Goal: Task Accomplishment & Management: Manage account settings

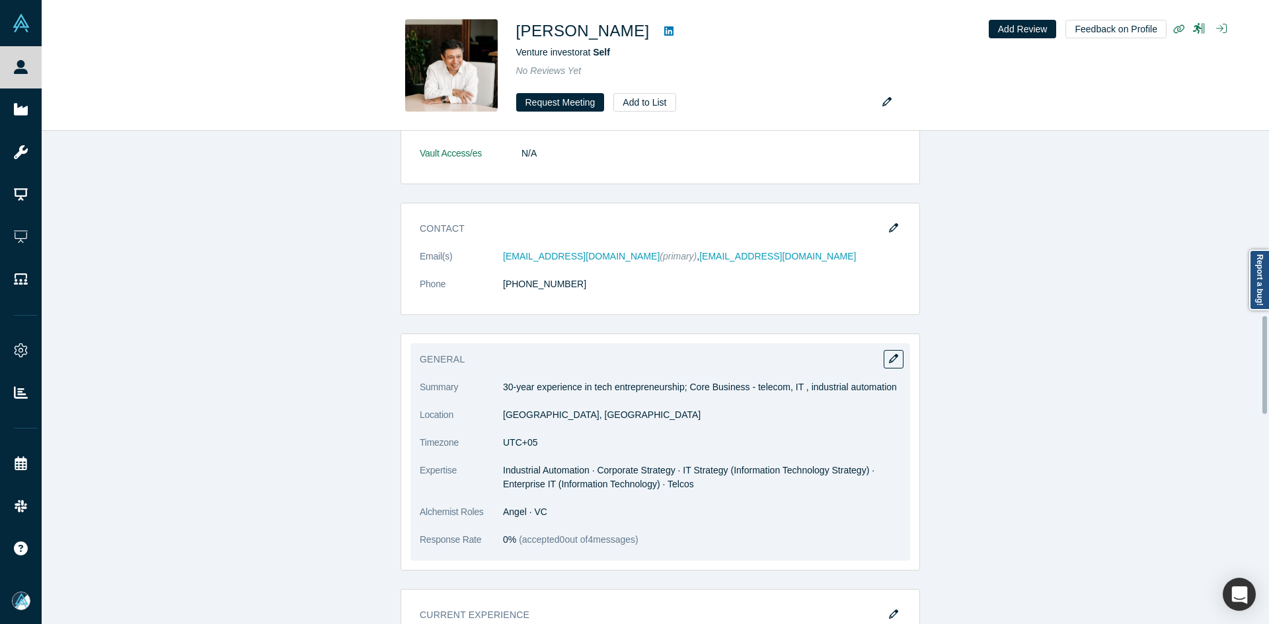
scroll to position [994, 0]
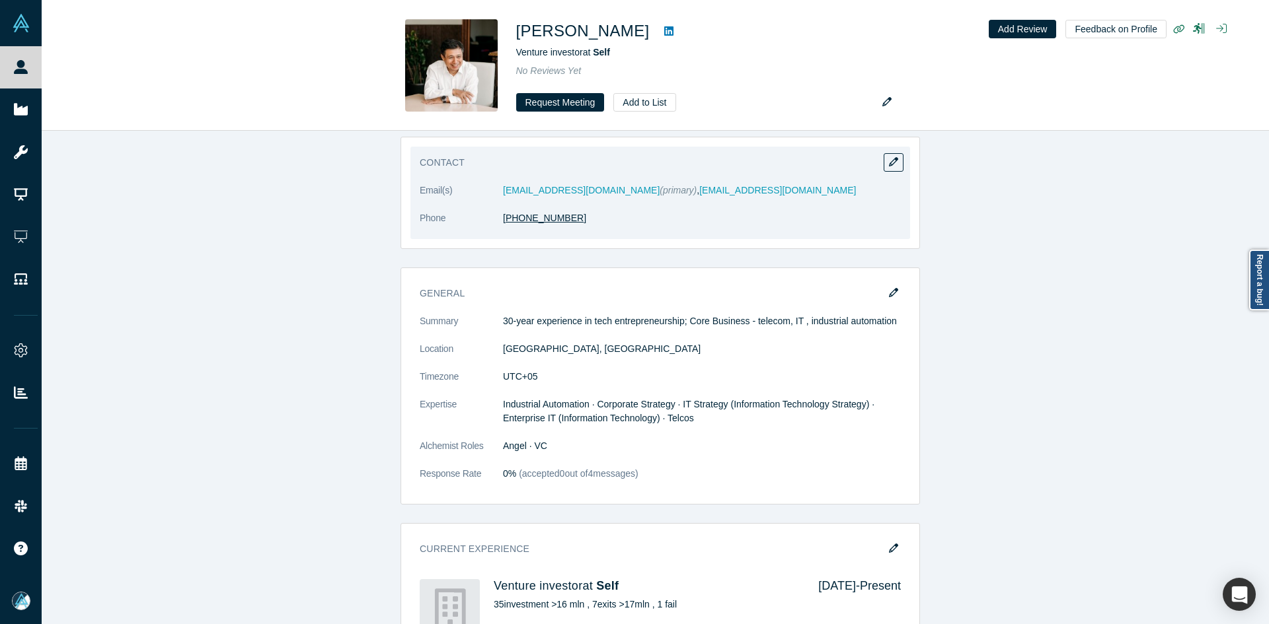
copy link "701 999 2222"
copy link "+7 701 999 2222"
drag, startPoint x: 531, startPoint y: 217, endPoint x: 499, endPoint y: 221, distance: 32.7
click at [503, 221] on dd "+7 701 999 2222" at bounding box center [702, 218] width 398 height 14
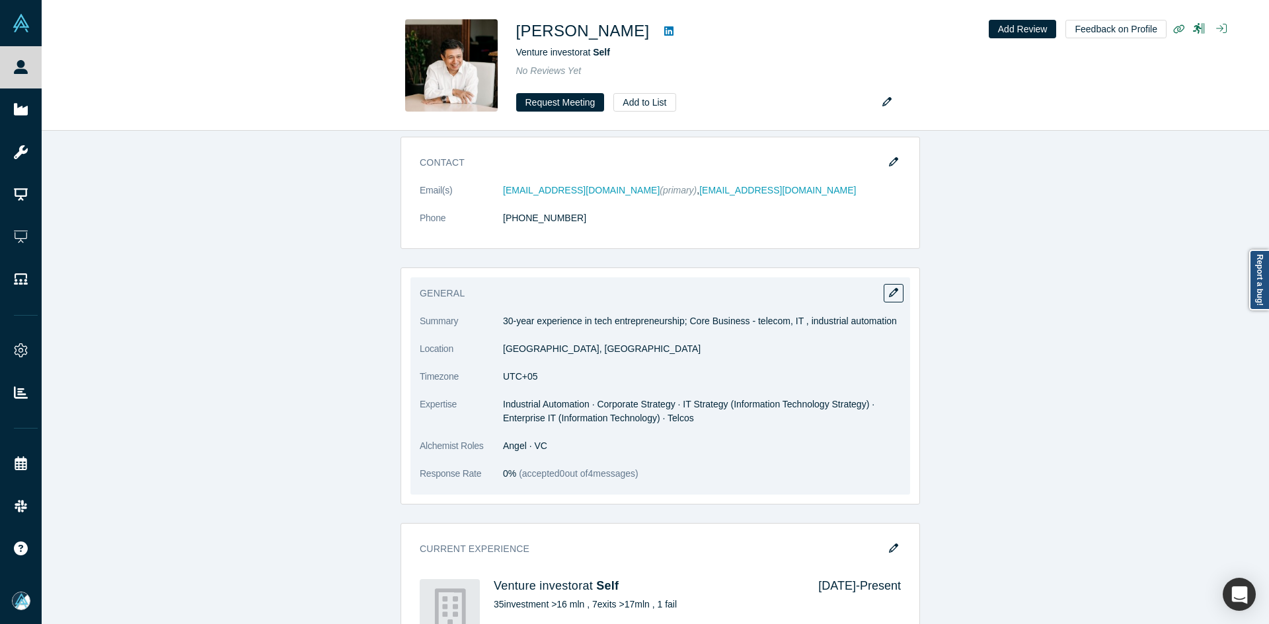
click at [503, 322] on p "30-year experience in tech entrepreneurship; Core Business - telecom, IT , indu…" at bounding box center [702, 322] width 398 height 14
copy dl "30-year experience in tech entrepreneurship; Core Business - telecom, IT , indu…"
click at [537, 404] on span "Industrial Automation · Corporate Strategy · IT Strategy (Information Technolog…" at bounding box center [688, 411] width 371 height 24
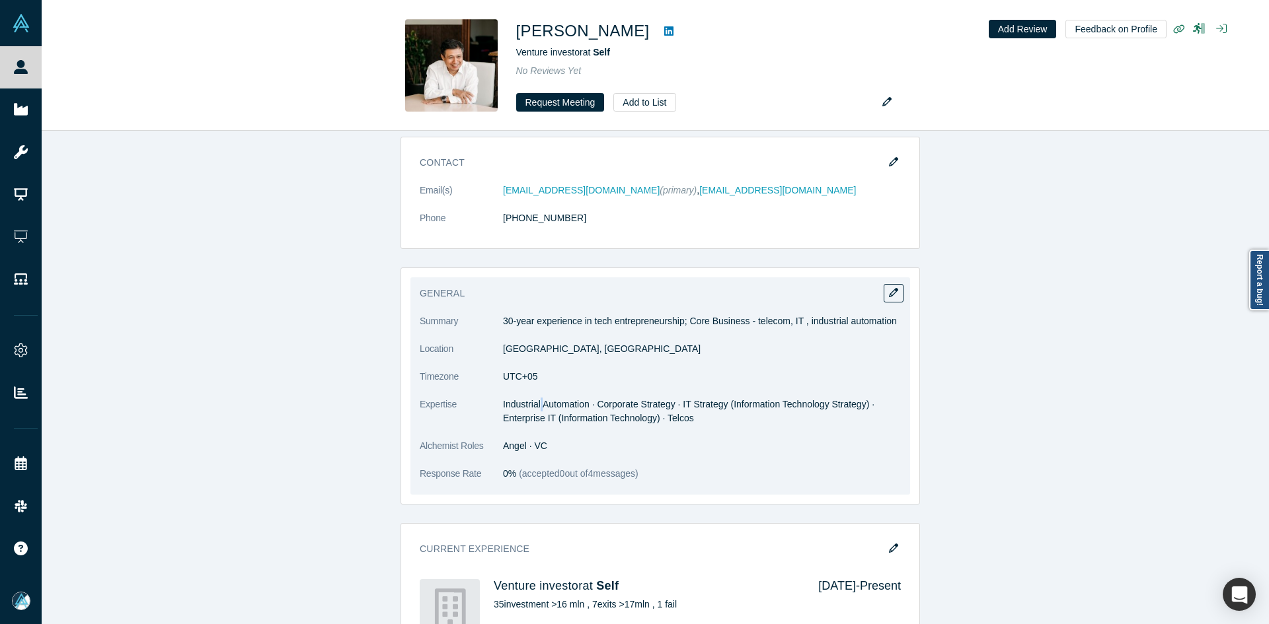
click at [537, 404] on span "Industrial Automation · Corporate Strategy · IT Strategy (Information Technolog…" at bounding box center [688, 411] width 371 height 24
copy dl "Industrial Automation · Corporate Strategy · IT Strategy (Information Technolog…"
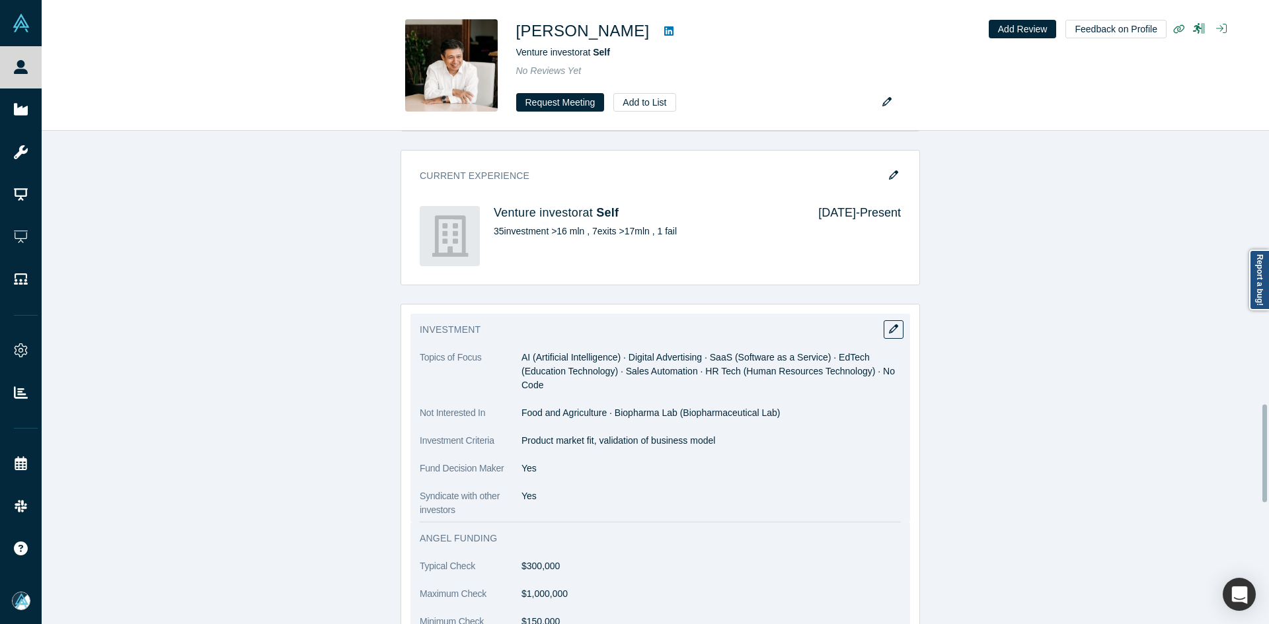
scroll to position [1390, 0]
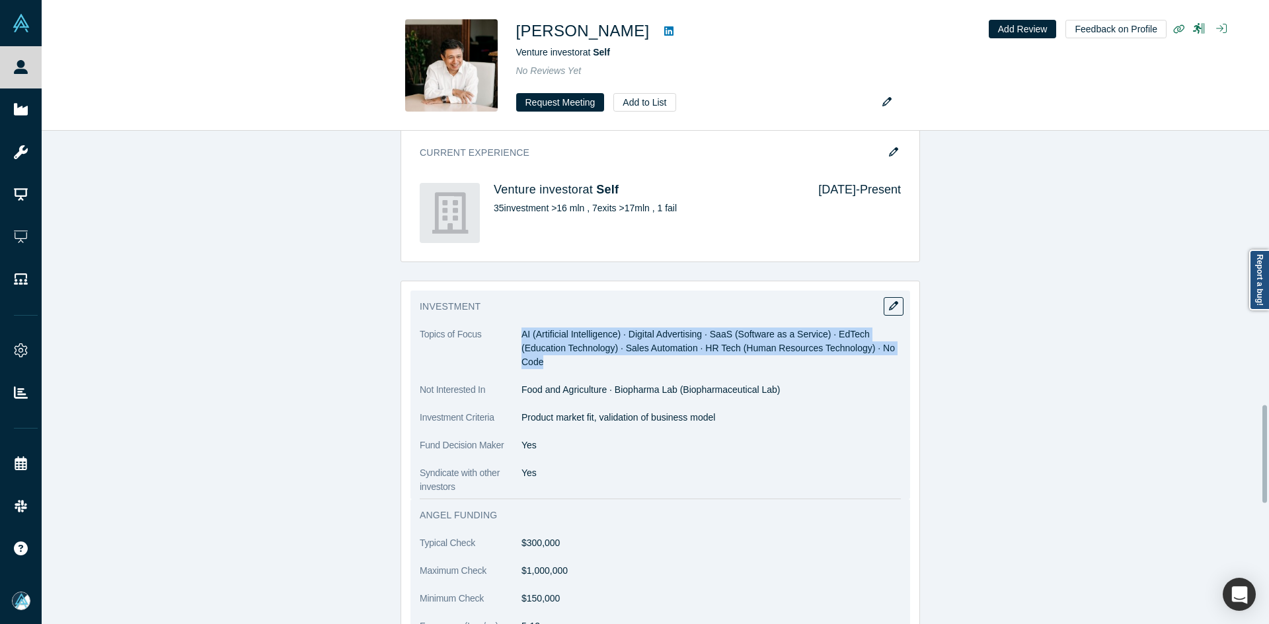
copy span "AI (Artificial Intelligence) · Digital Advertising · SaaS (Software as a Servic…"
drag, startPoint x: 519, startPoint y: 334, endPoint x: 544, endPoint y: 363, distance: 38.4
click at [544, 359] on dd "AI (Artificial Intelligence) · Digital Advertising · SaaS (Software as a Servic…" at bounding box center [710, 349] width 379 height 42
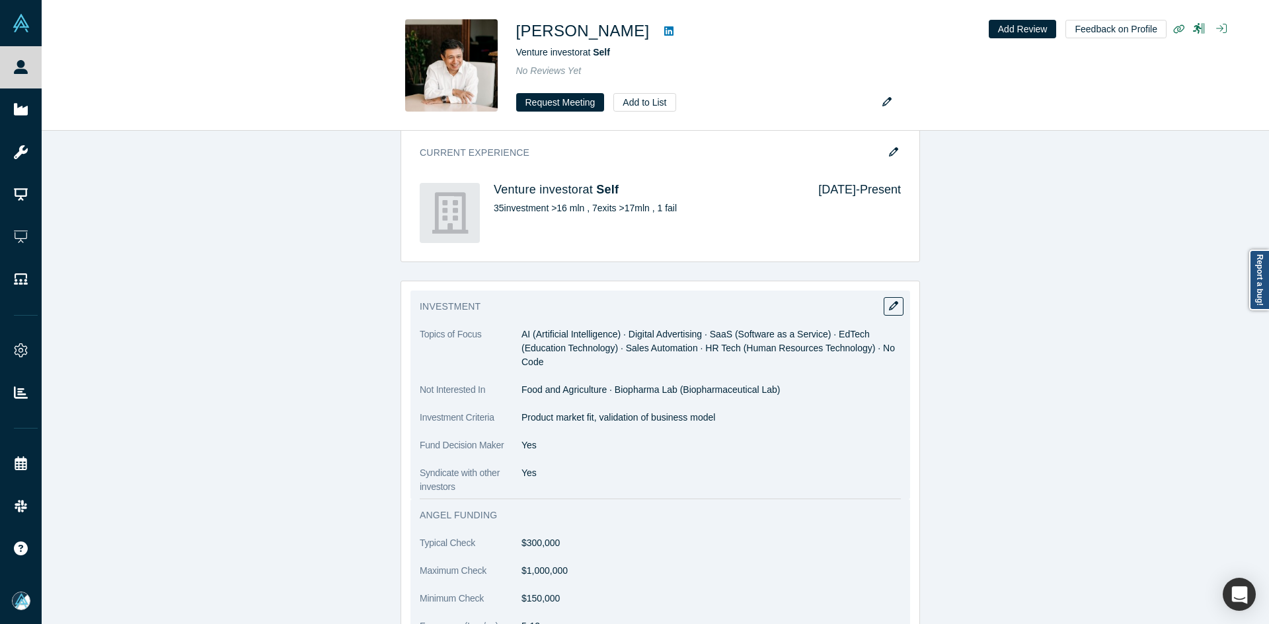
click at [537, 420] on p "Product market fit, validation of business model" at bounding box center [710, 418] width 379 height 14
copy dl "Product market fit, validation of business model"
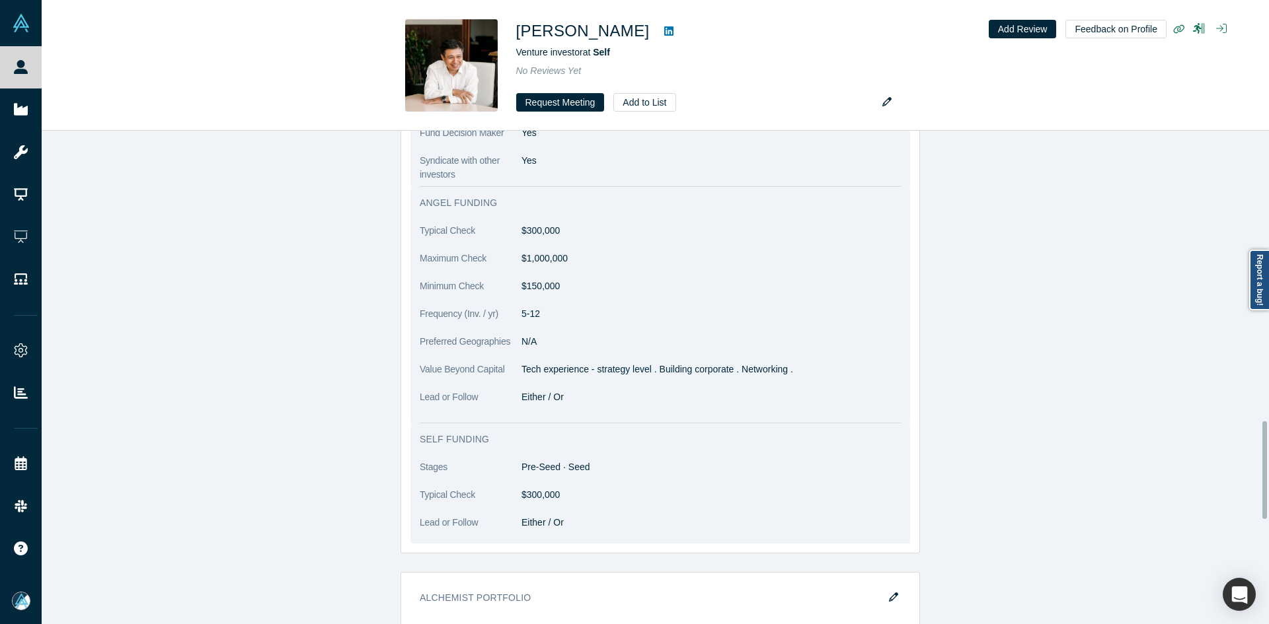
scroll to position [1721, 0]
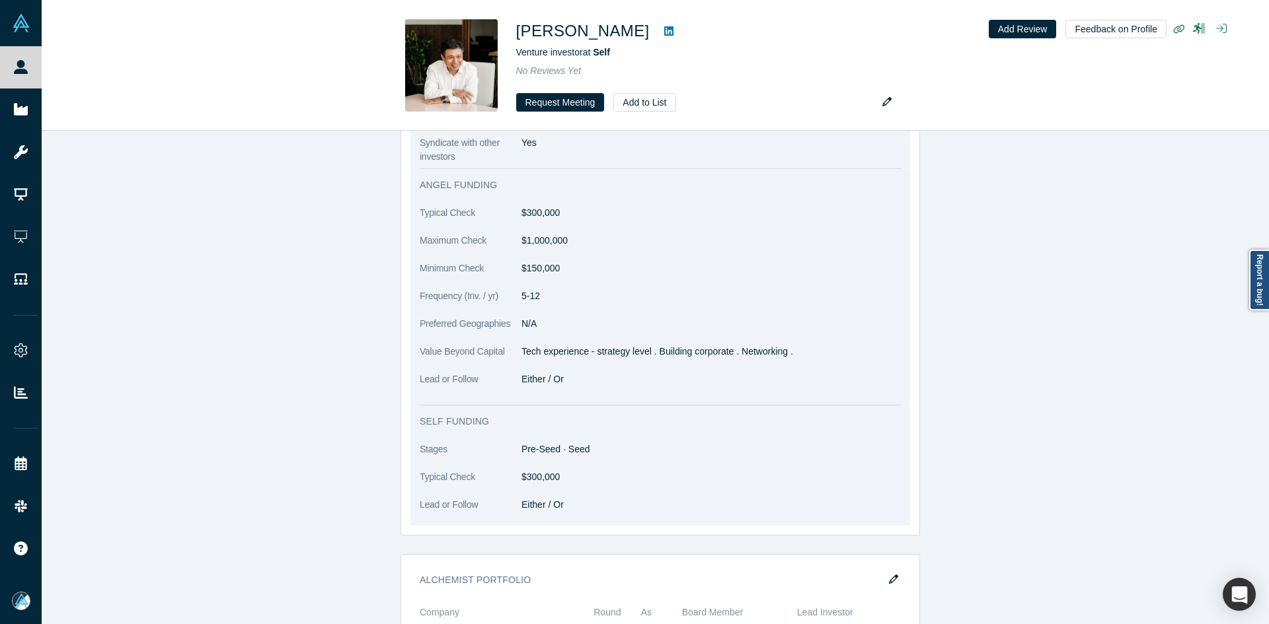
click at [548, 354] on p "Tech experience - strategy level . Building corporate . Networking ." at bounding box center [710, 352] width 379 height 14
copy dl "Tech experience - strategy level . Building corporate . Networking ."
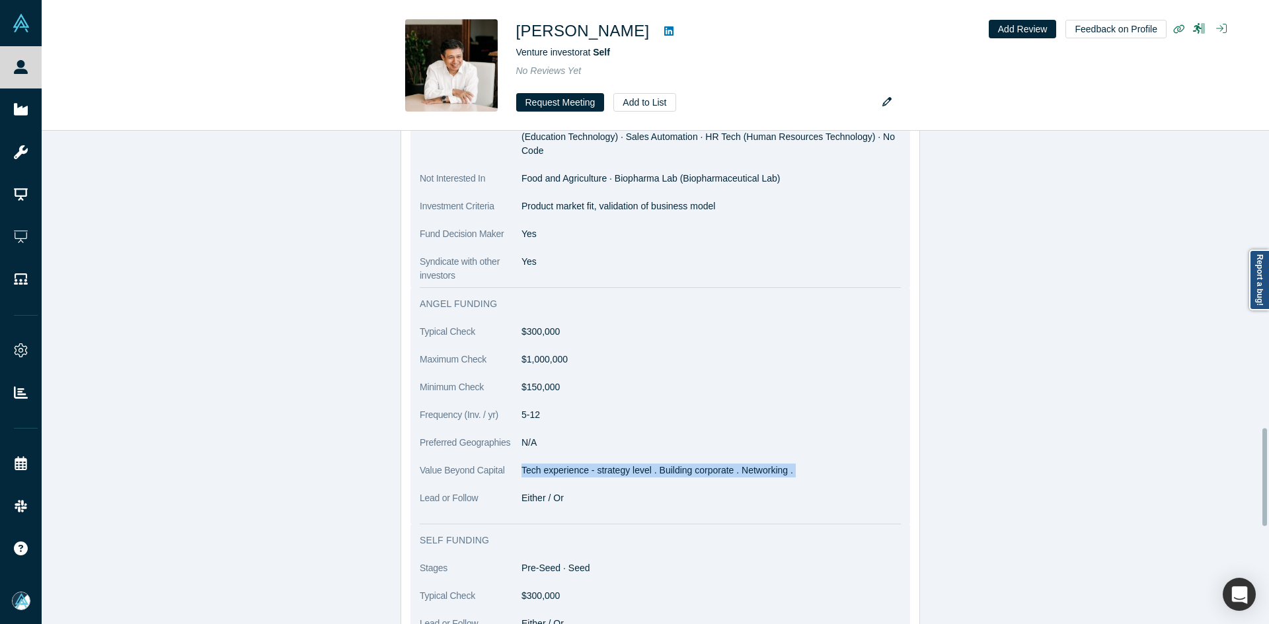
scroll to position [1604, 0]
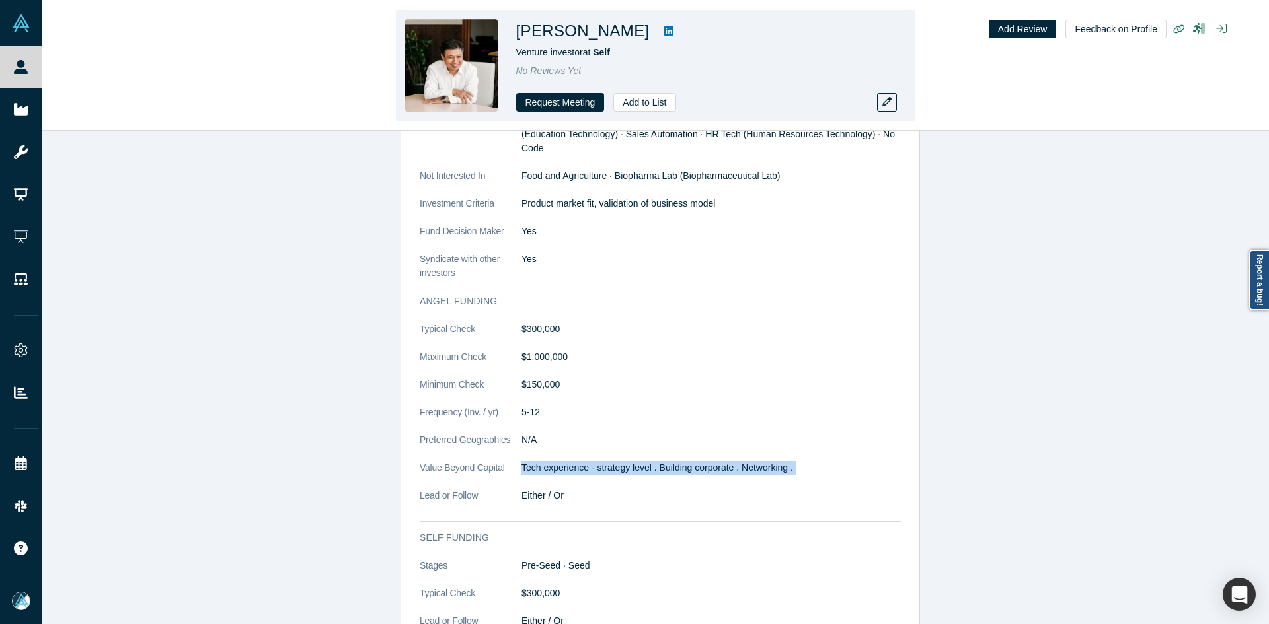
copy h1 "Abdrakhmanov"
drag, startPoint x: 672, startPoint y: 36, endPoint x: 708, endPoint y: 0, distance: 50.9
click at [566, 28] on h1 "Murat Abdrakhmanov" at bounding box center [582, 31] width 133 height 24
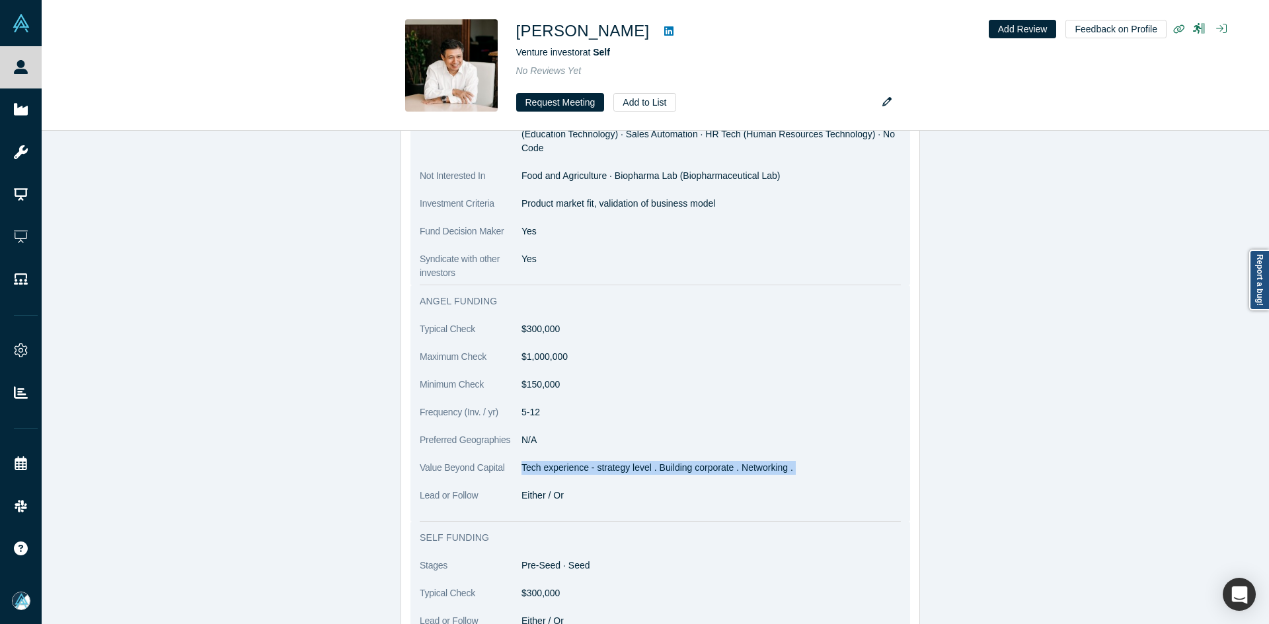
copy p "Product market fit, validation of business model"
drag, startPoint x: 556, startPoint y: 220, endPoint x: 519, endPoint y: 211, distance: 38.8
click at [519, 211] on dl "Topics of Focus AI (Artificial Intelligence) · Digital Advertising · SaaS (Soft…" at bounding box center [660, 197] width 481 height 167
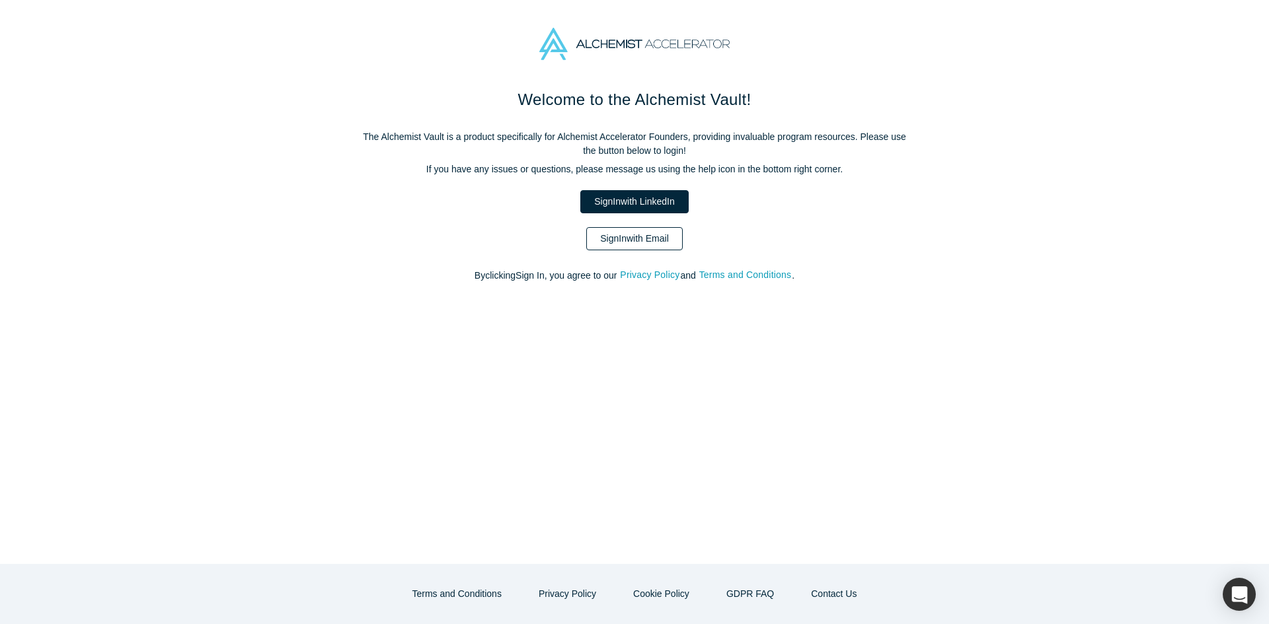
click at [613, 244] on link "Sign In with Email" at bounding box center [634, 238] width 96 height 23
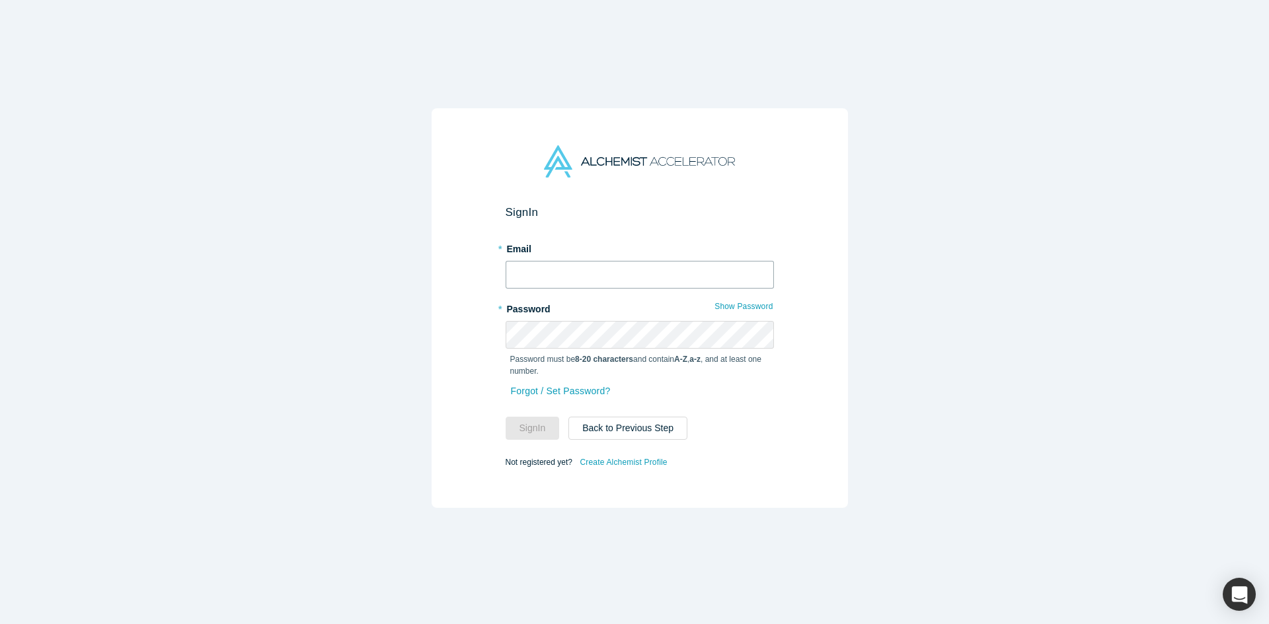
click at [622, 280] on input "text" at bounding box center [639, 275] width 268 height 28
type input "[EMAIL_ADDRESS][DOMAIN_NAME]"
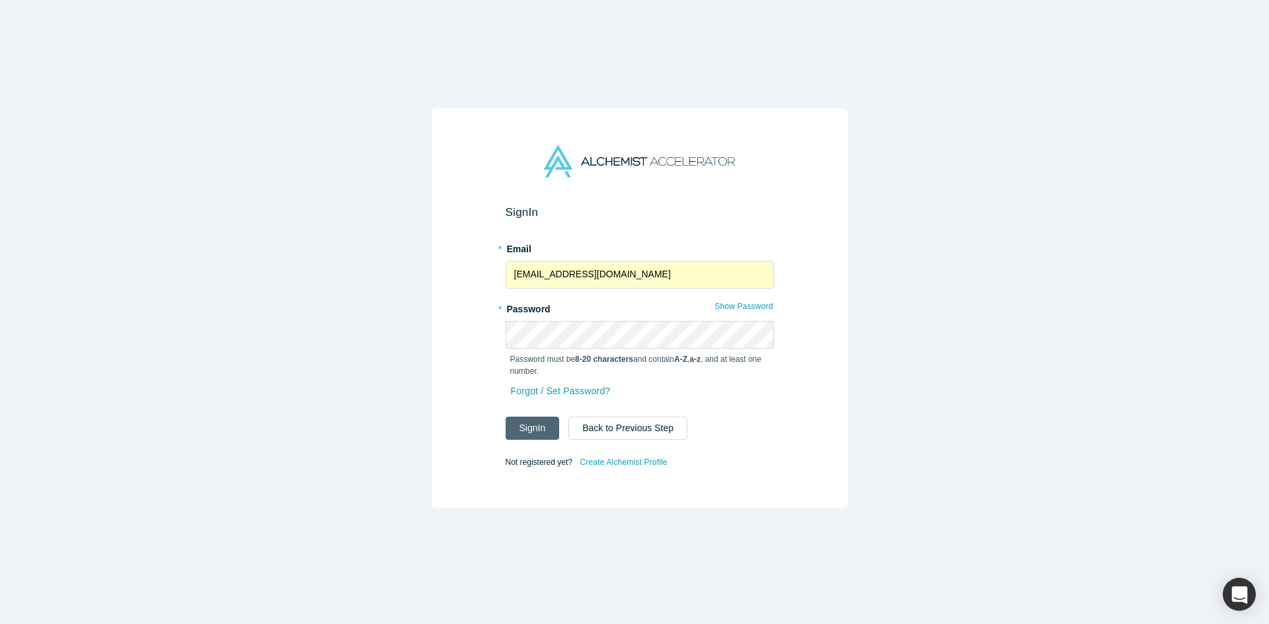
click at [523, 423] on button "Sign In" at bounding box center [532, 428] width 54 height 23
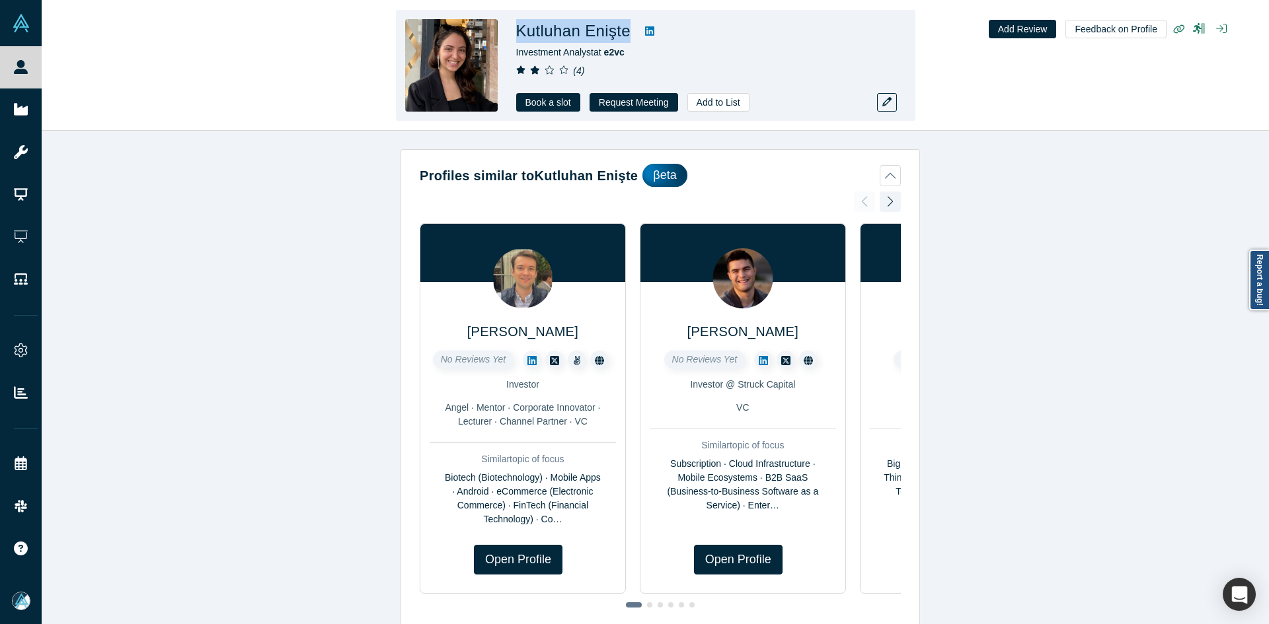
copy h1 "Kutluhan Enişte"
drag, startPoint x: 626, startPoint y: 32, endPoint x: 516, endPoint y: 30, distance: 109.7
click at [516, 30] on h1 "Kutluhan Enişte" at bounding box center [573, 31] width 115 height 24
click at [547, 32] on h1 "Kutluhan Enişte" at bounding box center [573, 31] width 115 height 24
click at [579, 32] on h1 "Kutluhan Enişte" at bounding box center [573, 31] width 115 height 24
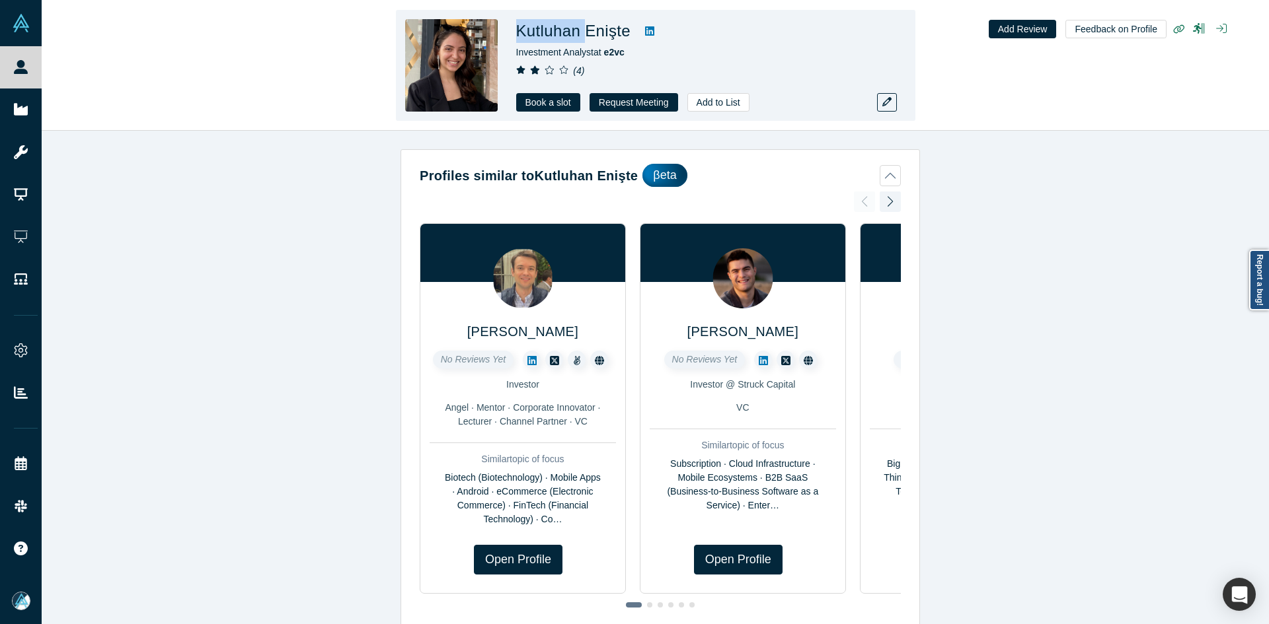
drag, startPoint x: 579, startPoint y: 32, endPoint x: 521, endPoint y: 30, distance: 57.5
click at [521, 30] on h1 "Kutluhan Enişte" at bounding box center [573, 31] width 115 height 24
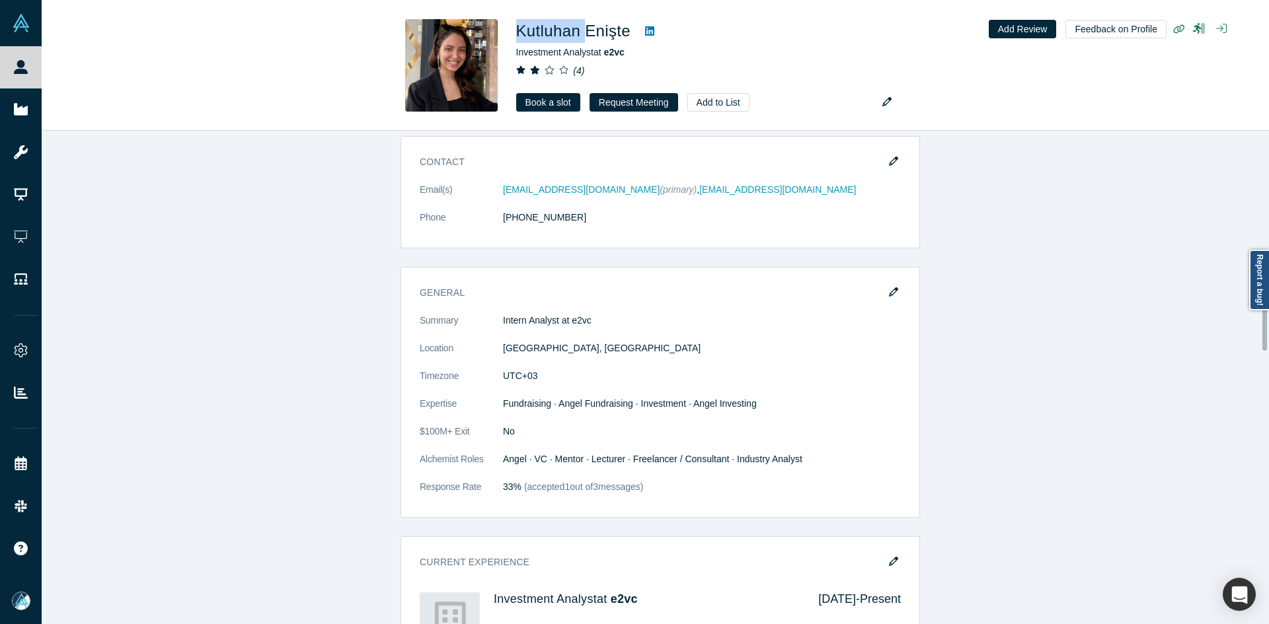
scroll to position [793, 0]
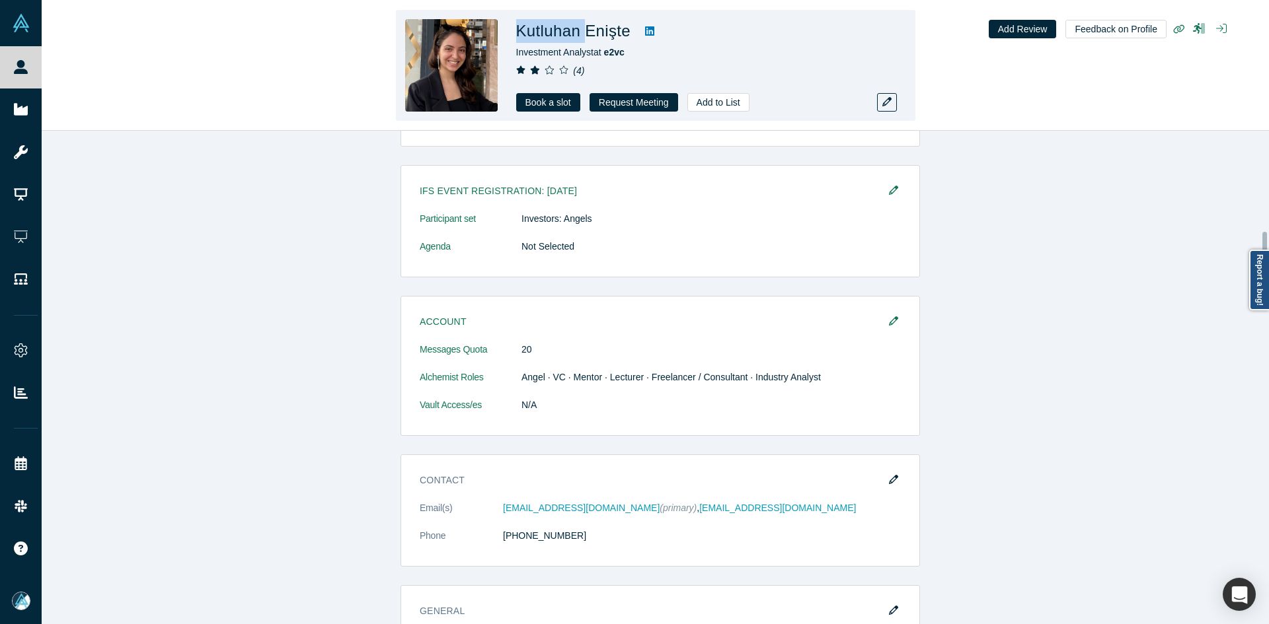
click at [573, 33] on h1 "Kutluhan Enişte" at bounding box center [573, 31] width 115 height 24
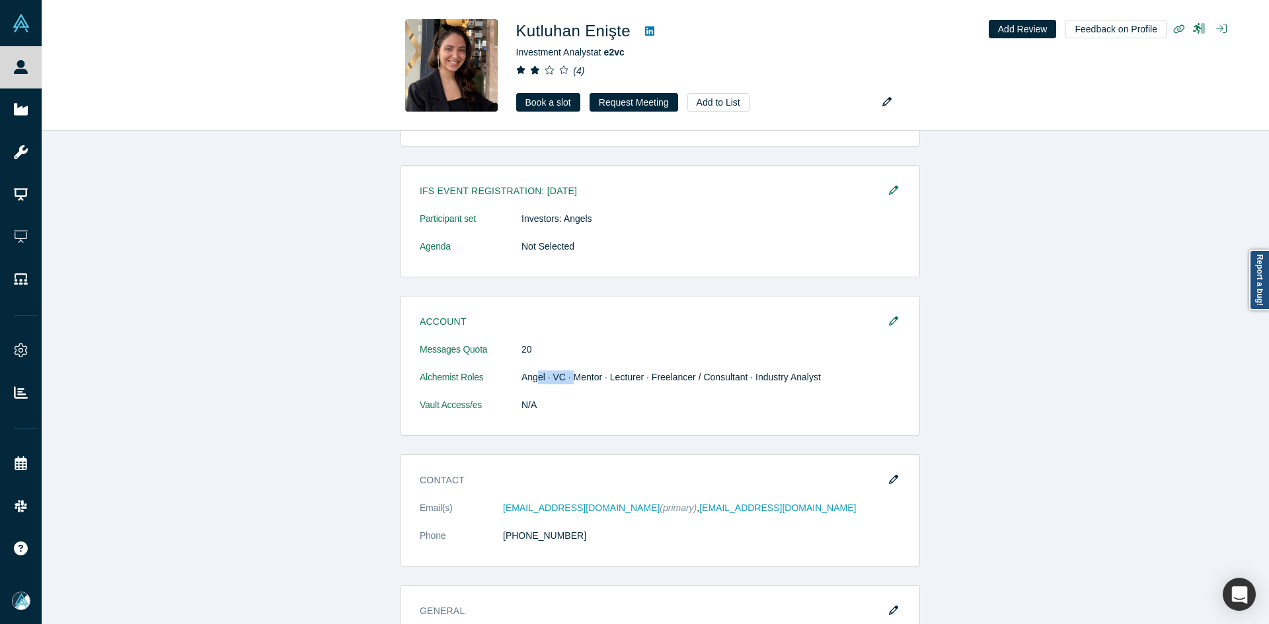
drag, startPoint x: 531, startPoint y: 375, endPoint x: 615, endPoint y: 286, distance: 122.5
click at [566, 377] on dd "Angel · VC · Mentor · Lecturer · Freelancer / Consultant · Industry Analyst" at bounding box center [710, 378] width 379 height 14
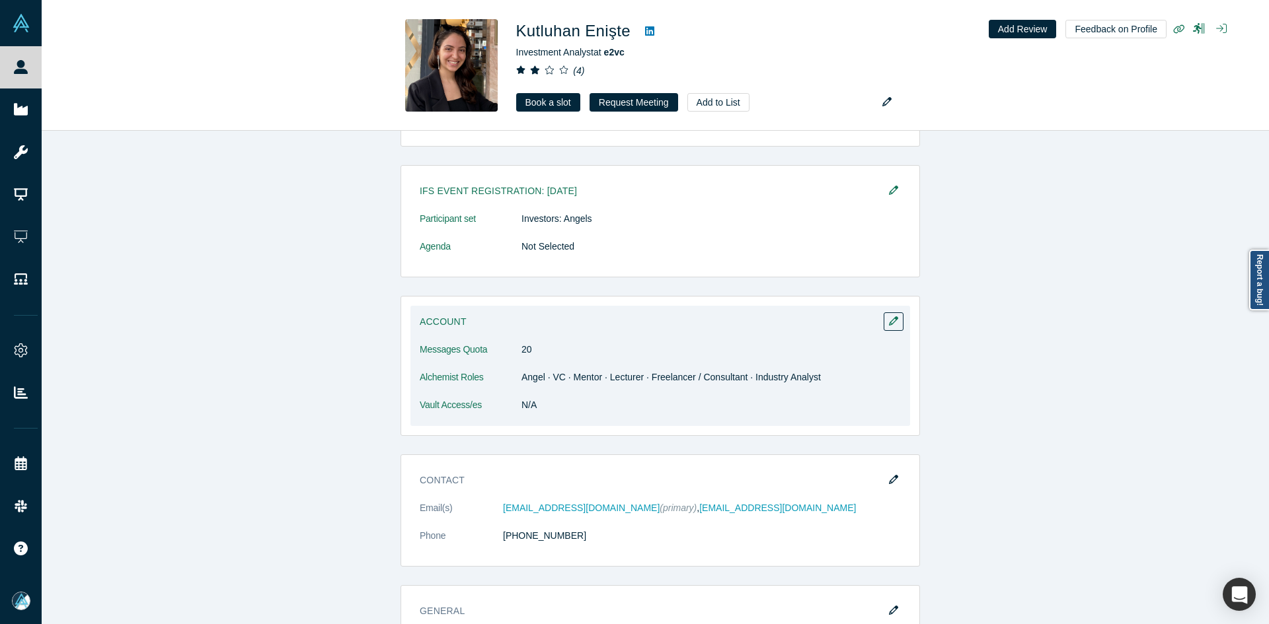
drag, startPoint x: 636, startPoint y: 410, endPoint x: 622, endPoint y: 387, distance: 26.6
click at [635, 410] on dd "N/A" at bounding box center [710, 405] width 379 height 14
drag, startPoint x: 657, startPoint y: 379, endPoint x: 718, endPoint y: 331, distance: 76.7
click at [724, 378] on dd "Angel · VC · Mentor · Lecturer · Freelancer / Consultant · Industry Analyst" at bounding box center [710, 378] width 379 height 14
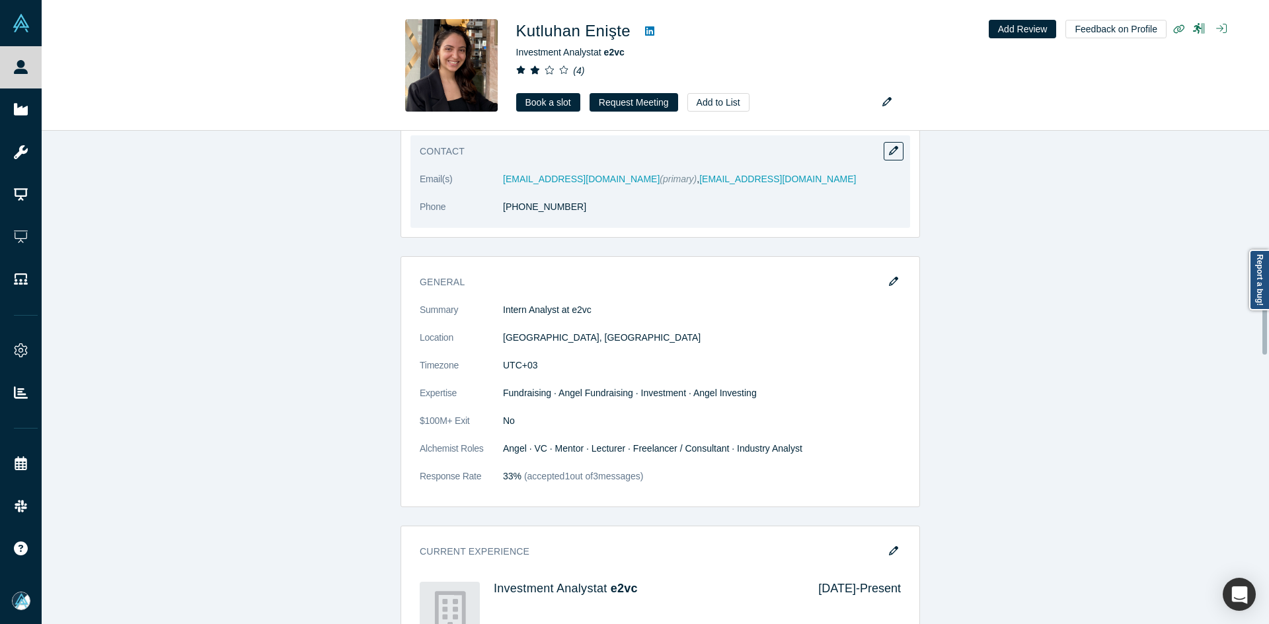
scroll to position [897, 0]
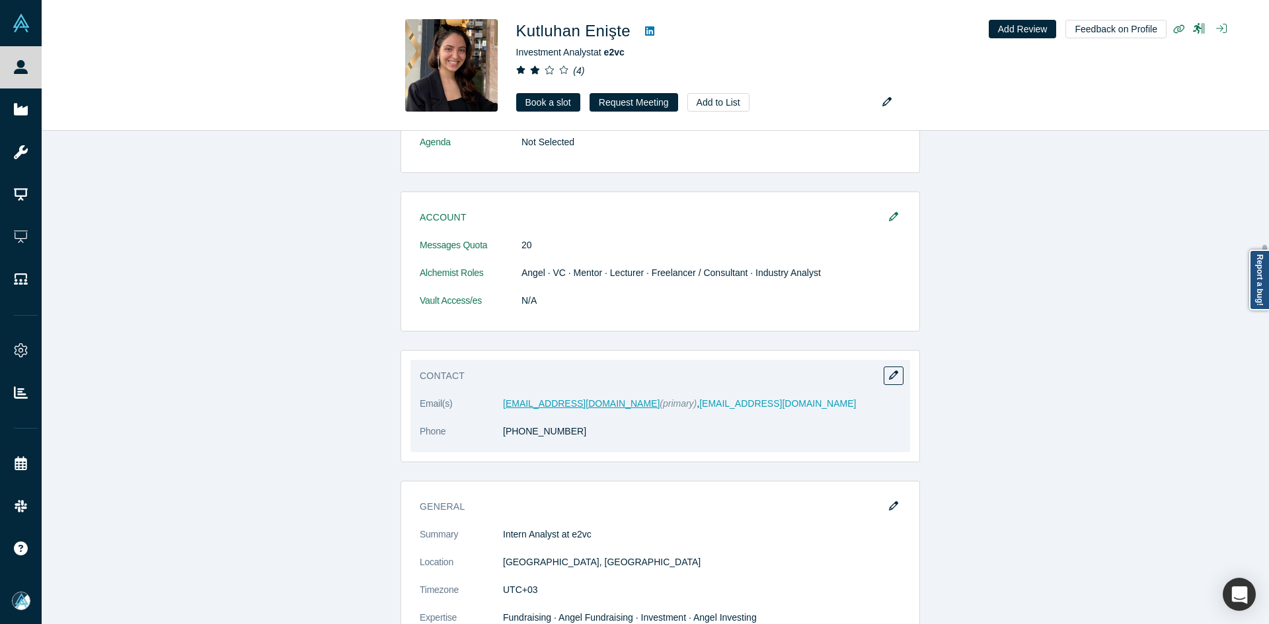
drag, startPoint x: 554, startPoint y: 409, endPoint x: 523, endPoint y: 400, distance: 31.8
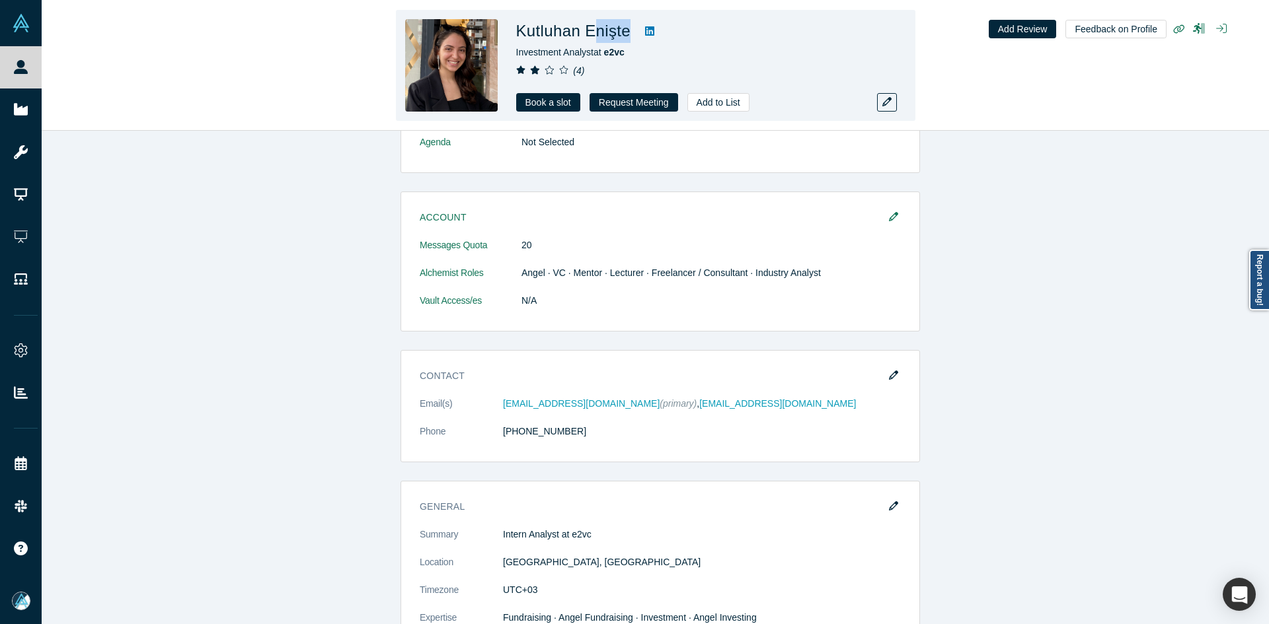
copy h1 "nişte"
drag, startPoint x: 626, startPoint y: 33, endPoint x: 585, endPoint y: 31, distance: 40.4
click at [588, 32] on h1 "Kutluhan Enişte" at bounding box center [573, 31] width 115 height 24
copy h1 "Enişte"
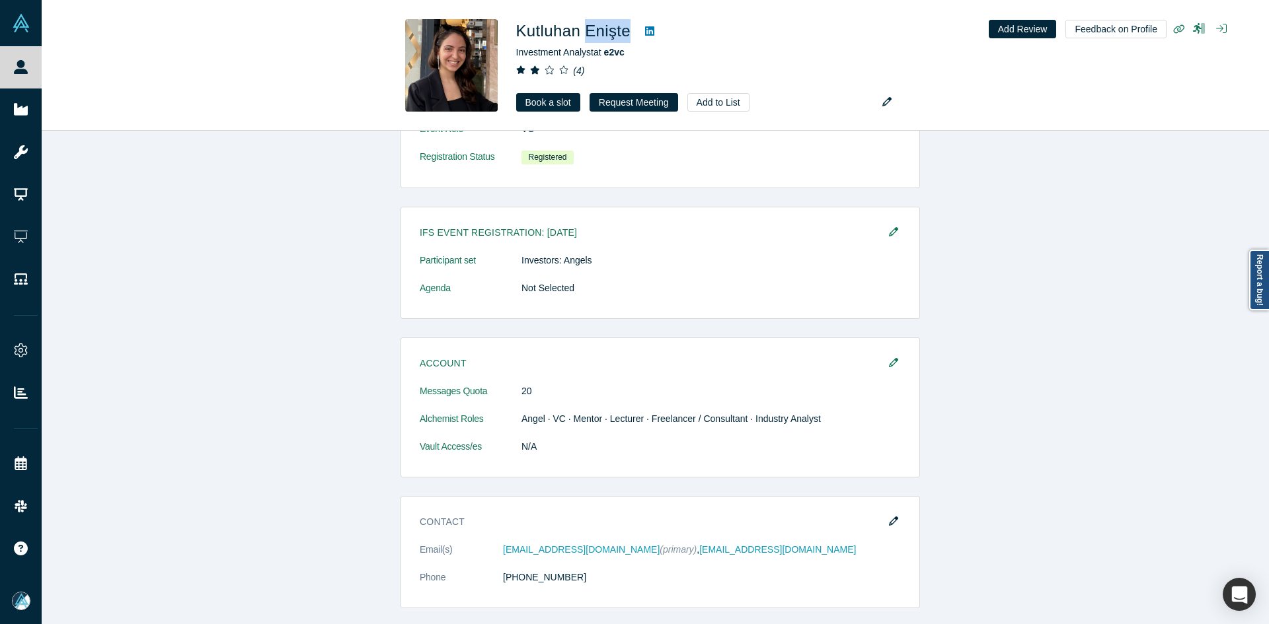
scroll to position [567, 0]
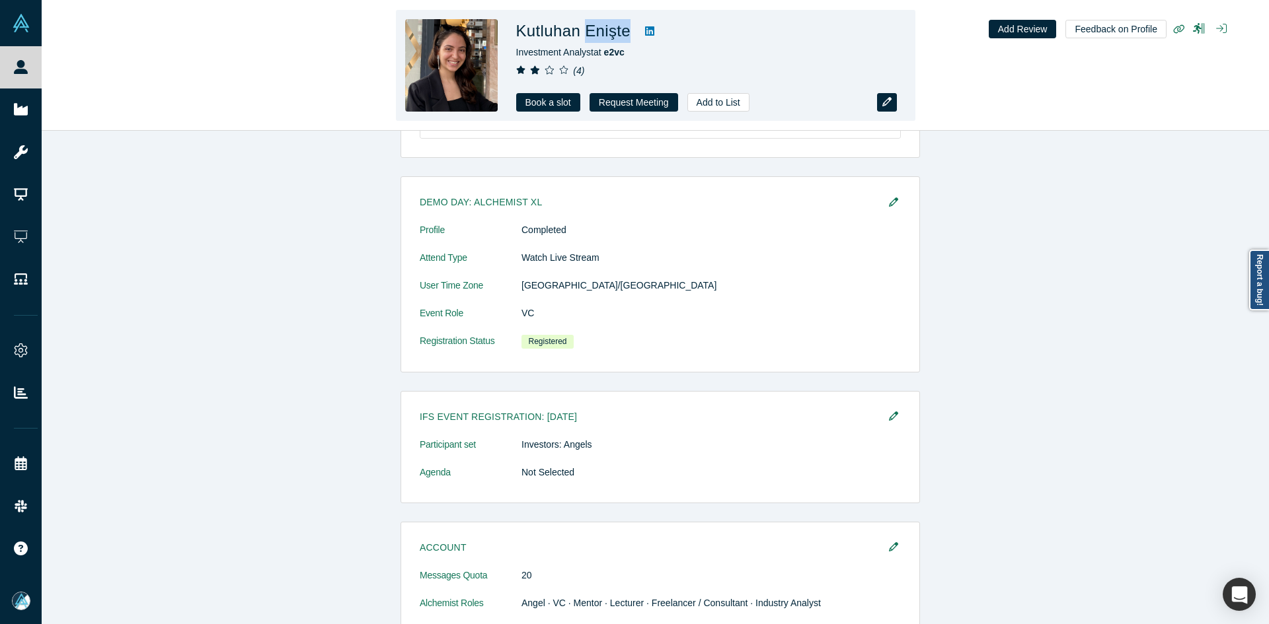
click at [883, 105] on icon "button" at bounding box center [886, 101] width 9 height 9
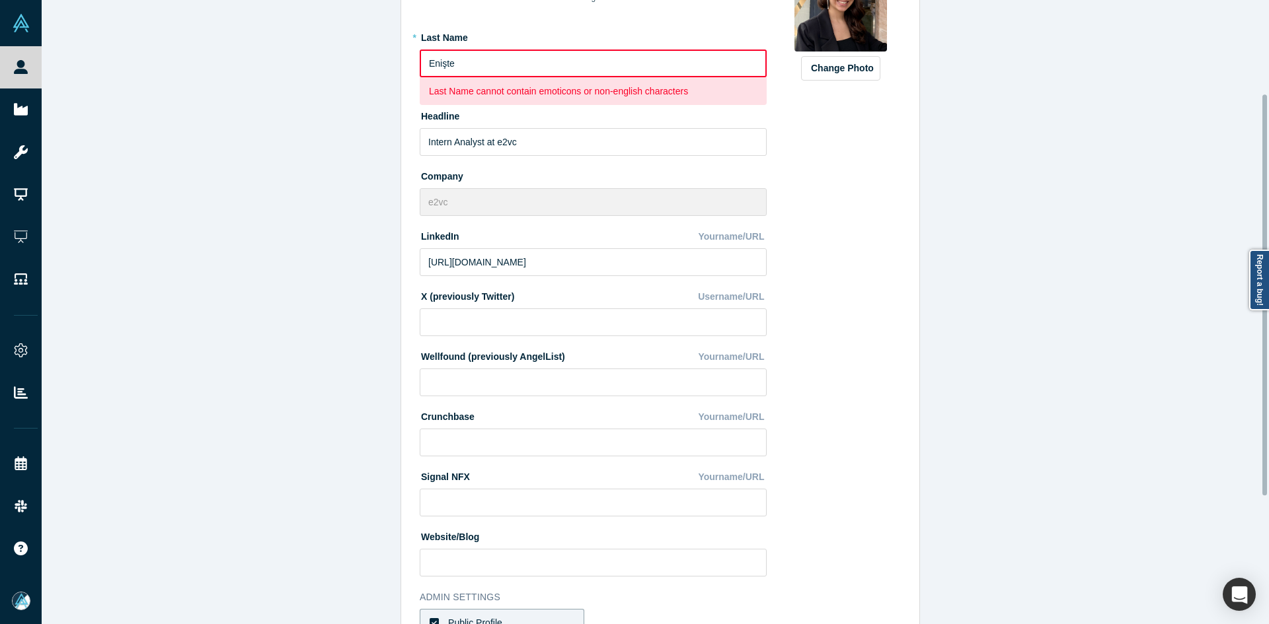
scroll to position [344, 0]
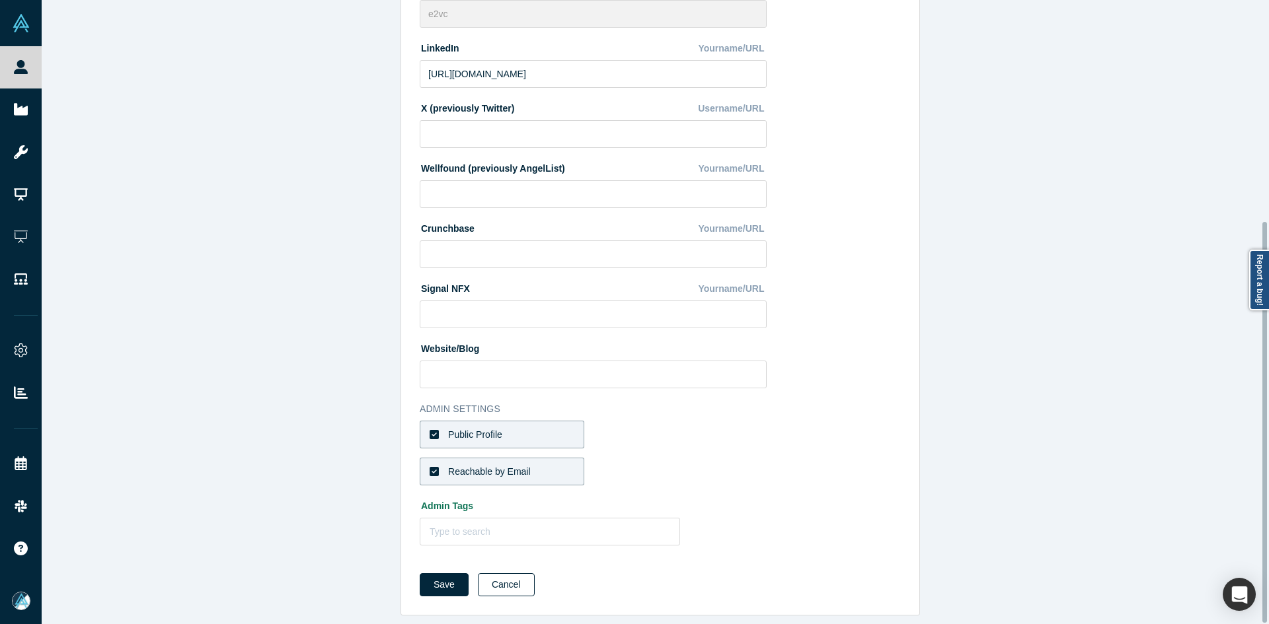
click at [505, 575] on button "Cancel" at bounding box center [506, 585] width 57 height 23
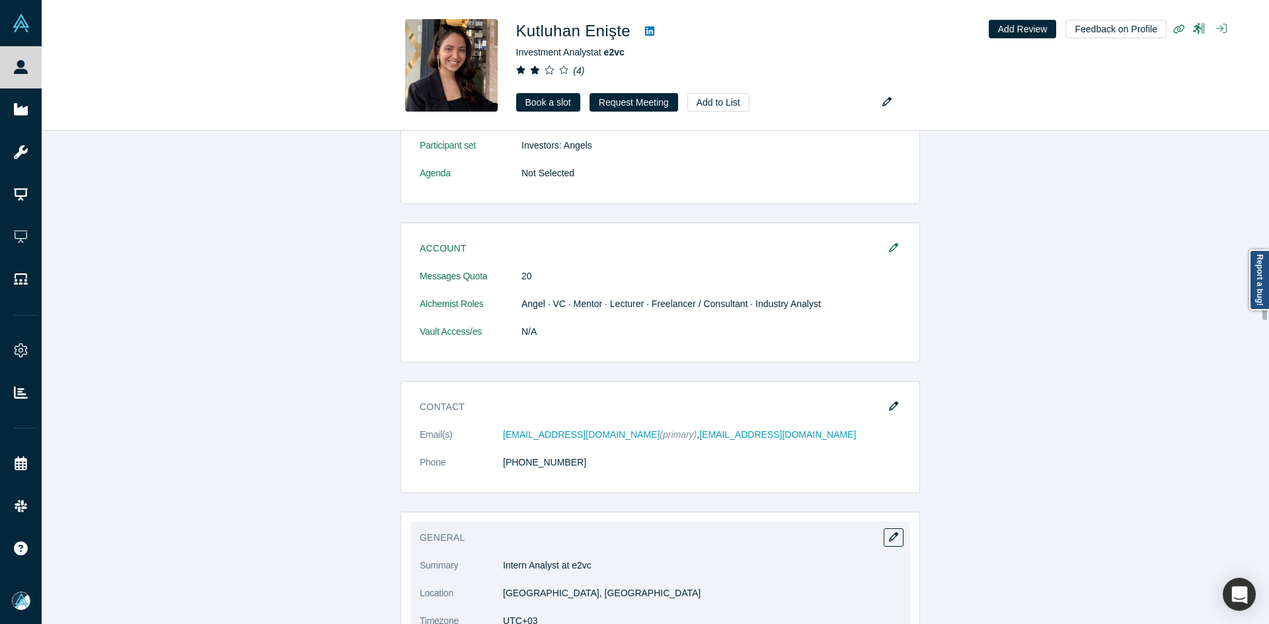
scroll to position [1057, 0]
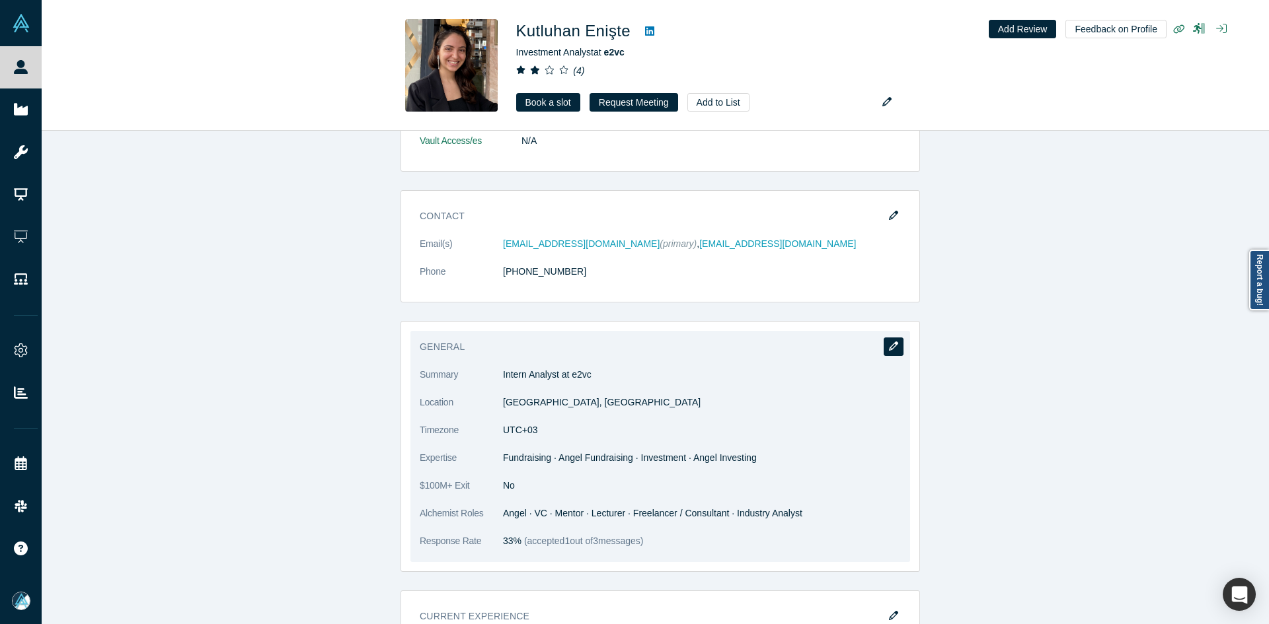
click at [887, 341] on button "button" at bounding box center [893, 347] width 20 height 19
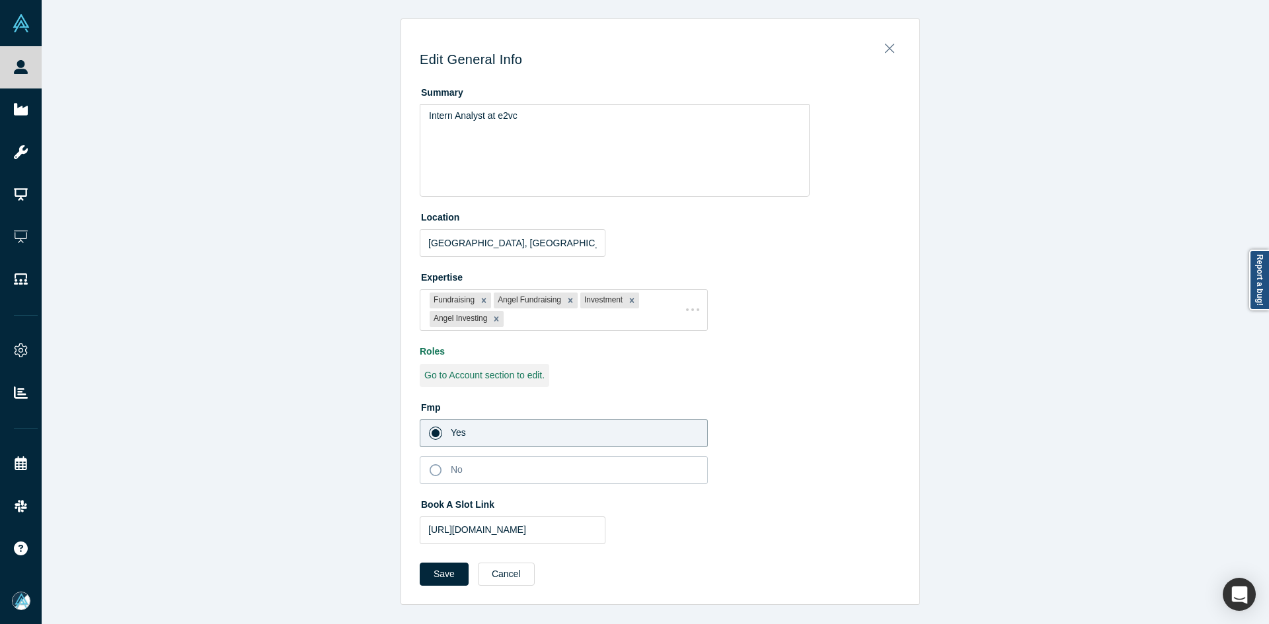
scroll to position [0, 0]
click at [596, 543] on input "https://meetings.hubspot.com/tunya-irkad" at bounding box center [513, 531] width 186 height 28
click at [562, 537] on input "https://meetings.hubspot.com/tunya-irkad" at bounding box center [513, 531] width 186 height 28
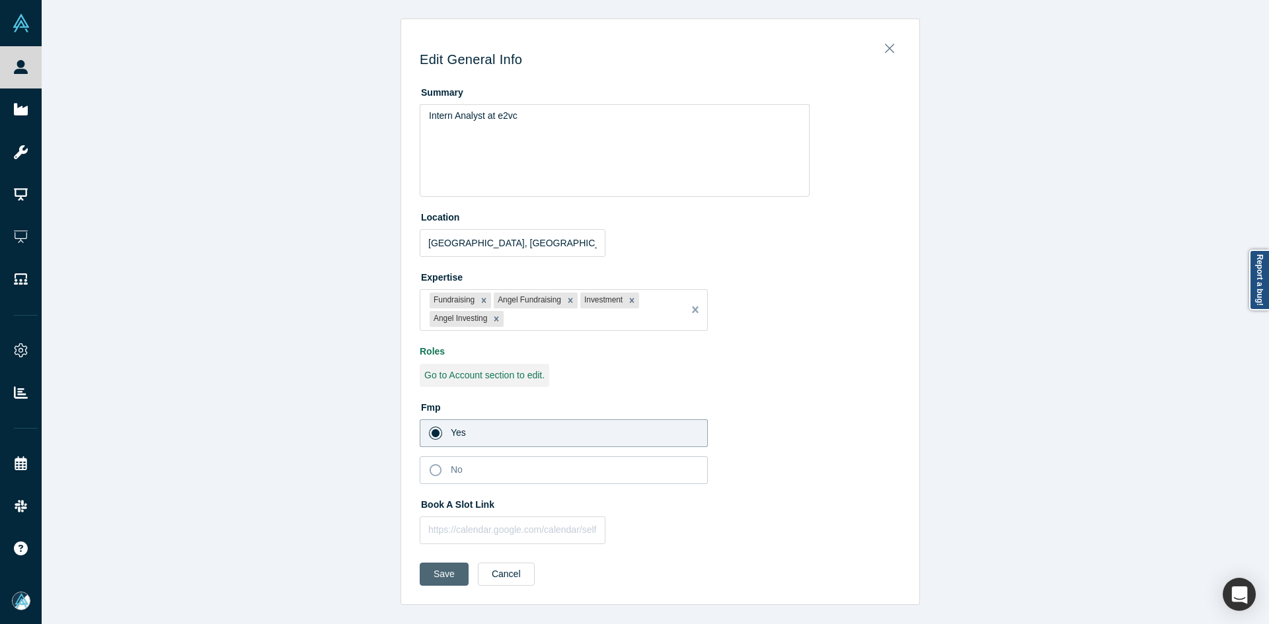
click at [435, 576] on button "Save" at bounding box center [444, 574] width 49 height 23
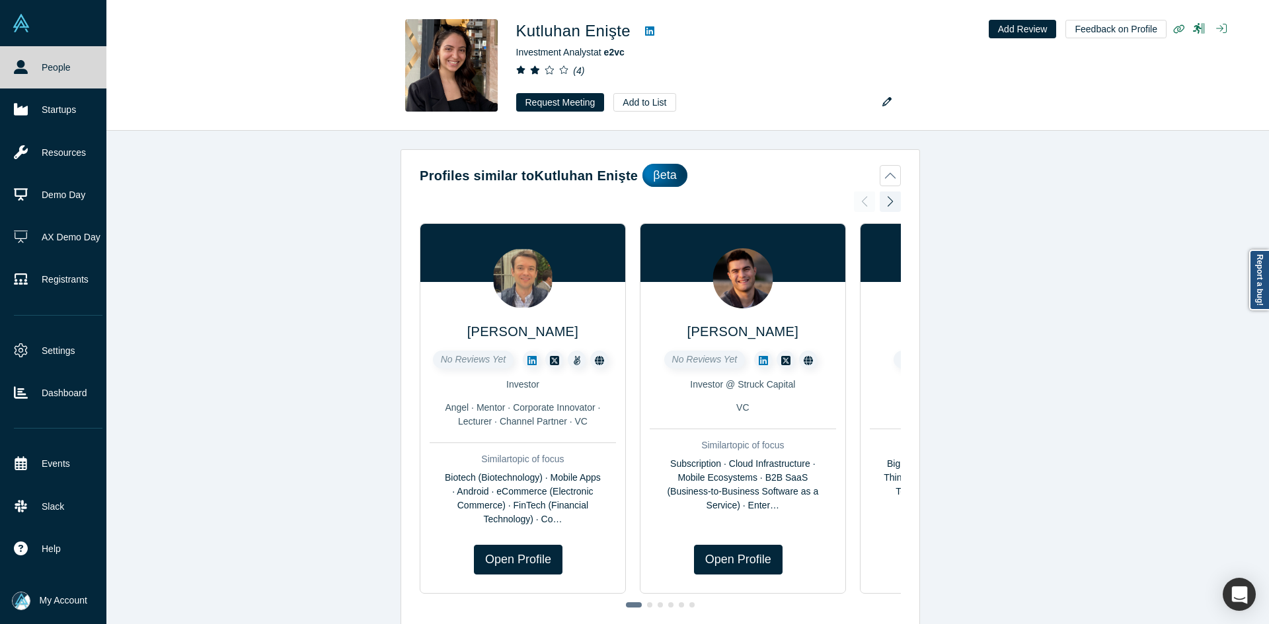
click at [38, 54] on div "People Startups Resources Demo Day AX Demo Day Registrants Settings Dashboard E…" at bounding box center [634, 312] width 1269 height 624
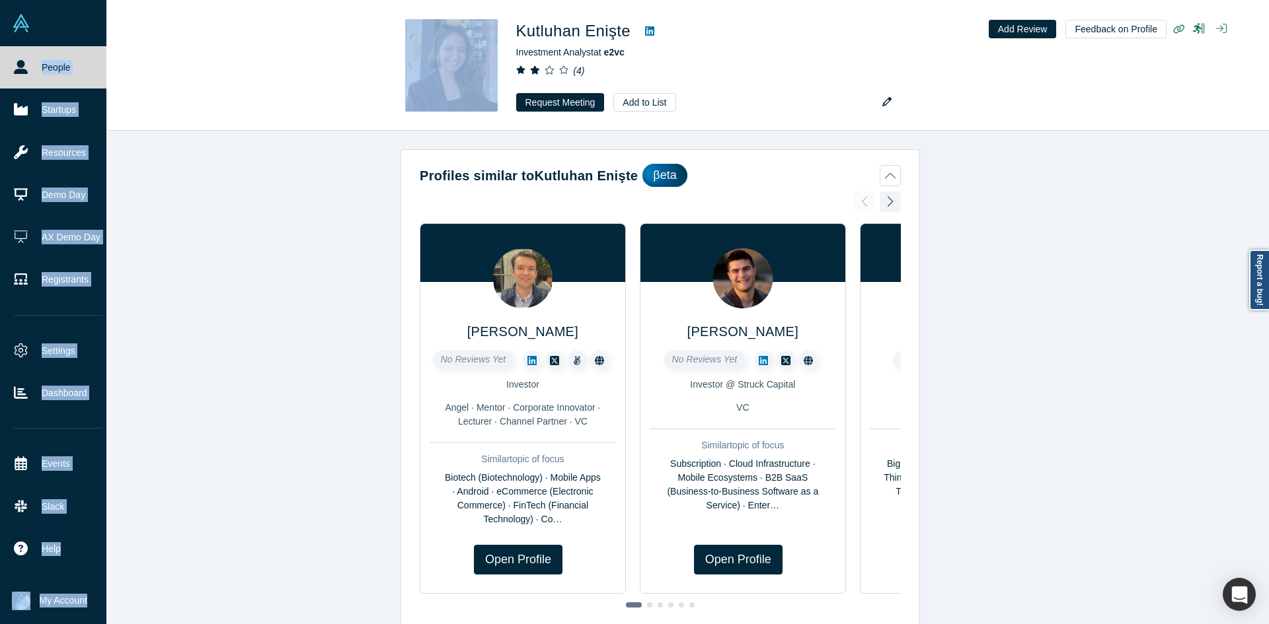
click at [35, 57] on link "People" at bounding box center [58, 67] width 116 height 42
click at [37, 57] on link "People" at bounding box center [58, 67] width 116 height 42
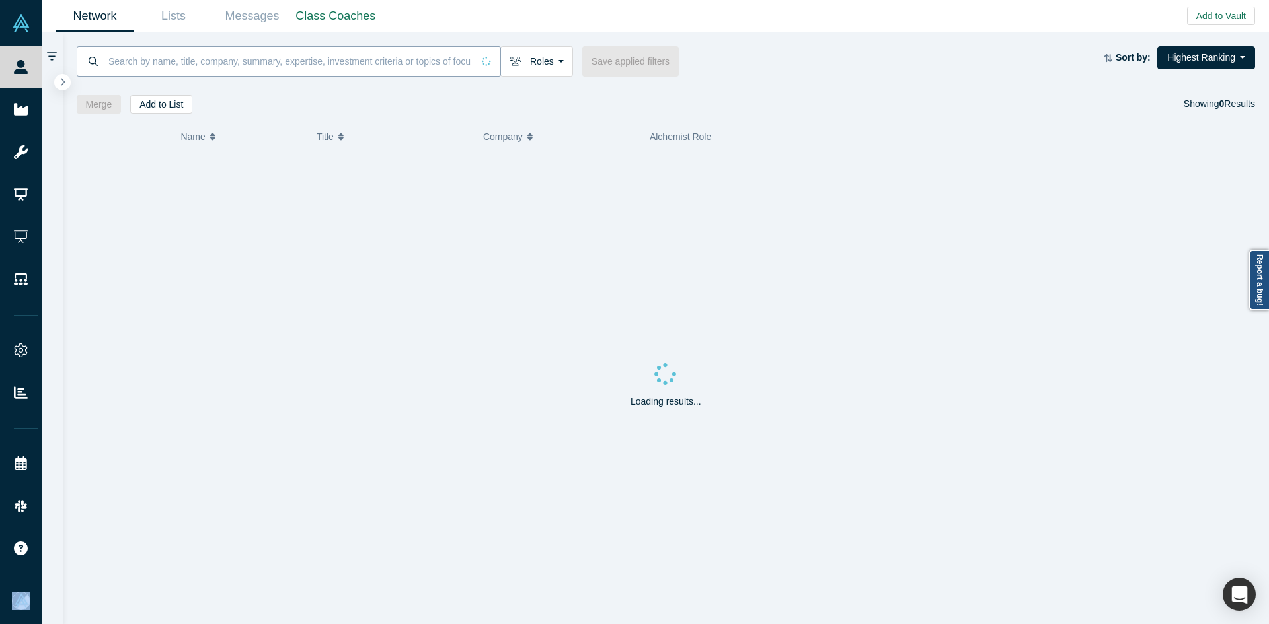
click at [216, 65] on input at bounding box center [289, 61] width 365 height 31
paste input "Adi Sivaraman"
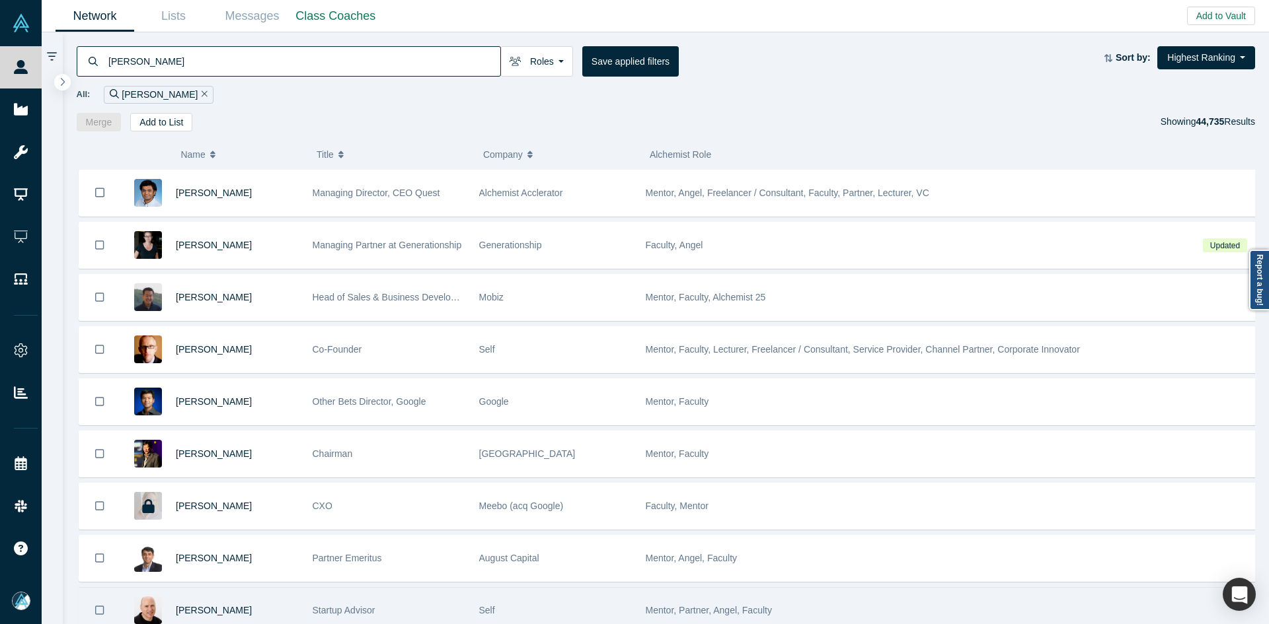
type input "Adi Sivaraman"
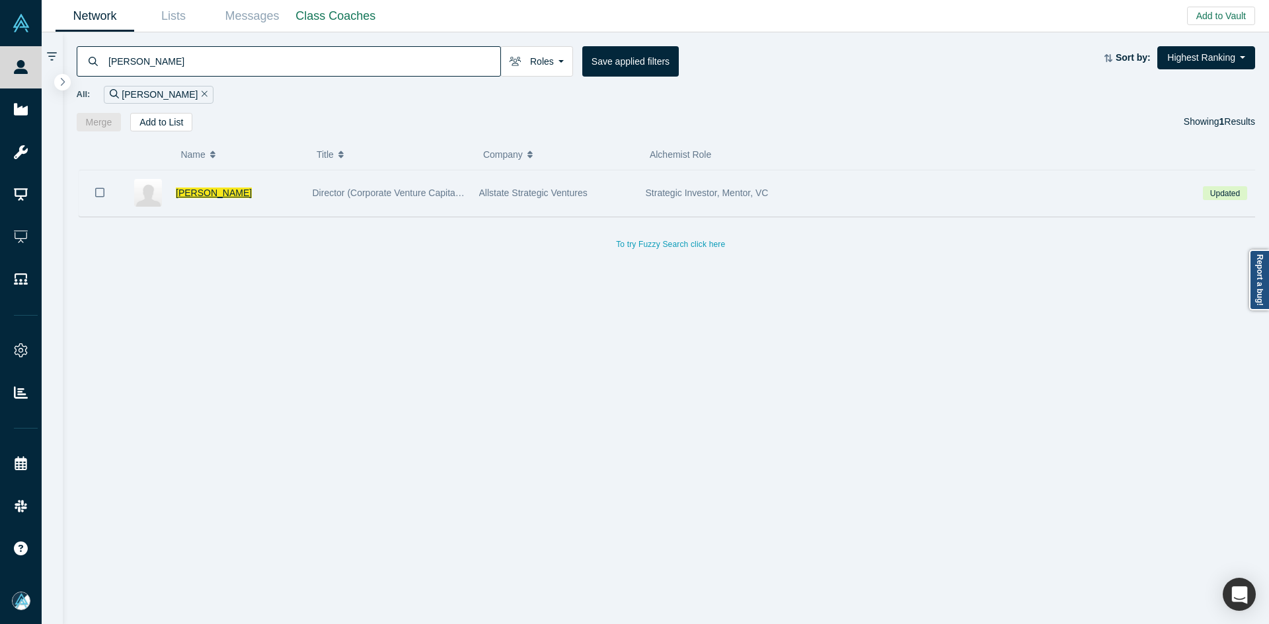
click at [218, 188] on span "Adi Sivaraman" at bounding box center [214, 193] width 76 height 11
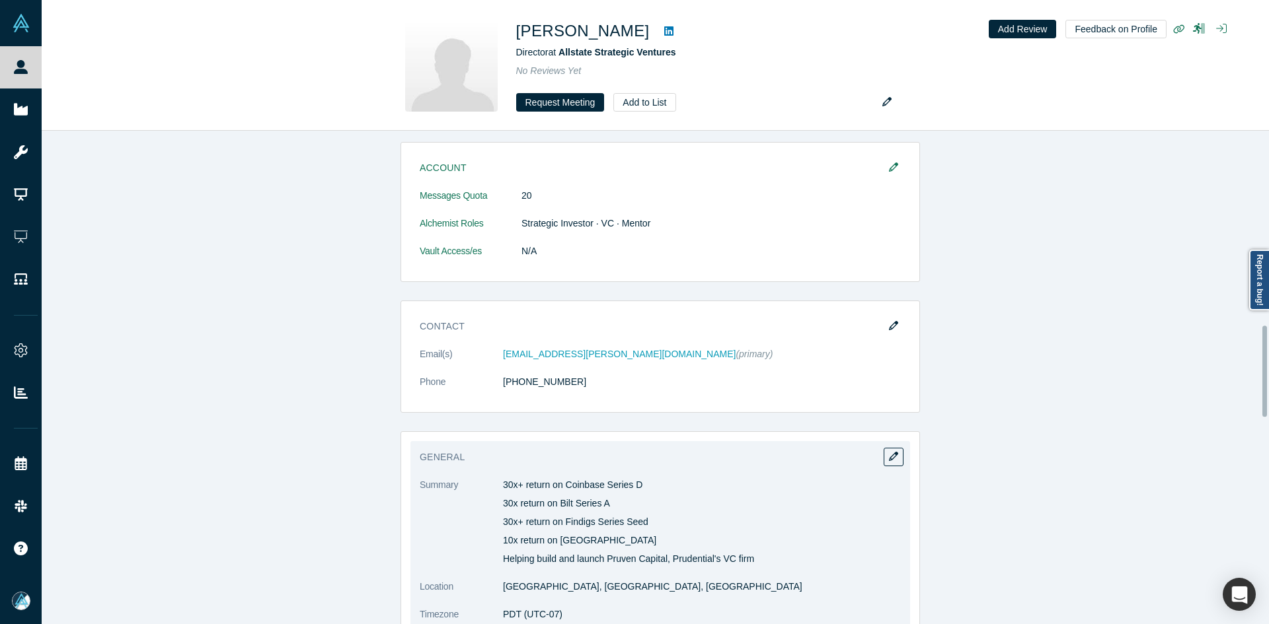
scroll to position [1057, 0]
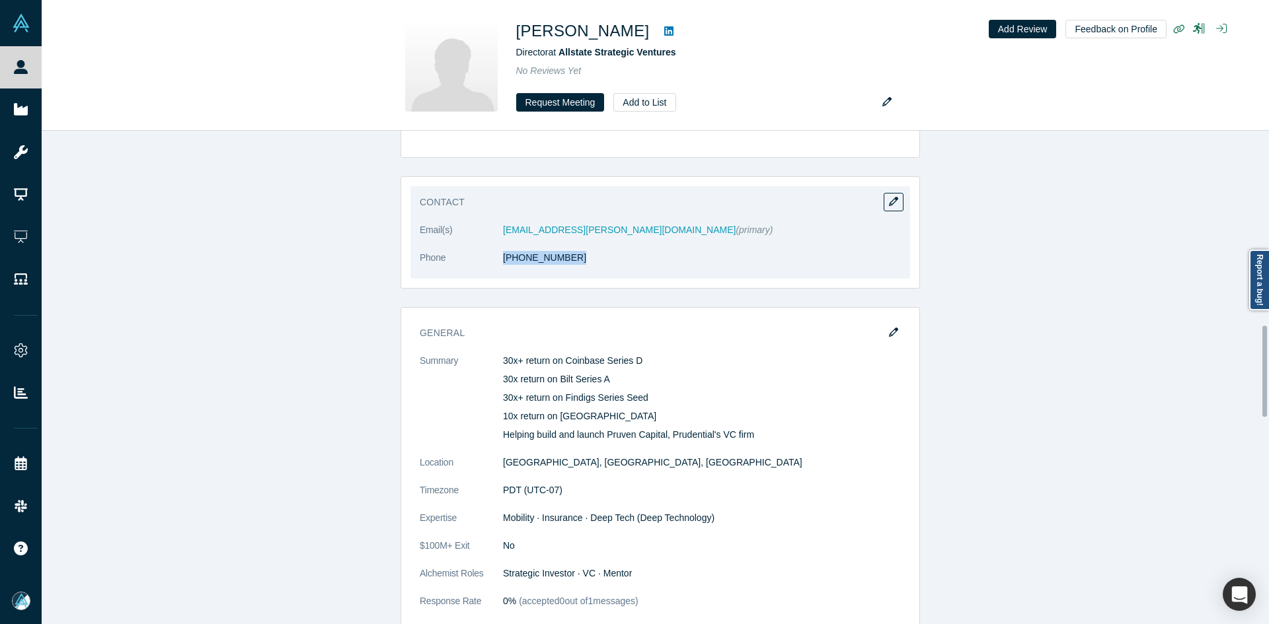
copy dl "(248) 703-3781"
drag, startPoint x: 546, startPoint y: 269, endPoint x: 501, endPoint y: 269, distance: 45.6
click at [501, 269] on dl "Email(s) adi.sivaraman@allstate.com (primary) Phone (248) 703-3781" at bounding box center [660, 251] width 481 height 56
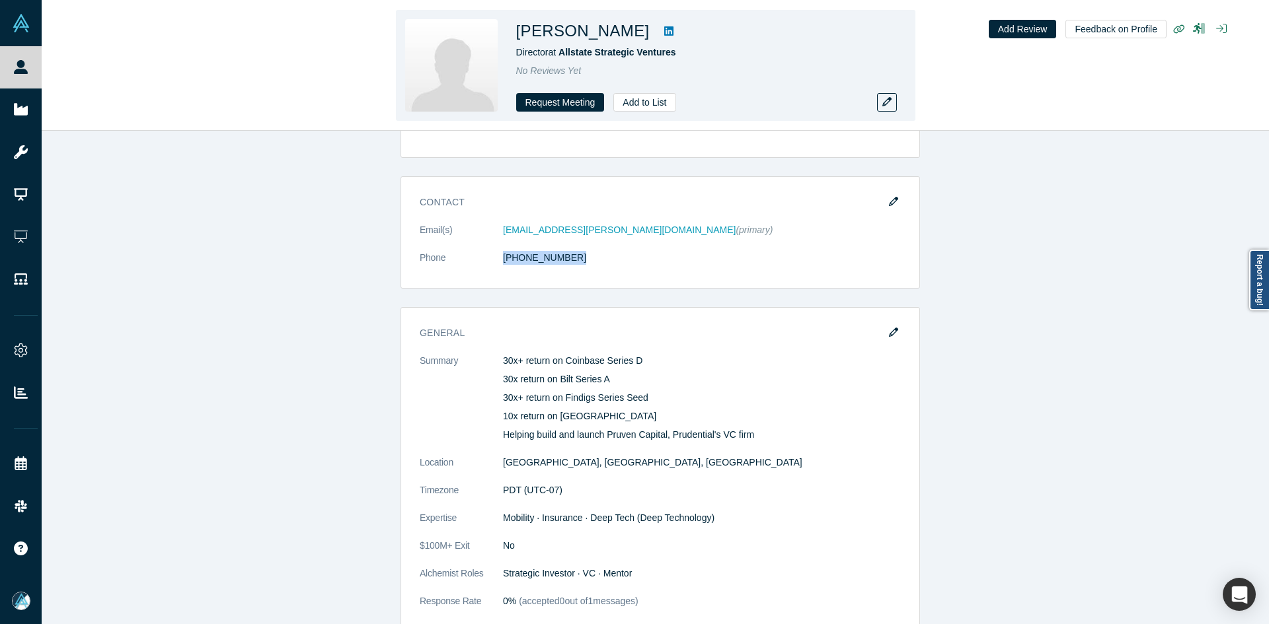
click at [664, 28] on icon at bounding box center [668, 30] width 9 height 9
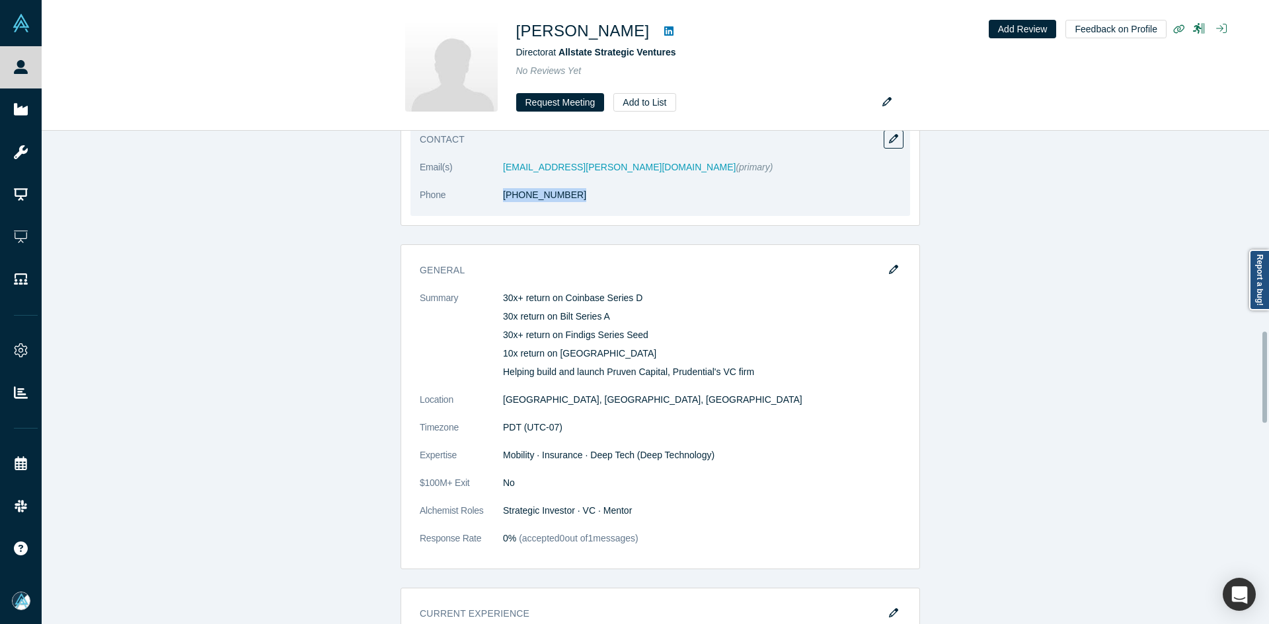
scroll to position [1123, 0]
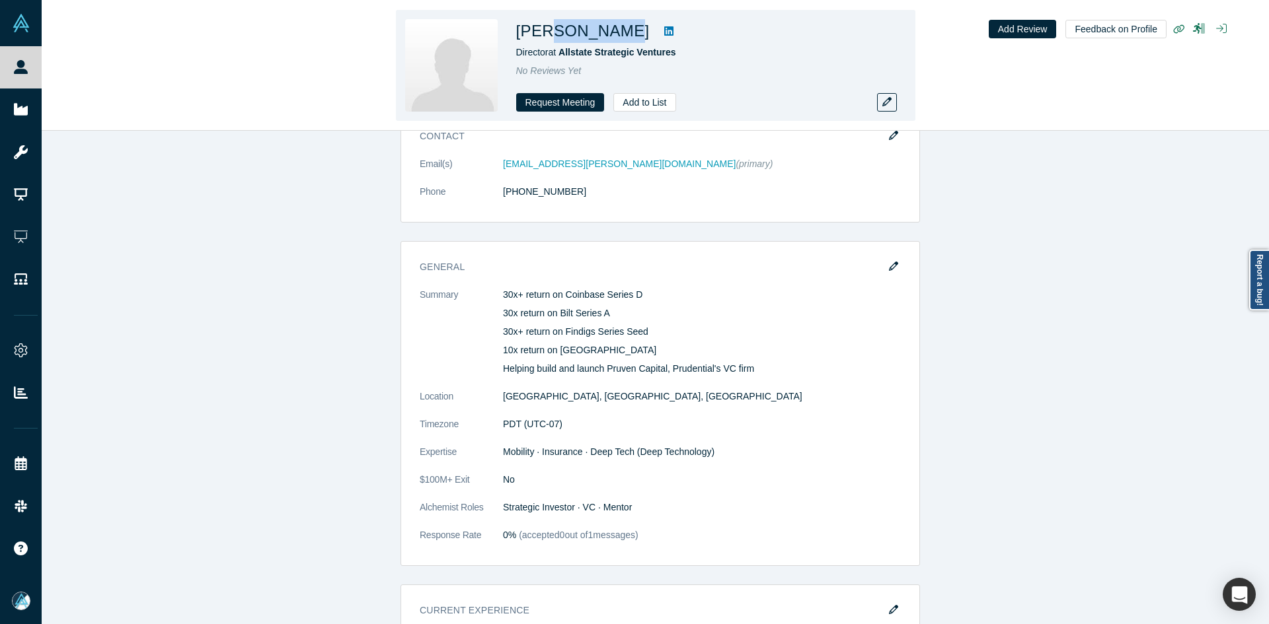
copy h1 "Sivarama"
drag, startPoint x: 614, startPoint y: 34, endPoint x: 519, endPoint y: 1, distance: 100.9
click at [546, 31] on h1 "Adi Sivaraman" at bounding box center [582, 31] width 133 height 24
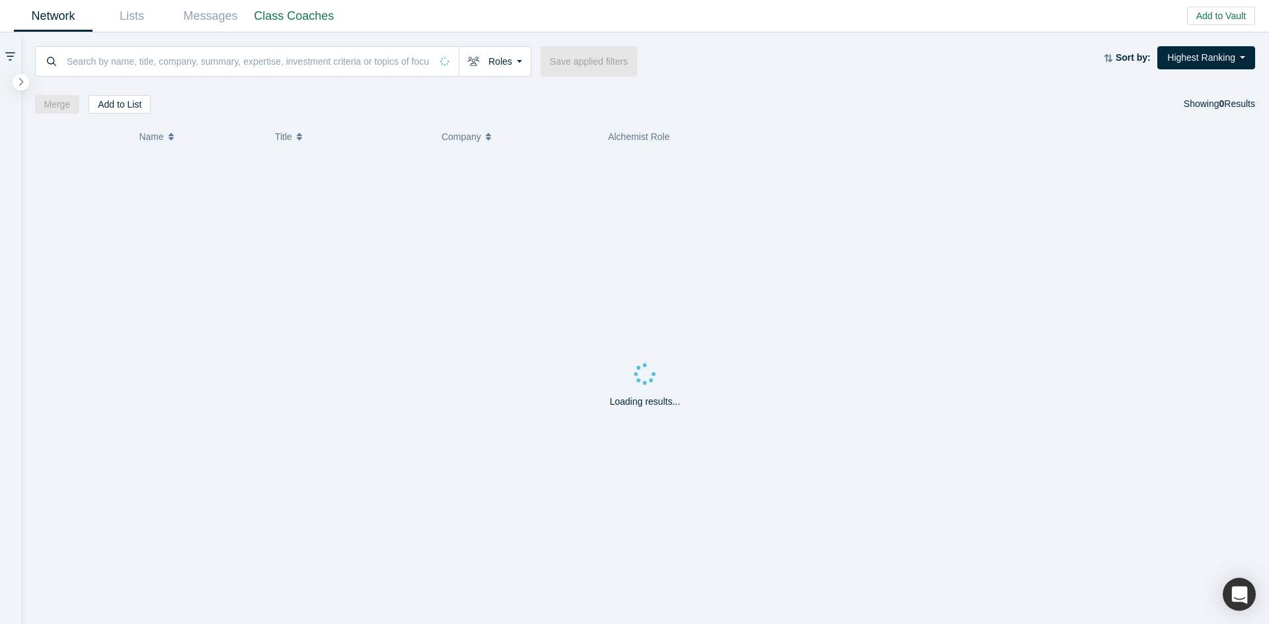
click at [1220, 17] on button "Add to Vault" at bounding box center [1221, 16] width 68 height 19
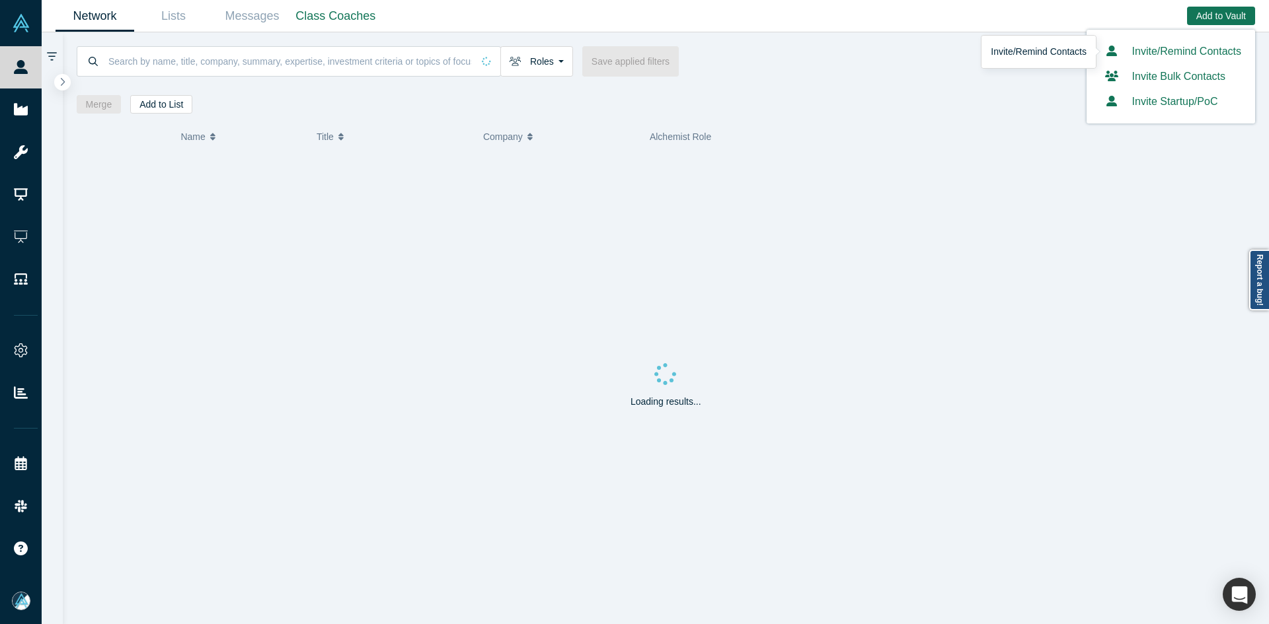
click at [897, 19] on div "Network Lists Messages Class Coaches Add to Vault Invite/Remind Contacts Invite…" at bounding box center [655, 16] width 1227 height 32
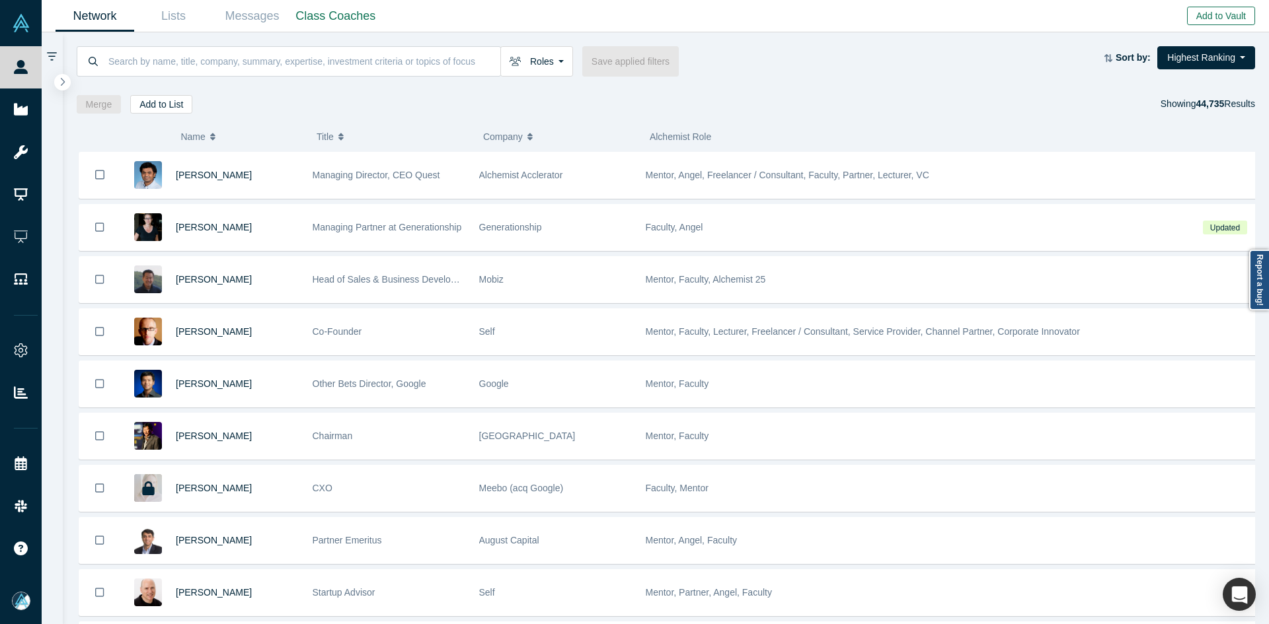
click at [1222, 12] on button "Add to Vault" at bounding box center [1221, 16] width 68 height 19
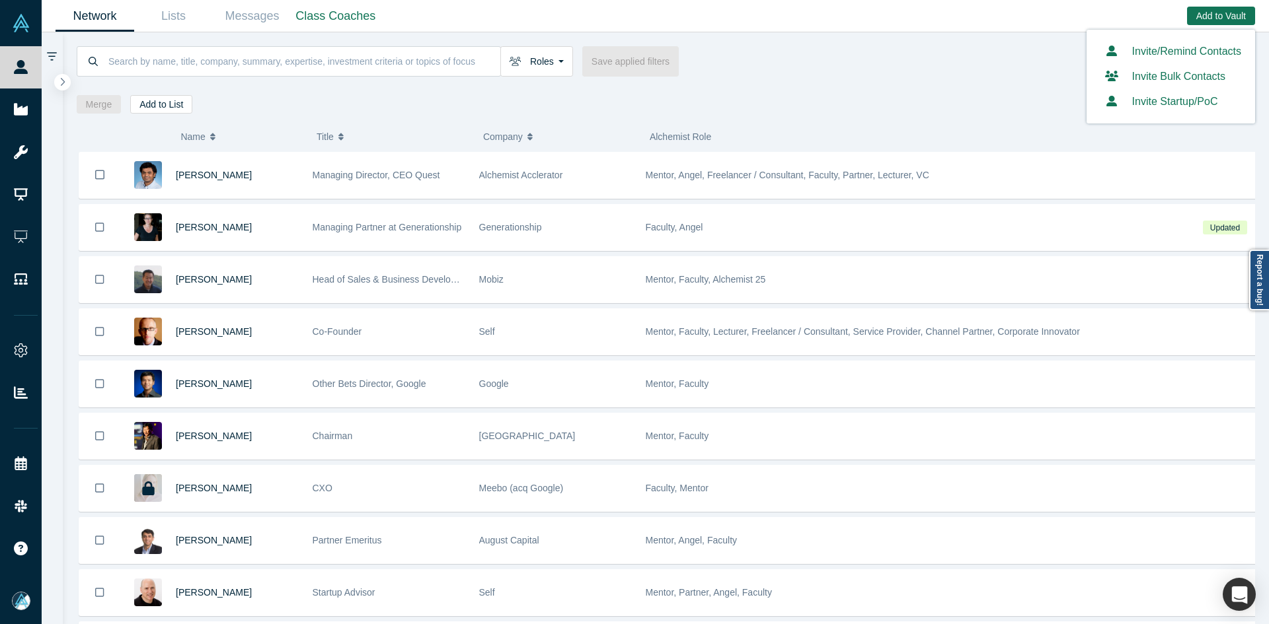
click at [1182, 51] on link "Invite/Remind Contacts" at bounding box center [1170, 51] width 141 height 11
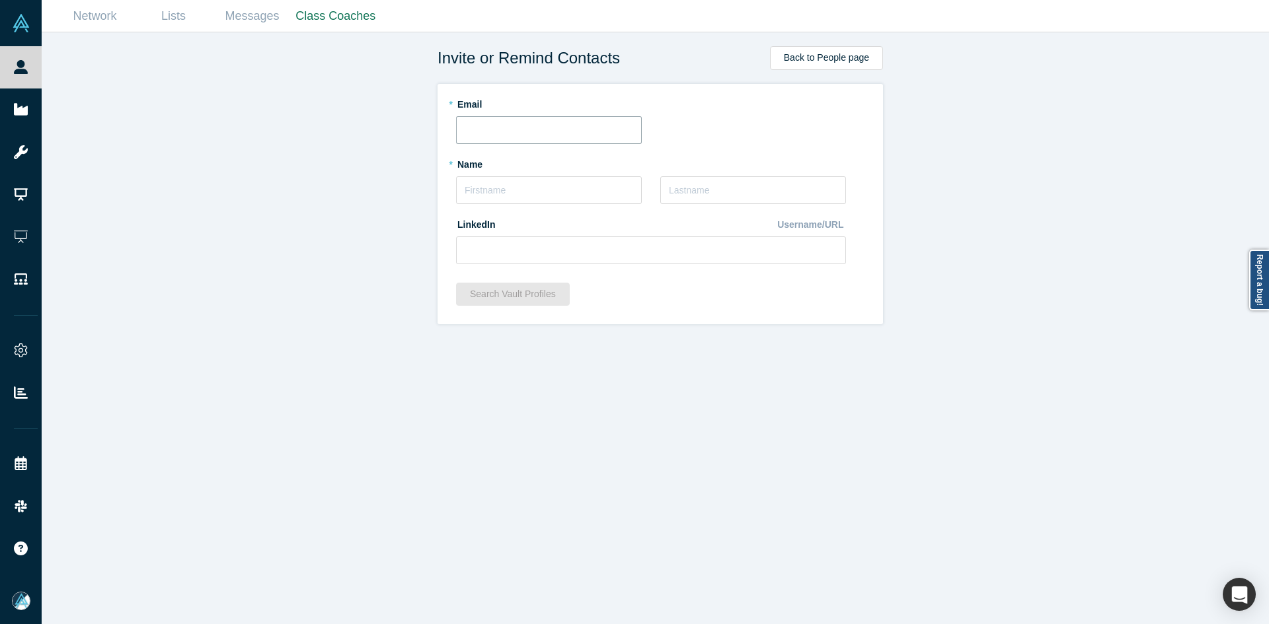
click at [496, 128] on input "text" at bounding box center [549, 130] width 186 height 28
paste input "kutluhan@e2.vc"
type input "kutluhan@e2.vc"
drag, startPoint x: 285, startPoint y: 220, endPoint x: 447, endPoint y: 223, distance: 161.9
click at [287, 219] on div "Invite or Remind Contacts Back to People page * Email kutluhan@e2.vc * Name * L…" at bounding box center [660, 333] width 1237 height 602
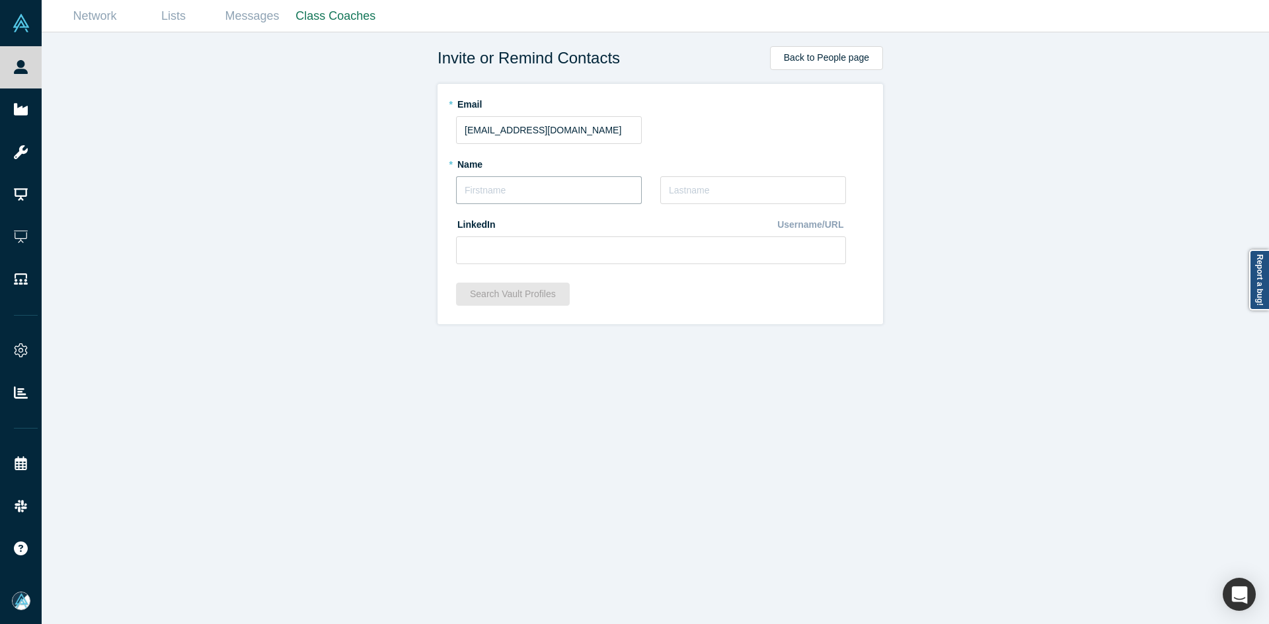
click at [479, 194] on input "text" at bounding box center [549, 190] width 186 height 28
type input "Kutluhan"
paste input "Enişte"
type input "Enişte"
click at [474, 293] on button "Search Vault Profiles" at bounding box center [513, 294] width 114 height 23
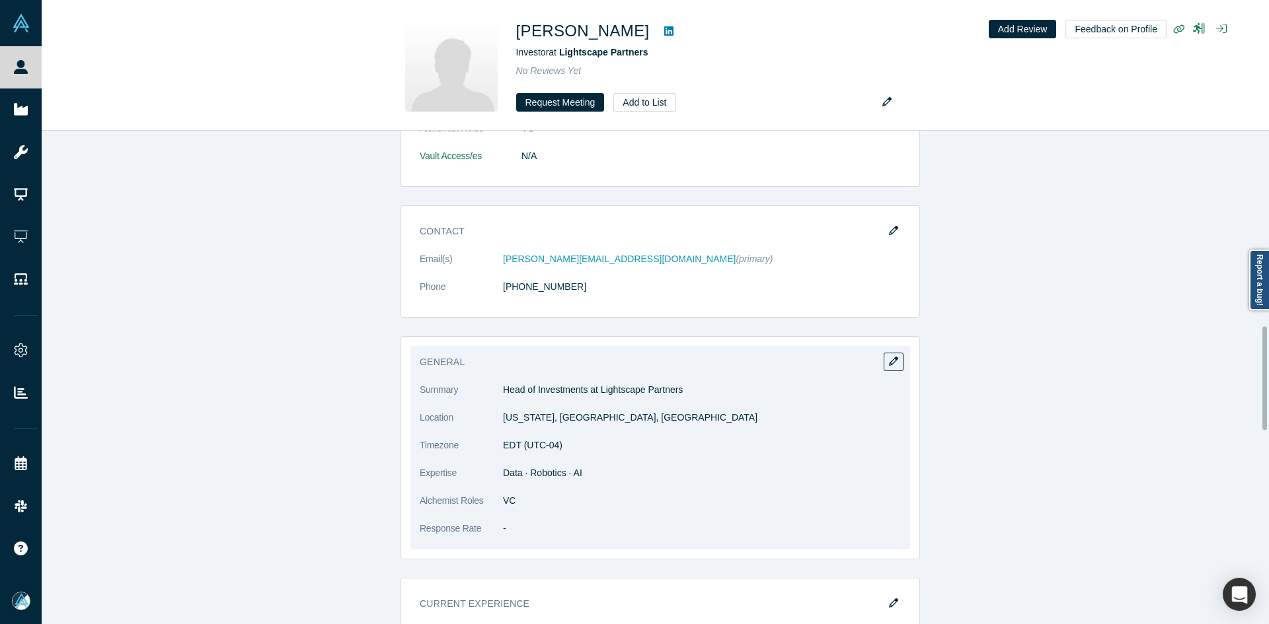
scroll to position [925, 0]
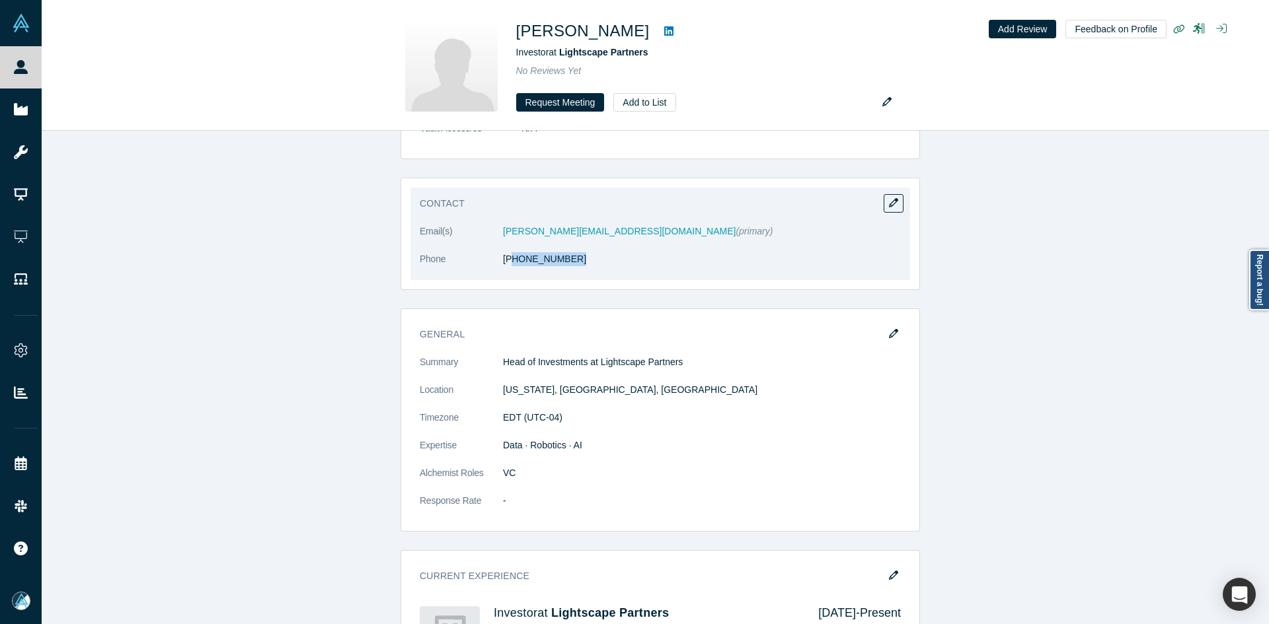
copy link "09) 703-0307"
drag, startPoint x: 572, startPoint y: 266, endPoint x: 507, endPoint y: 270, distance: 65.5
click at [507, 270] on dl "Email(s) [PERSON_NAME][EMAIL_ADDRESS][DOMAIN_NAME] (primary) Phone [PHONE_NUMBE…" at bounding box center [660, 253] width 481 height 56
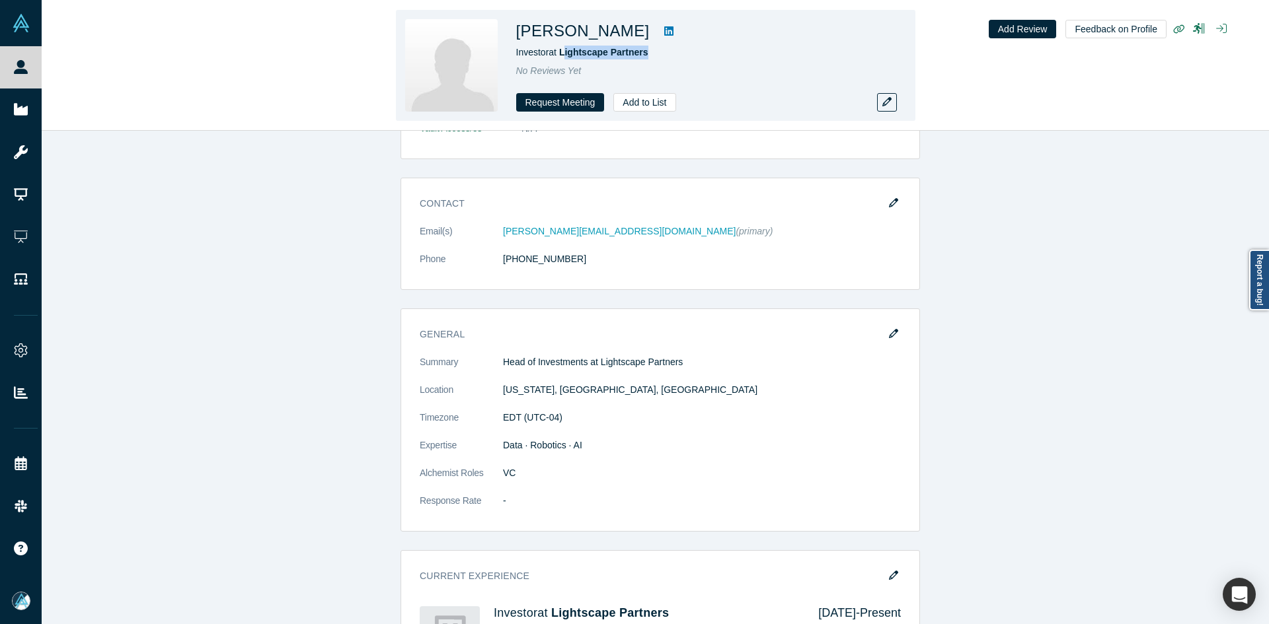
copy span "ightscape Partners"
drag, startPoint x: 676, startPoint y: 59, endPoint x: 563, endPoint y: 59, distance: 113.0
click at [563, 59] on div "[PERSON_NAME] Investor at Lightscape Partners No Reviews Yet Request Meeting Ad…" at bounding box center [701, 65] width 370 height 93
copy span "Lightscape Partners"
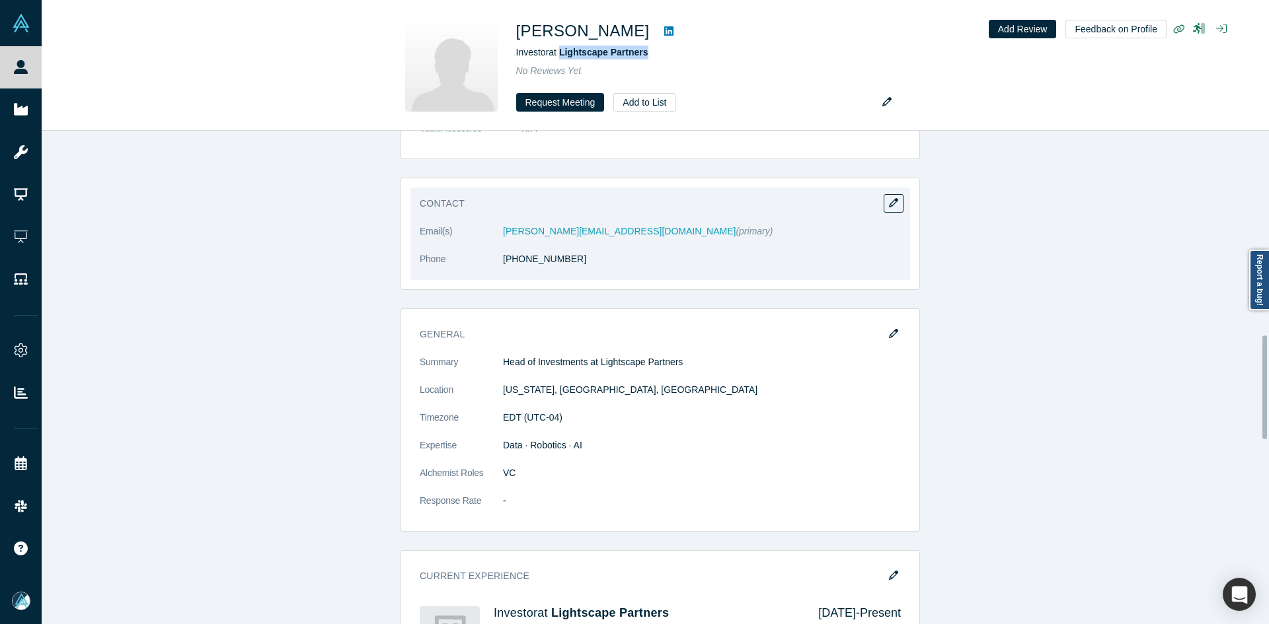
scroll to position [991, 0]
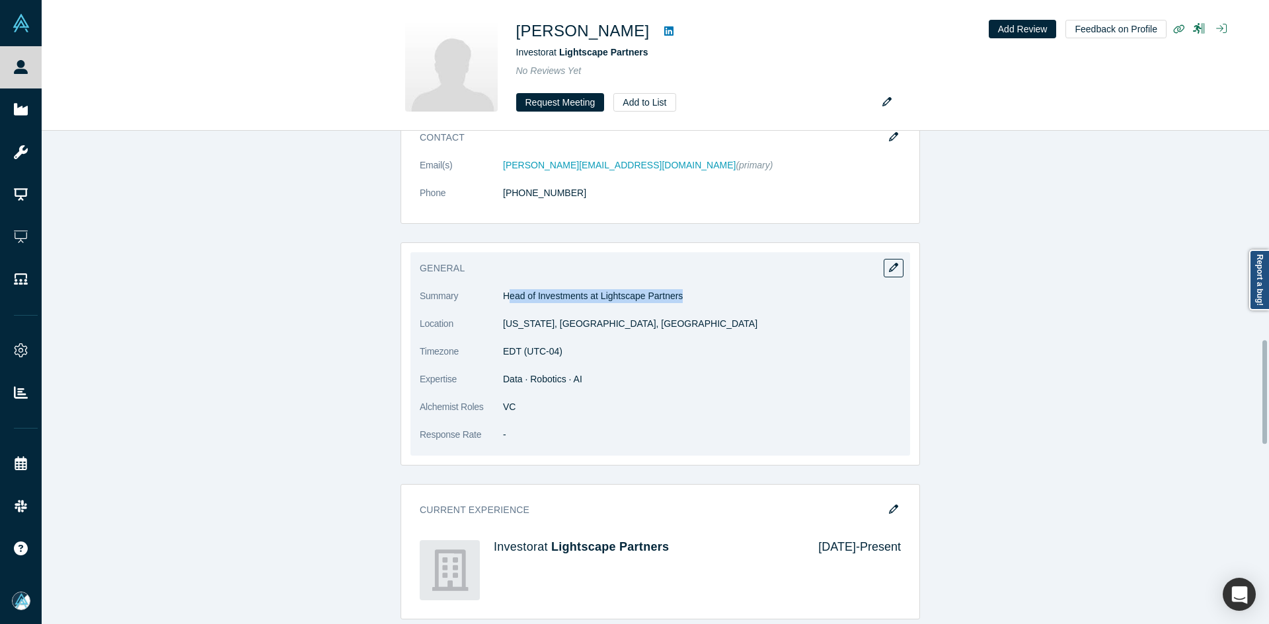
copy p "ead of Investments at Lightscape Partners"
drag, startPoint x: 674, startPoint y: 295, endPoint x: 506, endPoint y: 297, distance: 167.8
click at [506, 297] on p "Head of Investments at Lightscape Partners" at bounding box center [702, 296] width 398 height 14
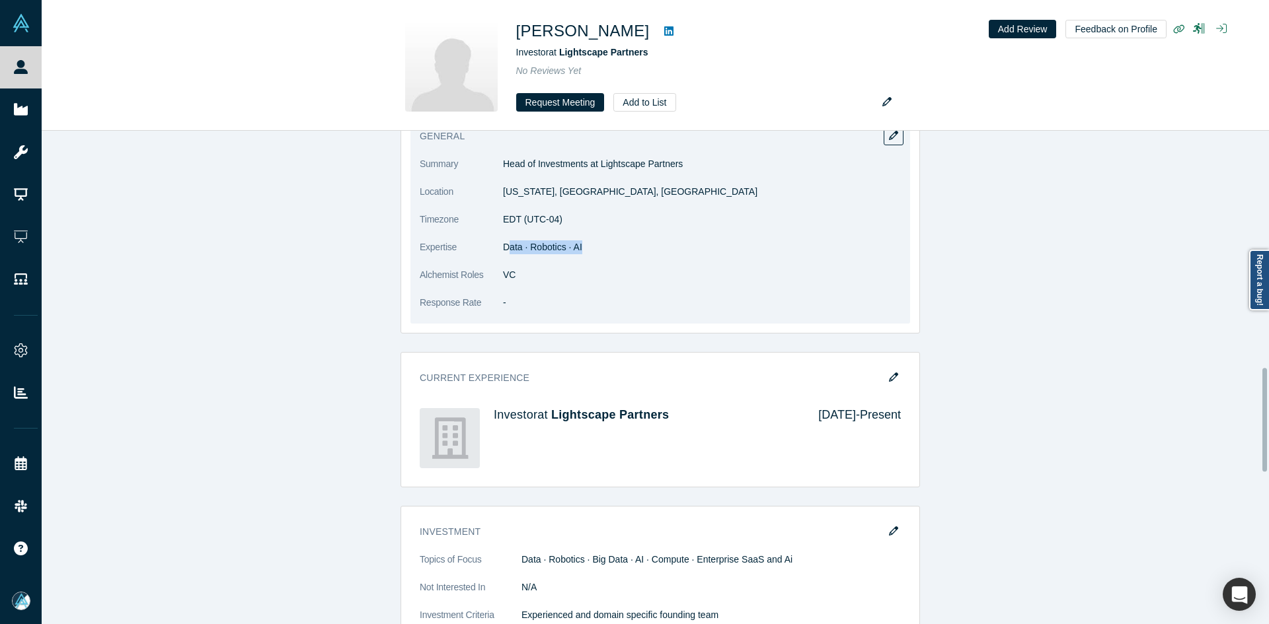
copy span "ata · Robotics · AI"
drag, startPoint x: 550, startPoint y: 252, endPoint x: 505, endPoint y: 259, distance: 44.8
click at [505, 259] on dl "Summary Head of Investments at Lightscape Partners Location New York, NY, USA T…" at bounding box center [660, 240] width 481 height 167
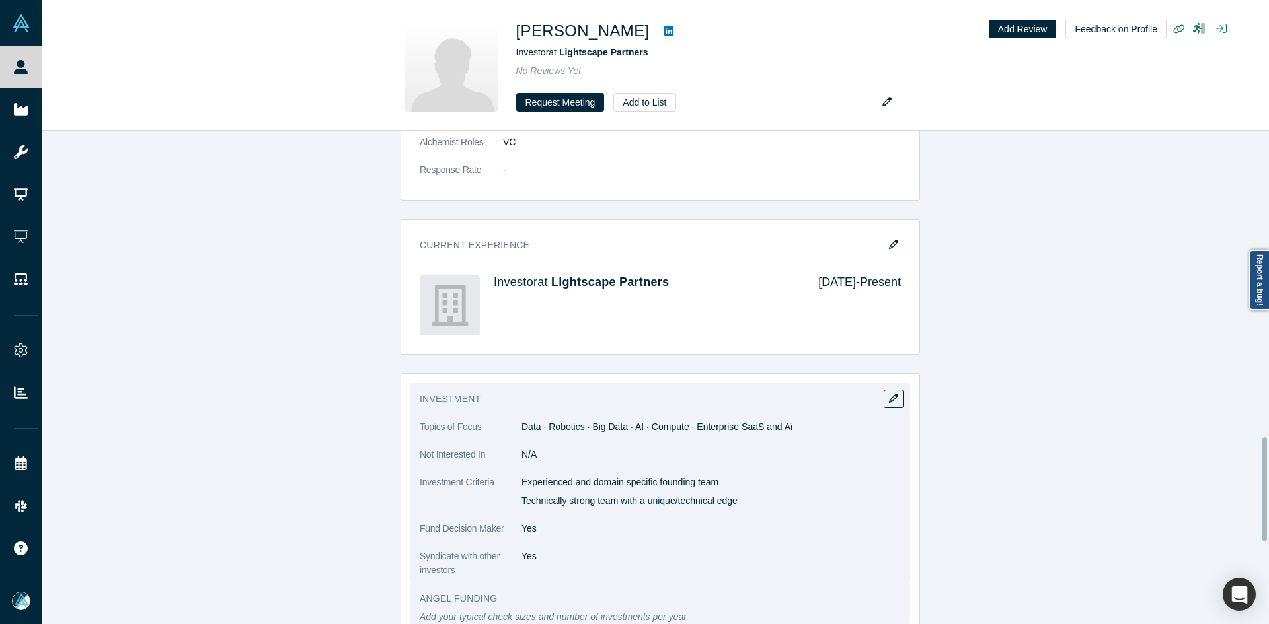
scroll to position [1454, 0]
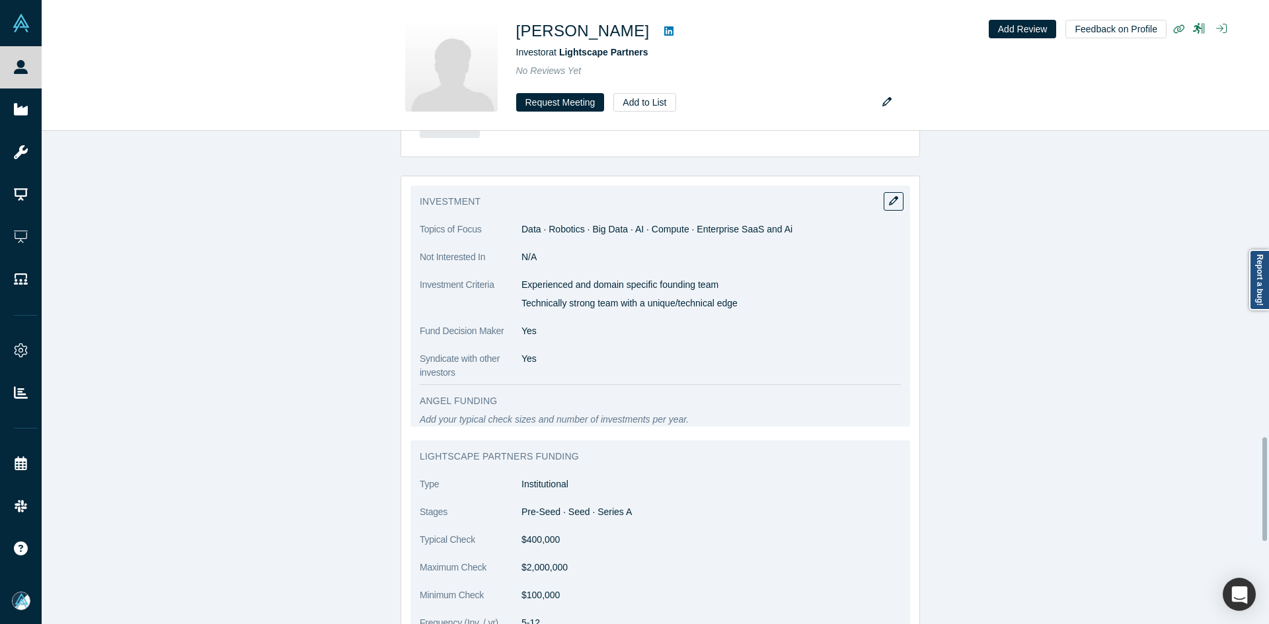
click at [566, 233] on span "Data · Robotics · Big Data · AI · Compute · Enterprise SaaS and Ai" at bounding box center [656, 229] width 271 height 11
copy dl "Data · Robotics · Big Data · AI · Compute · Enterprise SaaS and Ai"
click at [566, 233] on span "Data · Robotics · Big Data · AI · Compute · Enterprise SaaS and Ai" at bounding box center [656, 229] width 271 height 11
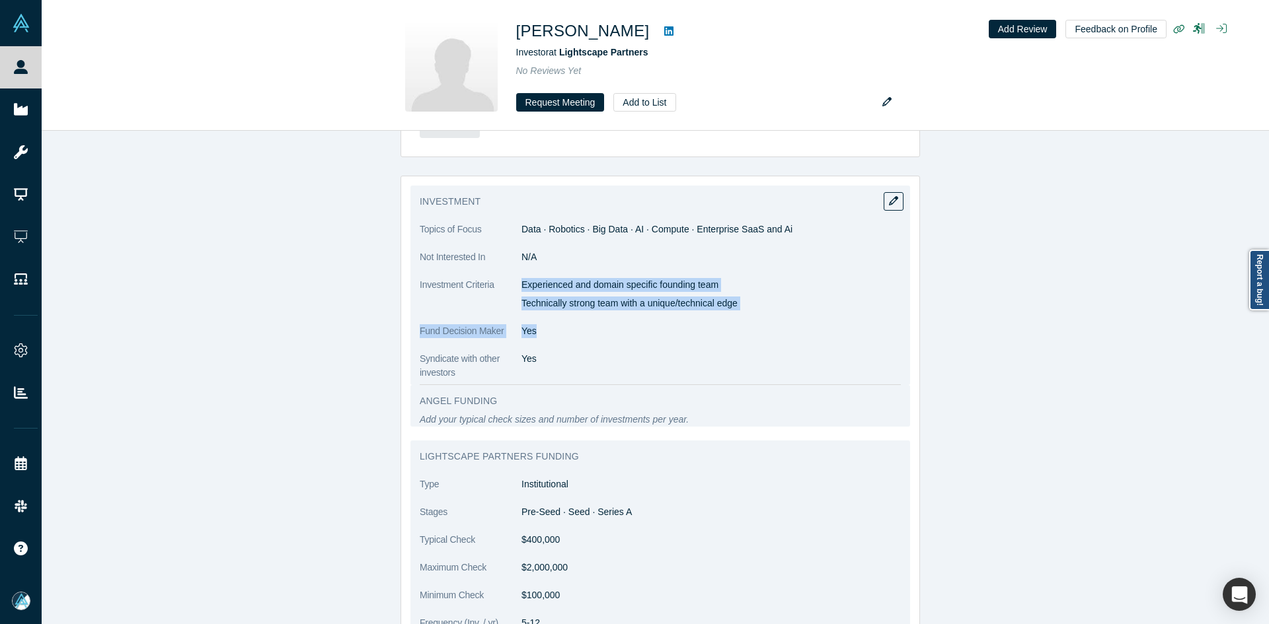
copy dl "Experienced and domain specific founding team Technically strong team with a un…"
drag, startPoint x: 533, startPoint y: 284, endPoint x: 772, endPoint y: 326, distance: 242.3
click at [768, 319] on dl "Topics of Focus Data · Robotics · Big Data · AI · Compute · Enterprise SaaS and…" at bounding box center [660, 301] width 481 height 157
click at [753, 323] on dl "Topics of Focus Data · Robotics · Big Data · AI · Compute · Enterprise SaaS and…" at bounding box center [660, 301] width 481 height 157
copy div "Experienced and domain specific founding team Technically strong team with a un…"
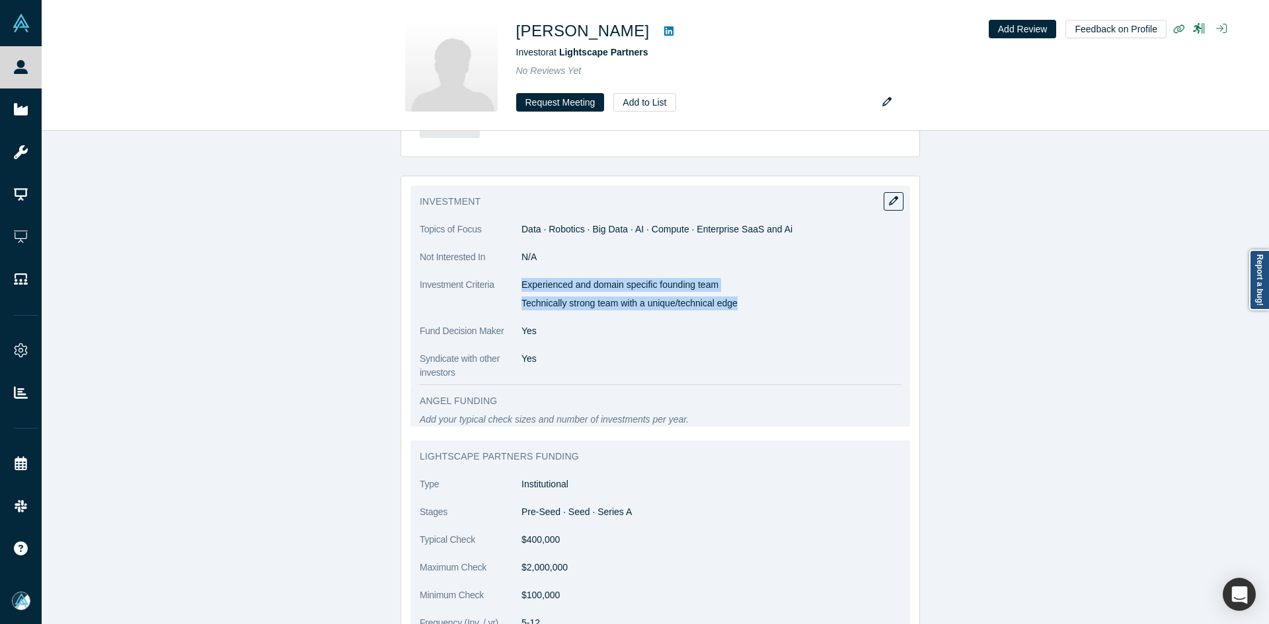
drag, startPoint x: 517, startPoint y: 283, endPoint x: 755, endPoint y: 301, distance: 239.2
click at [755, 301] on div "Experienced and domain specific founding team Technically strong team with a un…" at bounding box center [710, 294] width 379 height 32
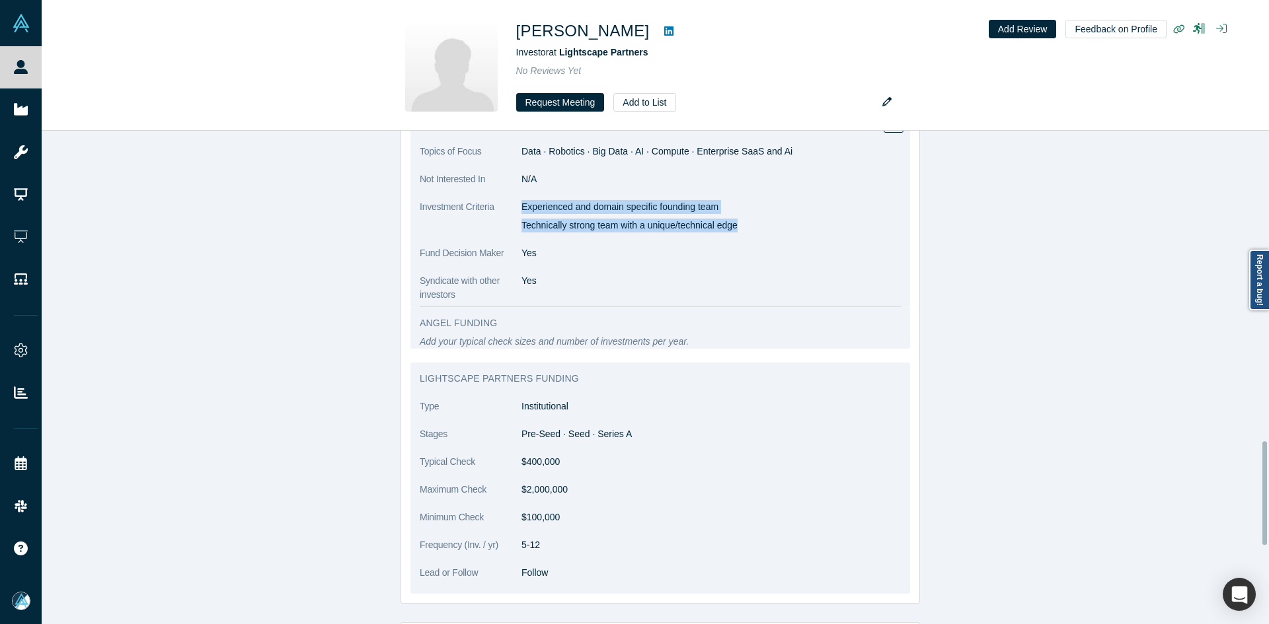
scroll to position [1652, 0]
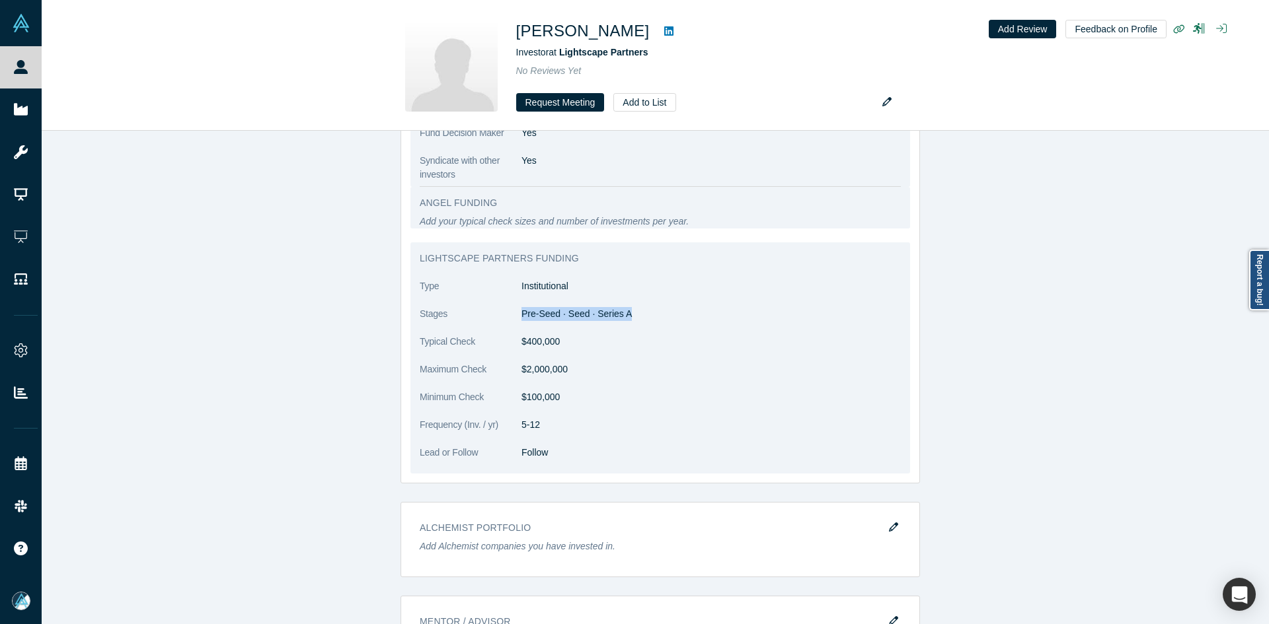
copy dd "Pre-Seed · Seed · Series A"
drag, startPoint x: 593, startPoint y: 315, endPoint x: 515, endPoint y: 324, distance: 78.6
click at [521, 319] on dd "Pre-Seed · Seed · Series A" at bounding box center [710, 314] width 379 height 14
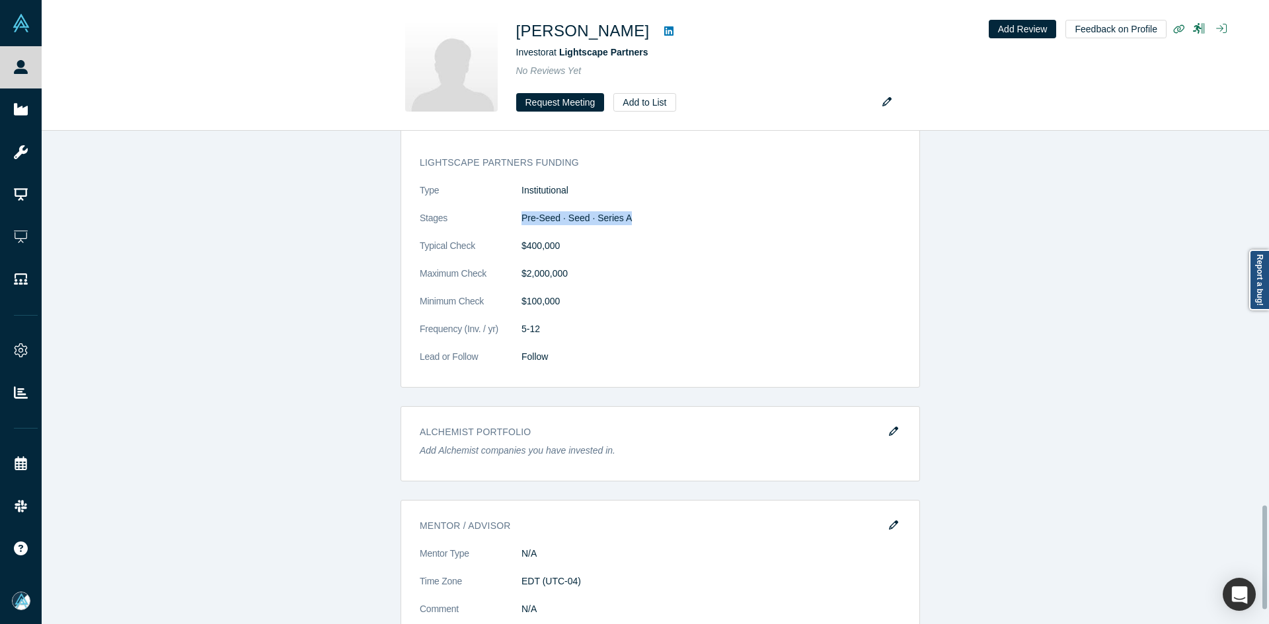
scroll to position [1843, 0]
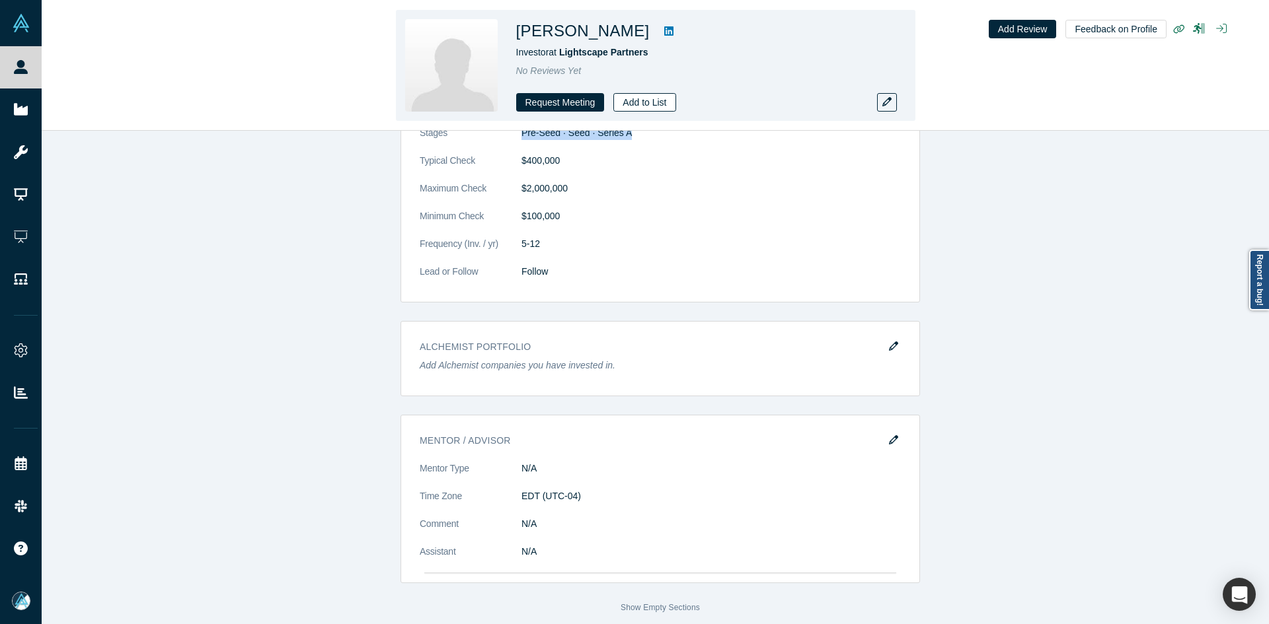
click at [652, 101] on button "Add to List" at bounding box center [644, 102] width 62 height 19
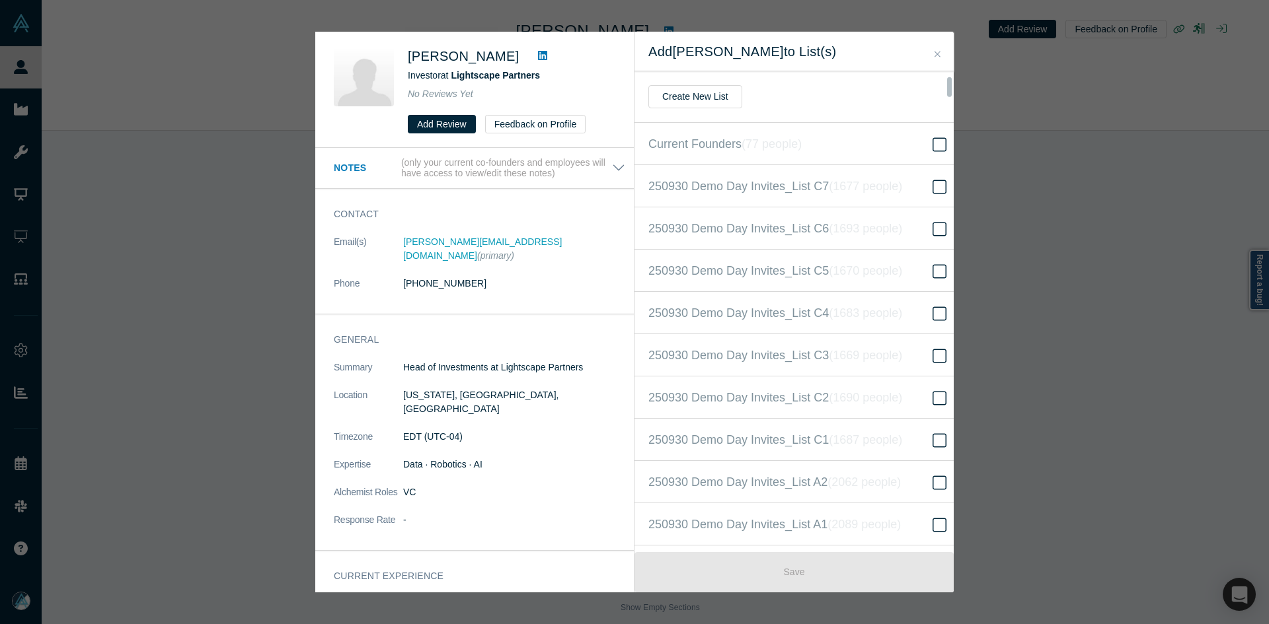
scroll to position [297, 0]
click at [865, 306] on icon "( 16607 people )" at bounding box center [880, 312] width 80 height 13
click at [0, 0] on input "250930 Demo Day Invites_Base List ( 16607 people )" at bounding box center [0, 0] width 0 height 0
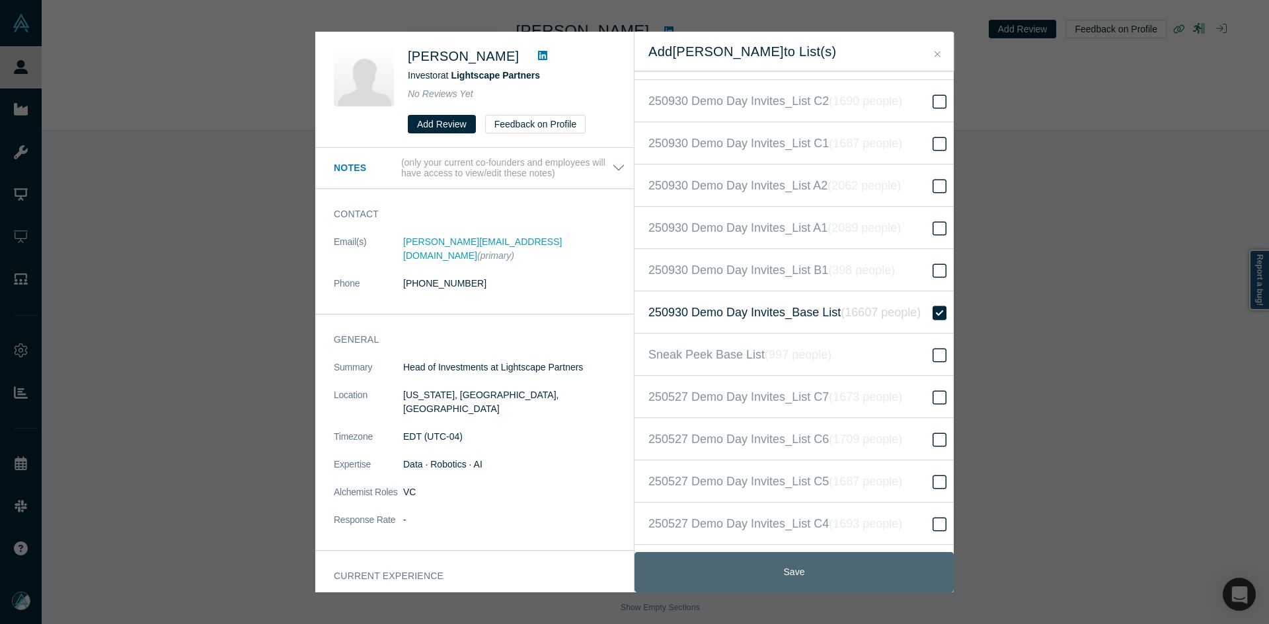
click at [792, 565] on button "Save" at bounding box center [793, 572] width 319 height 40
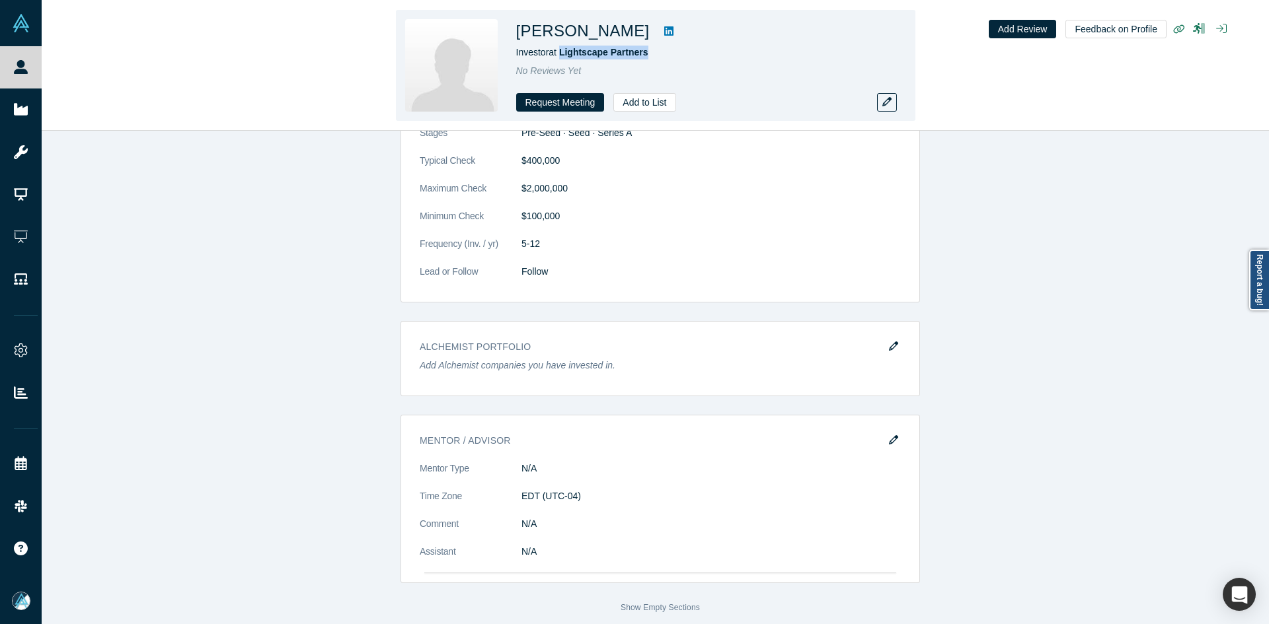
copy span "Lightscape Partners"
drag, startPoint x: 651, startPoint y: 57, endPoint x: 562, endPoint y: 60, distance: 88.6
click at [562, 60] on div "Adit Arora Investor at Lightscape Partners No Reviews Yet Request Meeting Add t…" at bounding box center [701, 65] width 370 height 93
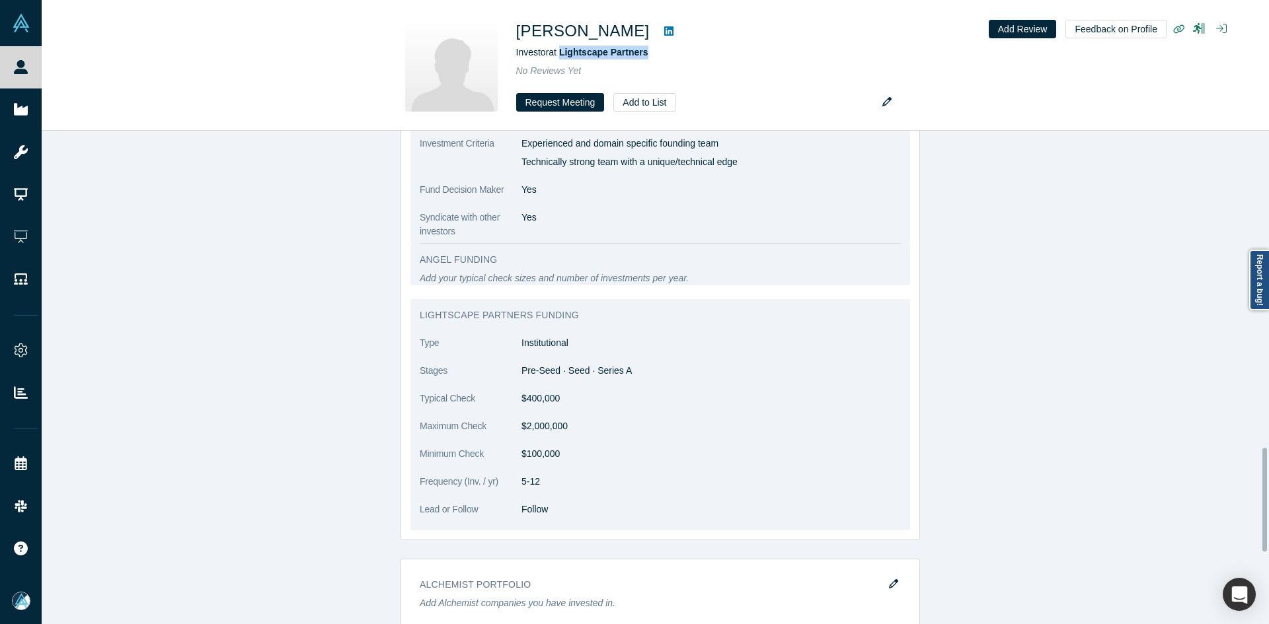
scroll to position [1446, 0]
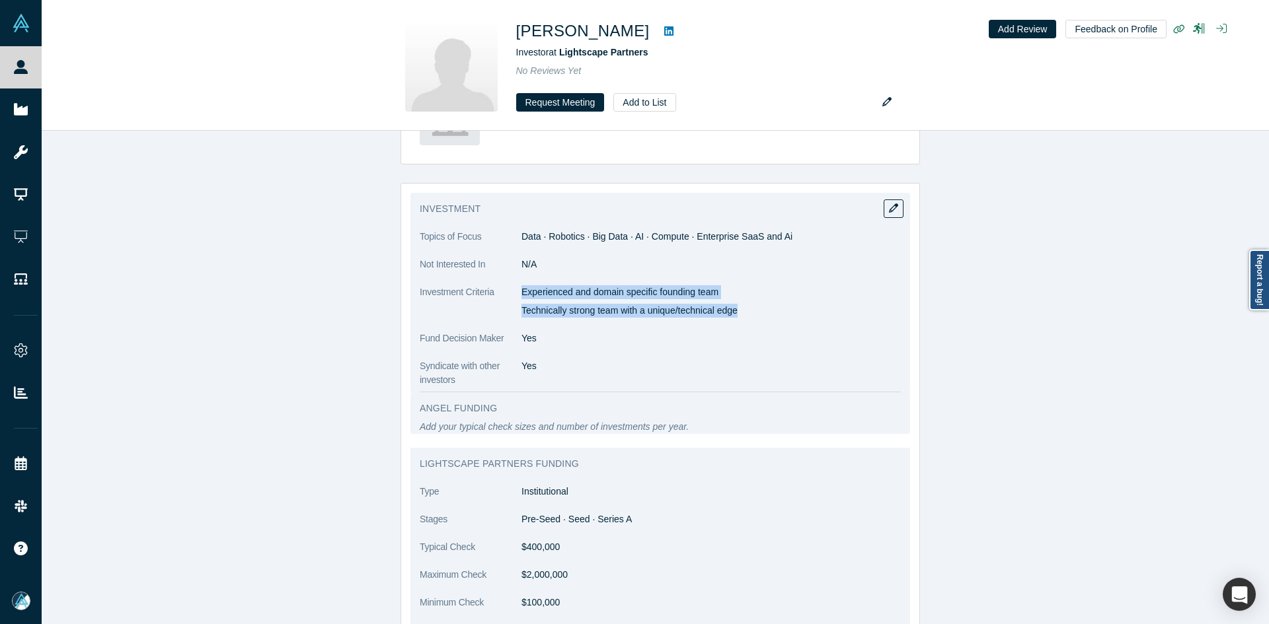
drag, startPoint x: 564, startPoint y: 293, endPoint x: 732, endPoint y: 311, distance: 169.4
click at [732, 311] on div "Experienced and domain specific founding team Technically strong team with a un…" at bounding box center [710, 301] width 379 height 32
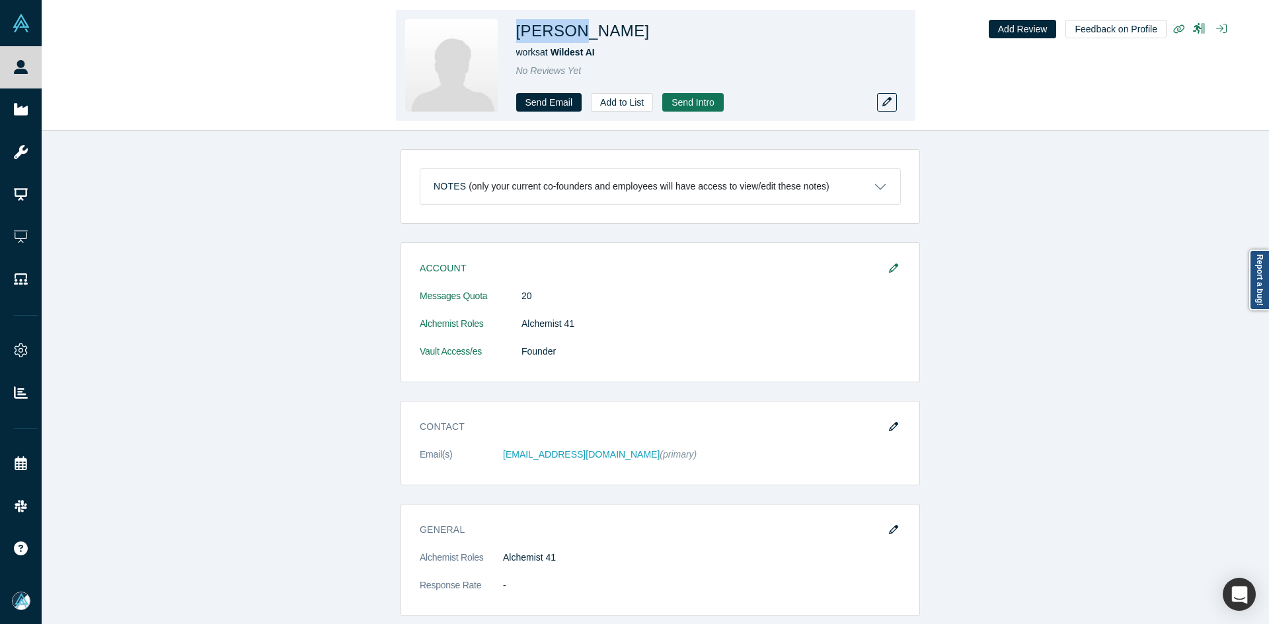
copy h1 "Avikalp"
drag, startPoint x: 567, startPoint y: 30, endPoint x: 518, endPoint y: 30, distance: 48.9
click at [518, 30] on h1 "[PERSON_NAME]" at bounding box center [582, 31] width 133 height 24
copy span "ildest AI"
copy span "Wildest AI"
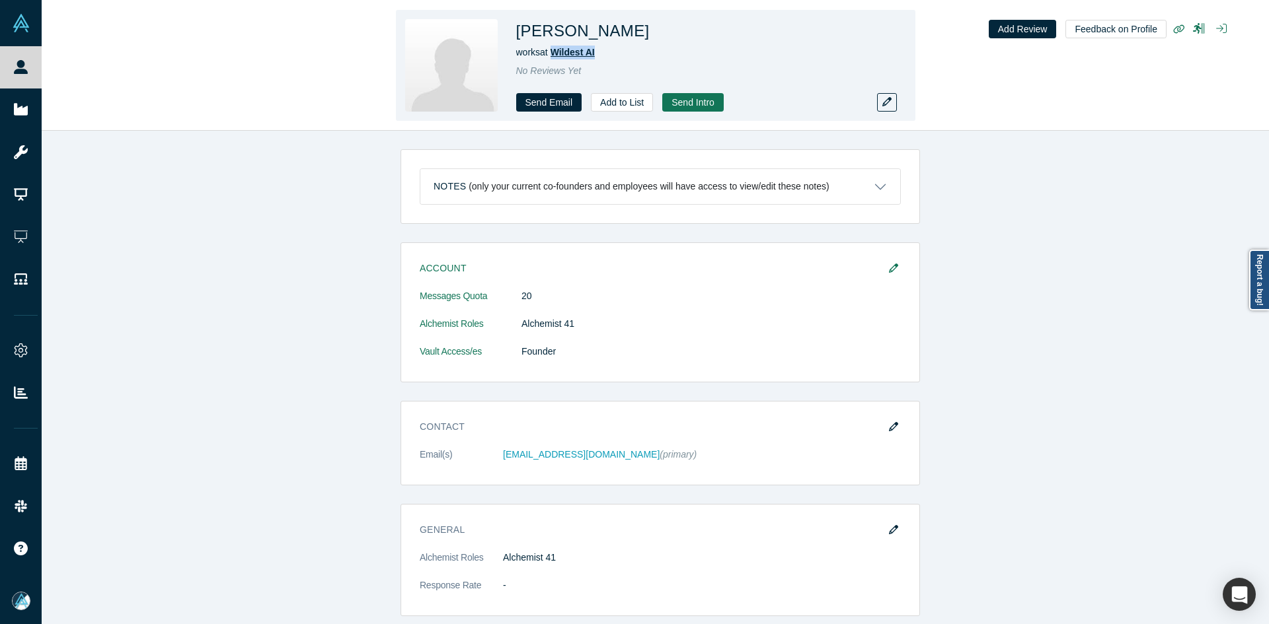
drag, startPoint x: 579, startPoint y: 51, endPoint x: 590, endPoint y: 59, distance: 13.6
click at [556, 53] on div "works at Wildest AI" at bounding box center [701, 53] width 370 height 14
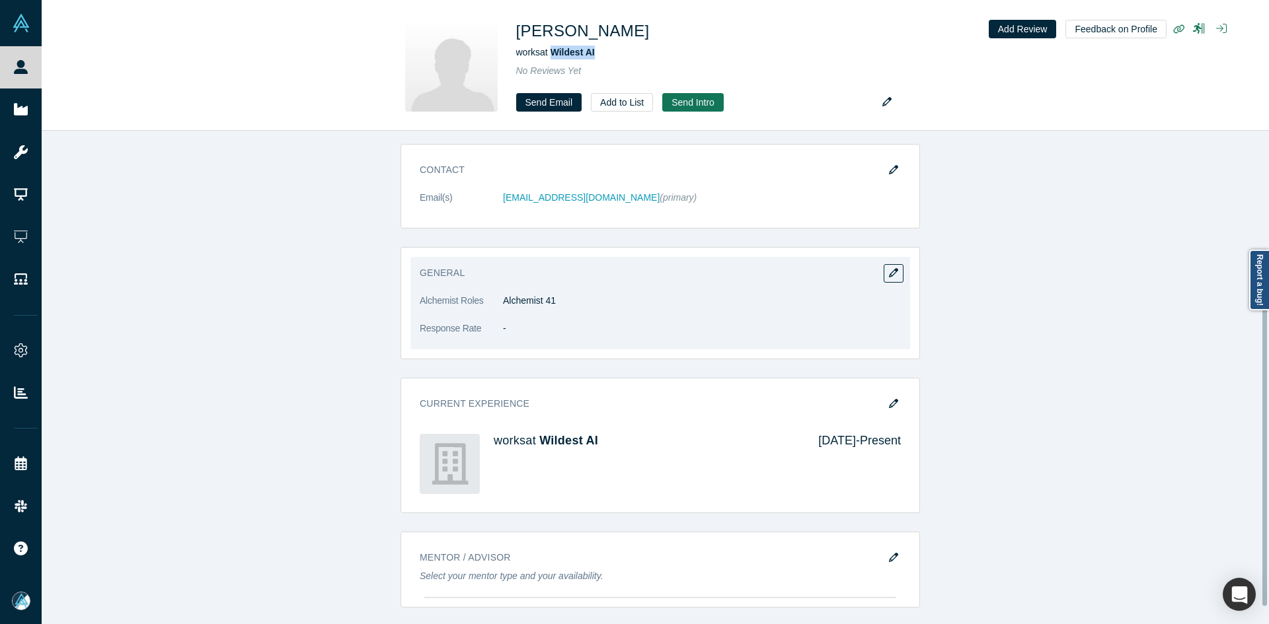
scroll to position [264, 0]
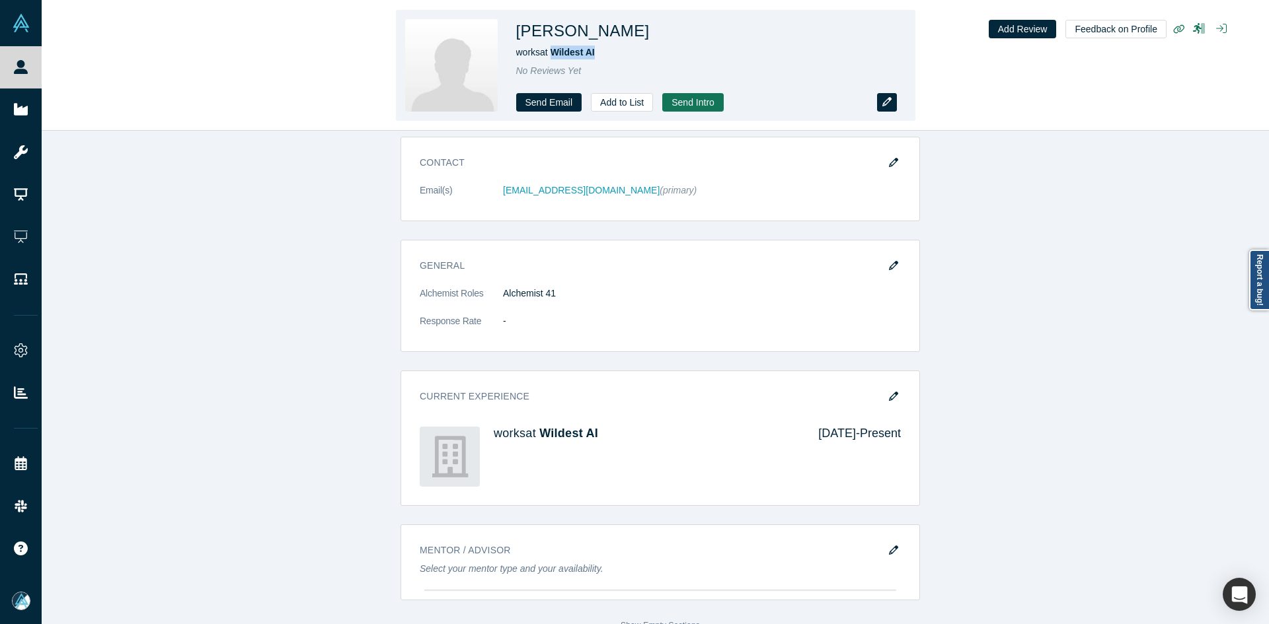
click at [881, 101] on button "button" at bounding box center [887, 102] width 20 height 19
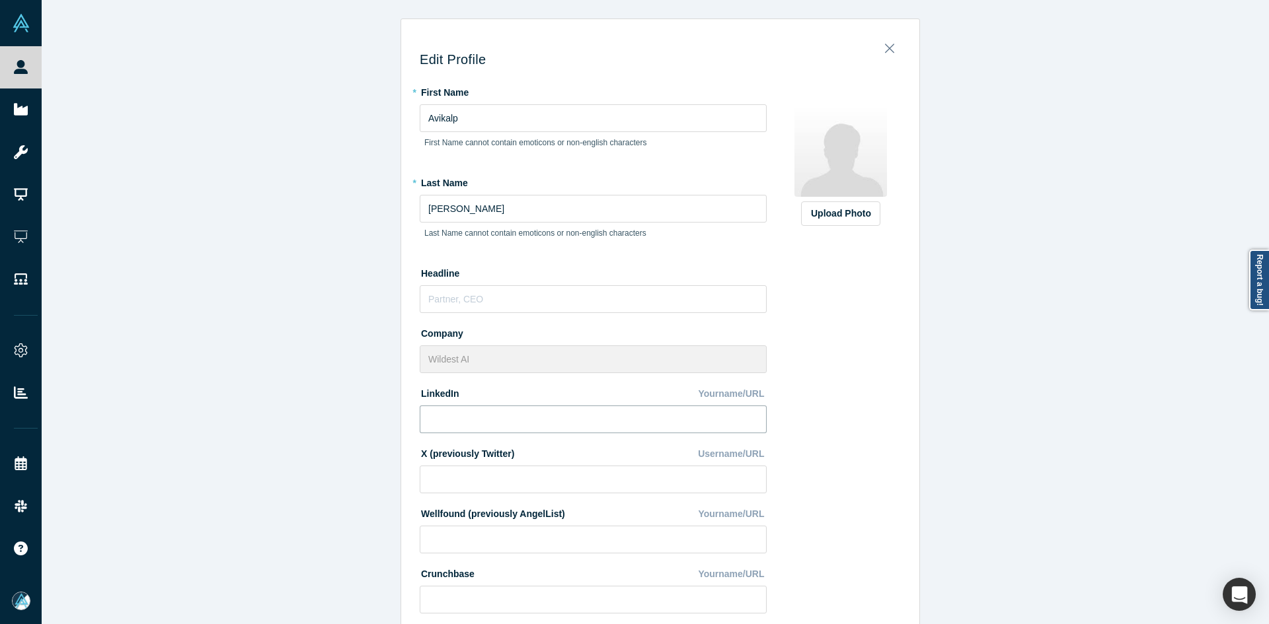
click at [456, 416] on input at bounding box center [593, 420] width 347 height 28
paste input "[URL][DOMAIN_NAME]"
type input "[URL][DOMAIN_NAME]"
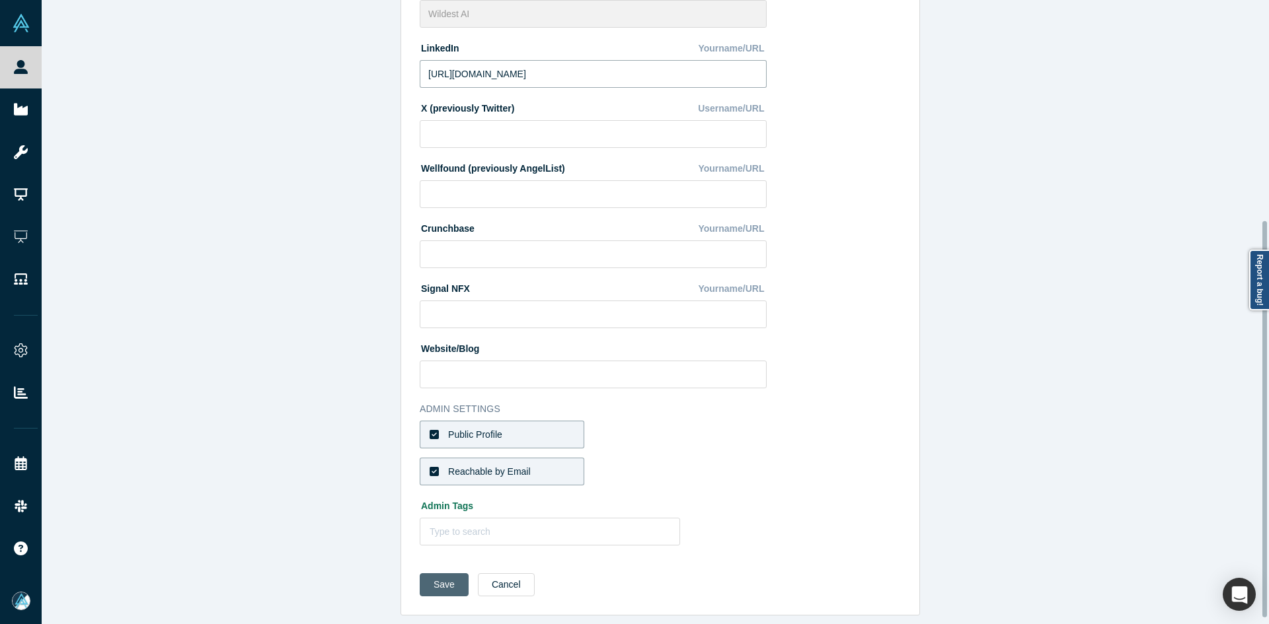
scroll to position [355, 0]
drag, startPoint x: 431, startPoint y: 572, endPoint x: 439, endPoint y: 565, distance: 10.3
click at [431, 574] on button "Save" at bounding box center [444, 585] width 49 height 23
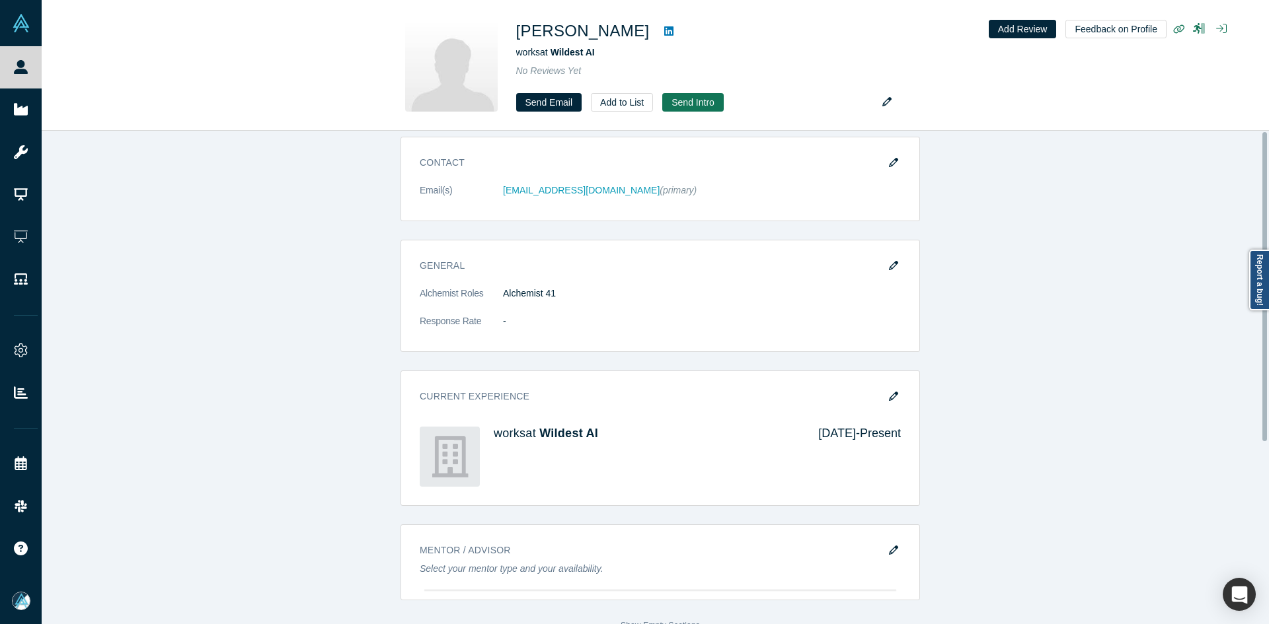
scroll to position [0, 0]
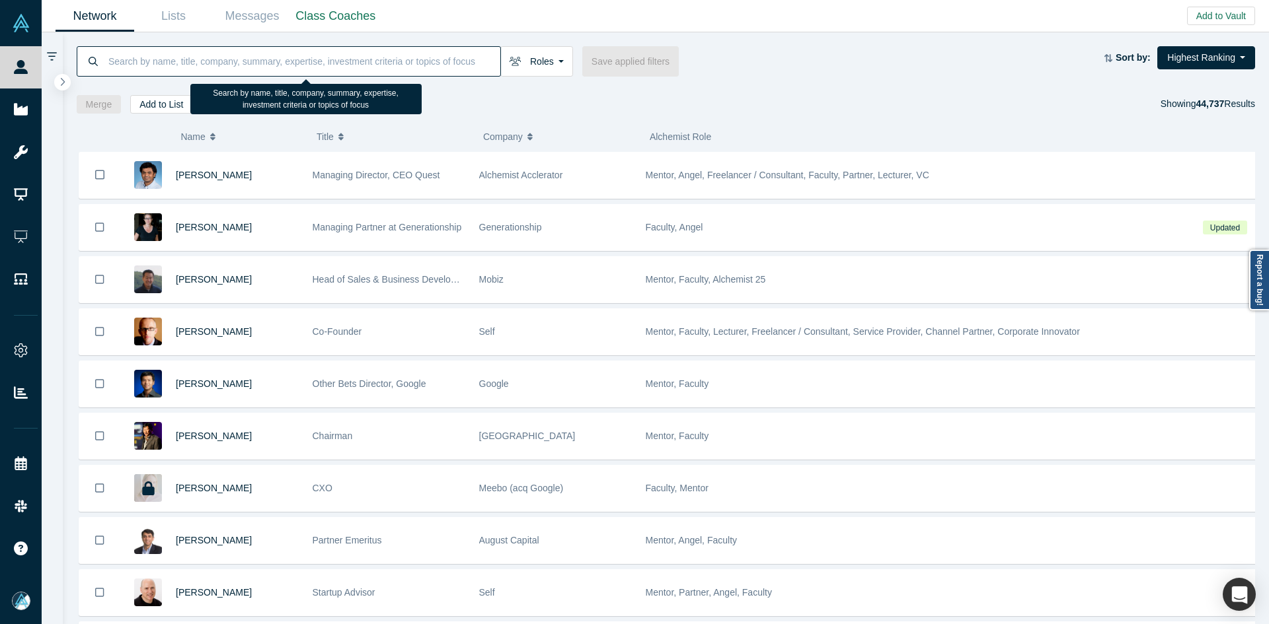
paste input "[PERSON_NAME]"
click at [375, 58] on input at bounding box center [303, 61] width 393 height 31
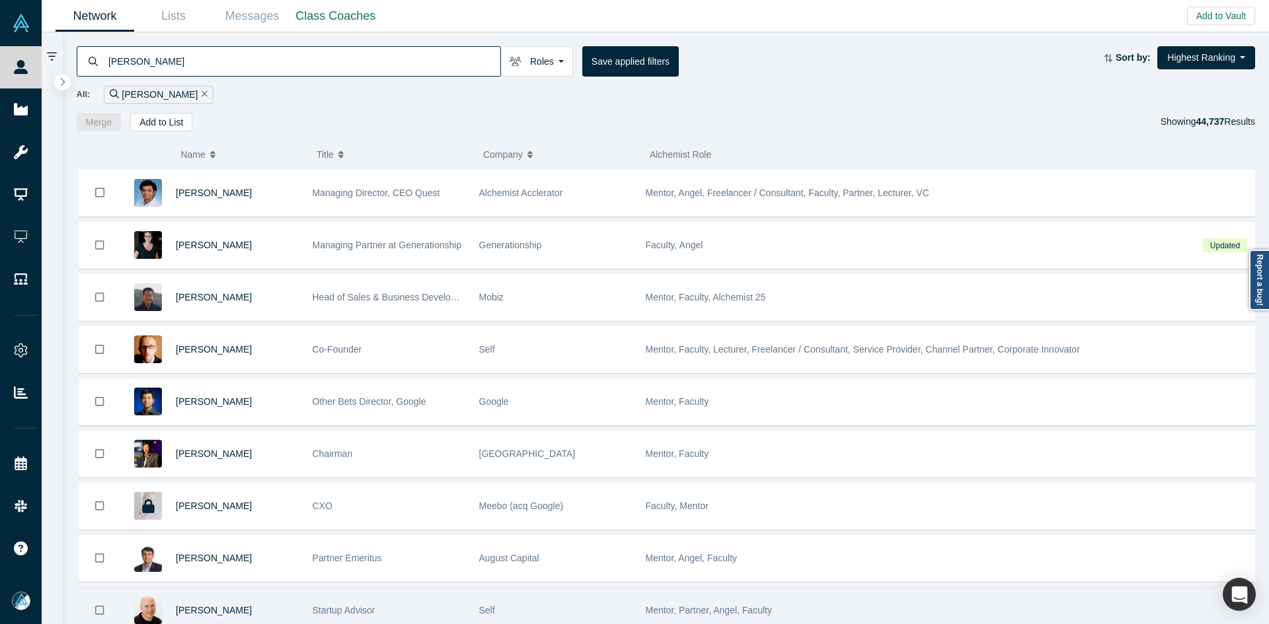
type input "[PERSON_NAME]"
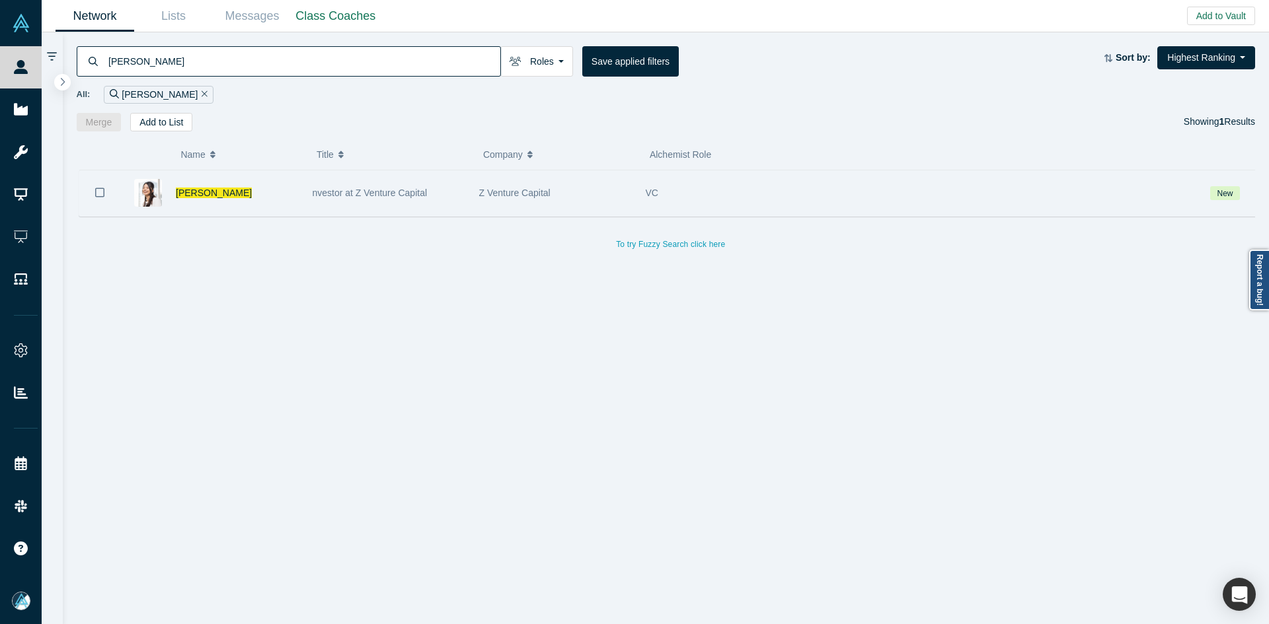
click at [96, 192] on icon "Bookmark" at bounding box center [99, 192] width 9 height 13
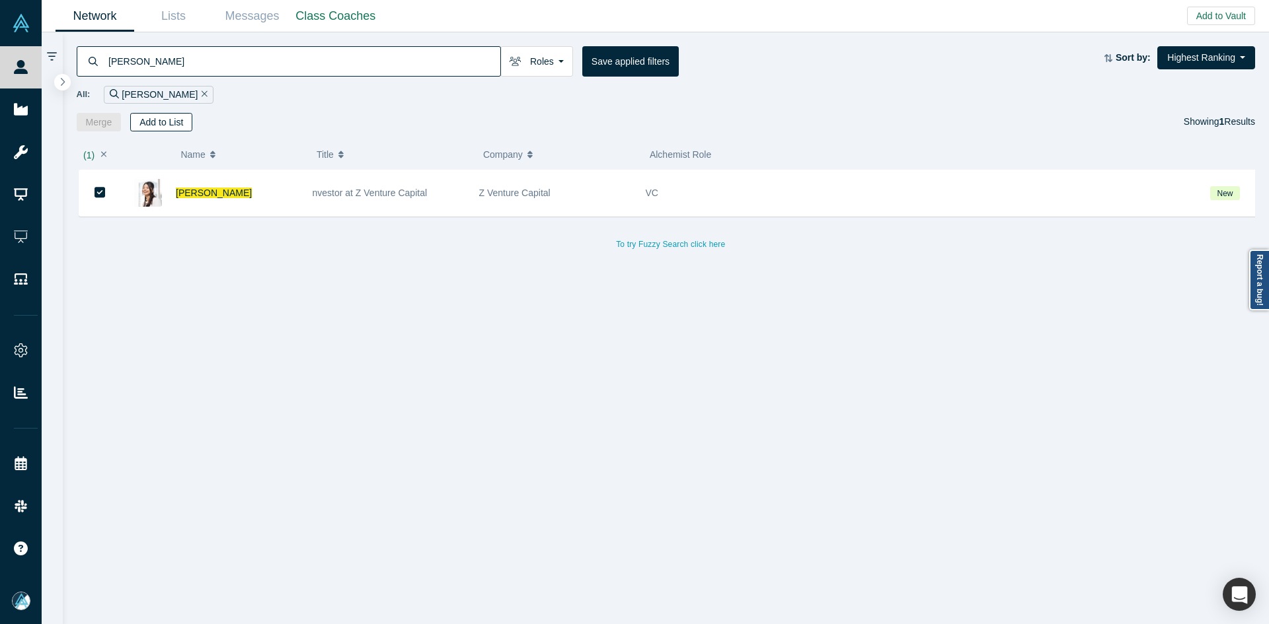
click at [172, 118] on button "Add to List" at bounding box center [161, 122] width 62 height 19
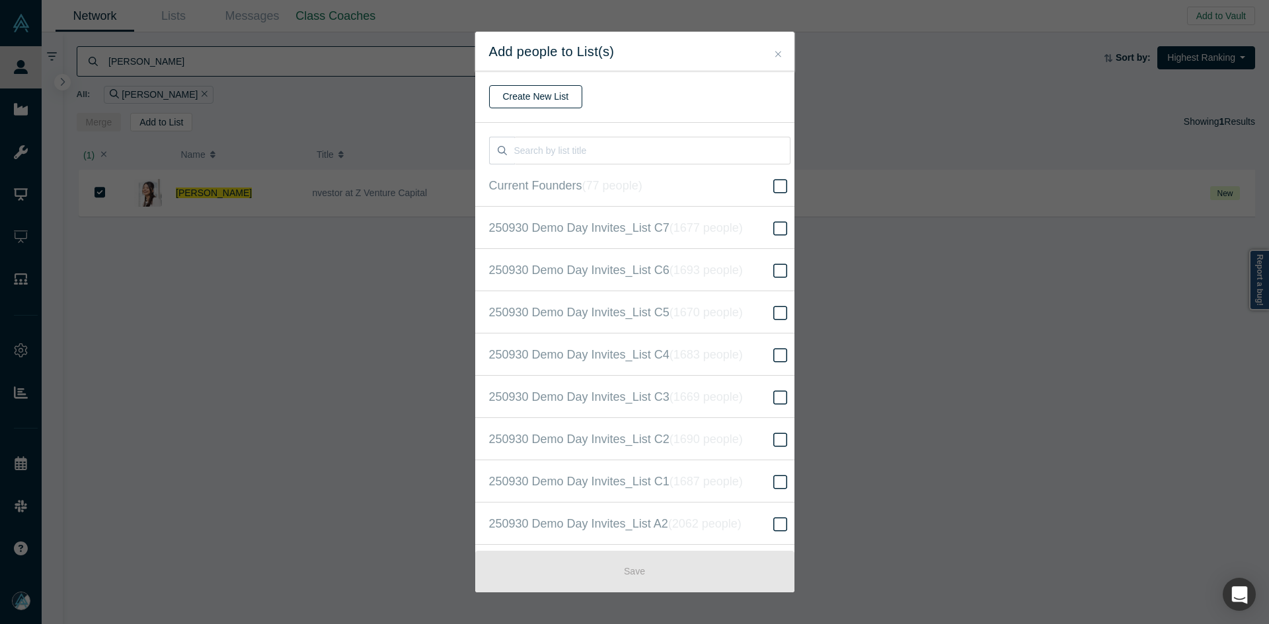
scroll to position [339, 0]
click at [719, 298] on label "250930 Demo Day Invites_Base List ( 16607 people )" at bounding box center [639, 312] width 329 height 42
click at [0, 0] on input "250930 Demo Day Invites_Base List ( 16607 people )" at bounding box center [0, 0] width 0 height 0
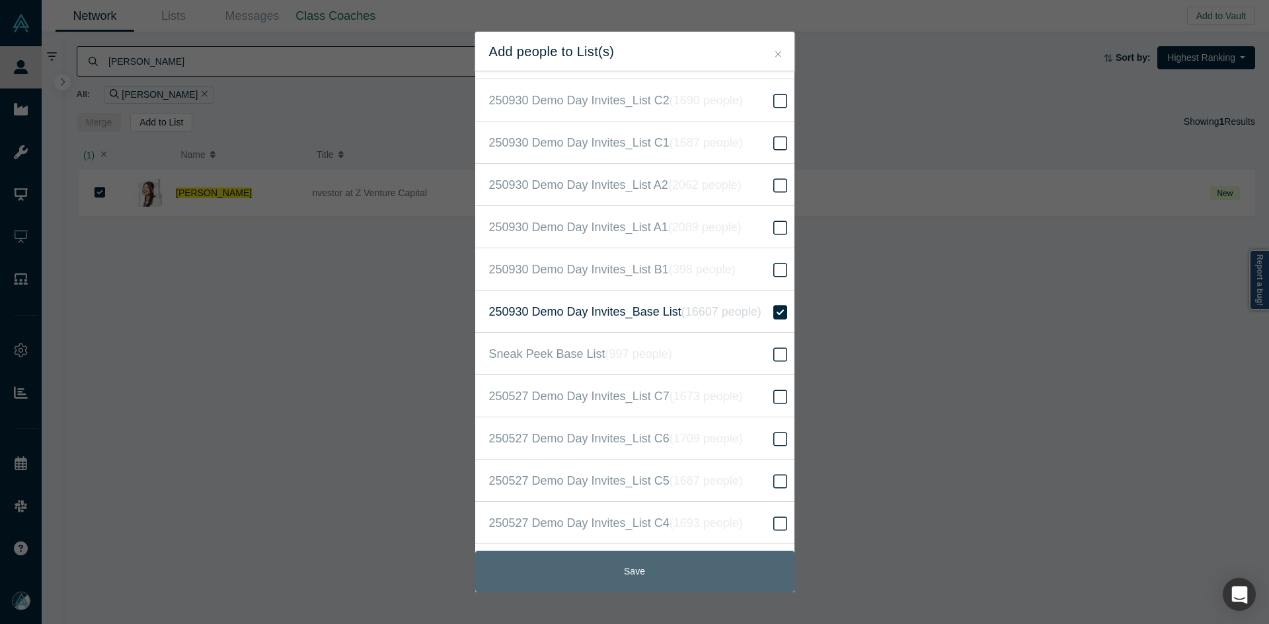
click at [679, 565] on button "Save" at bounding box center [634, 572] width 319 height 42
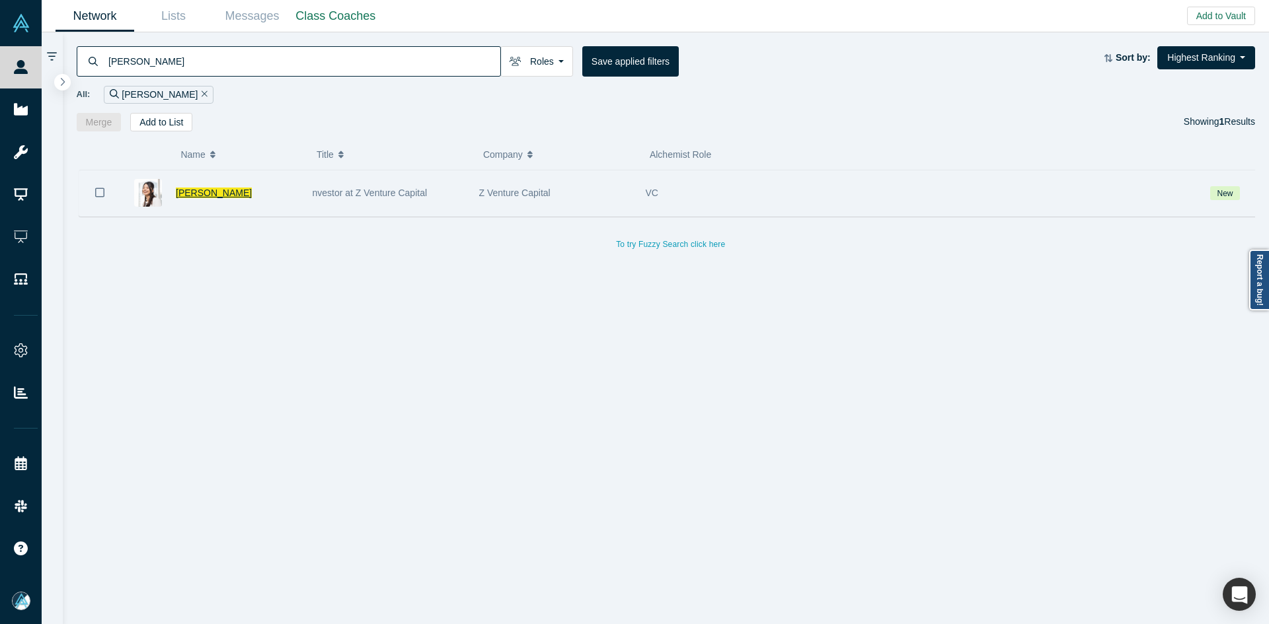
click at [228, 189] on span "Kinuko Kitabatake" at bounding box center [214, 193] width 76 height 11
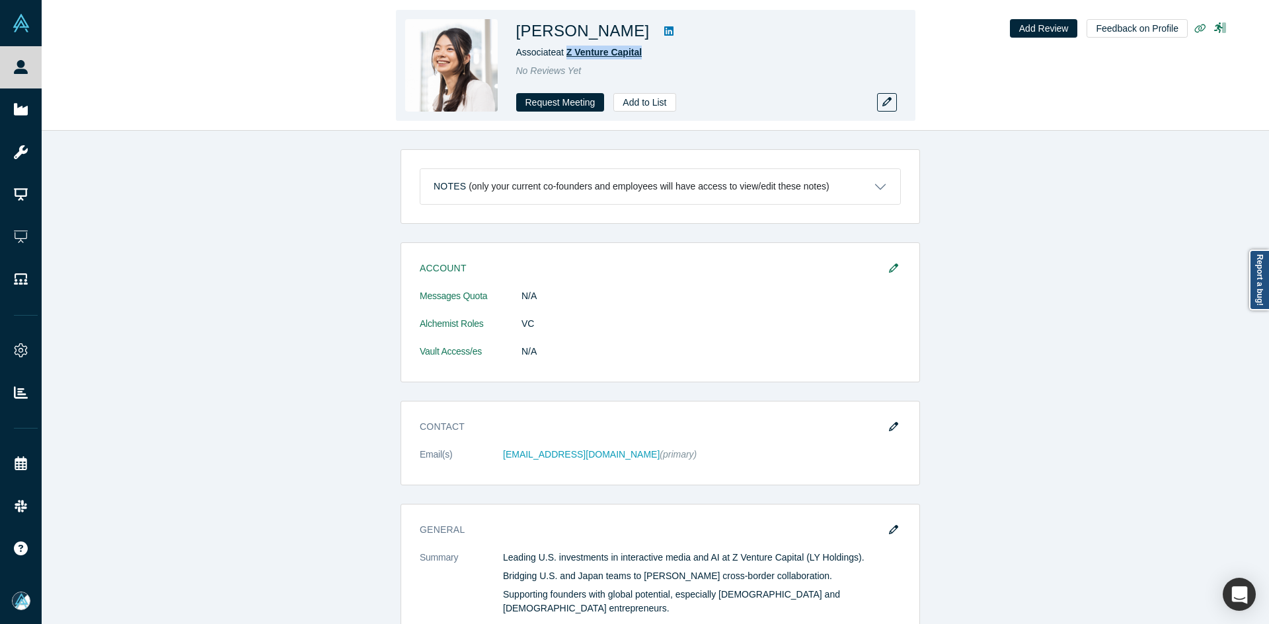
drag, startPoint x: 647, startPoint y: 49, endPoint x: 569, endPoint y: 53, distance: 78.1
click at [569, 53] on div "Associate at Z Venture Capital" at bounding box center [701, 53] width 370 height 14
copy h1 "Kitabatake"
drag, startPoint x: 643, startPoint y: 35, endPoint x: 572, endPoint y: 35, distance: 70.7
click at [572, 35] on h1 "Kinuko Kitabatake" at bounding box center [582, 31] width 133 height 24
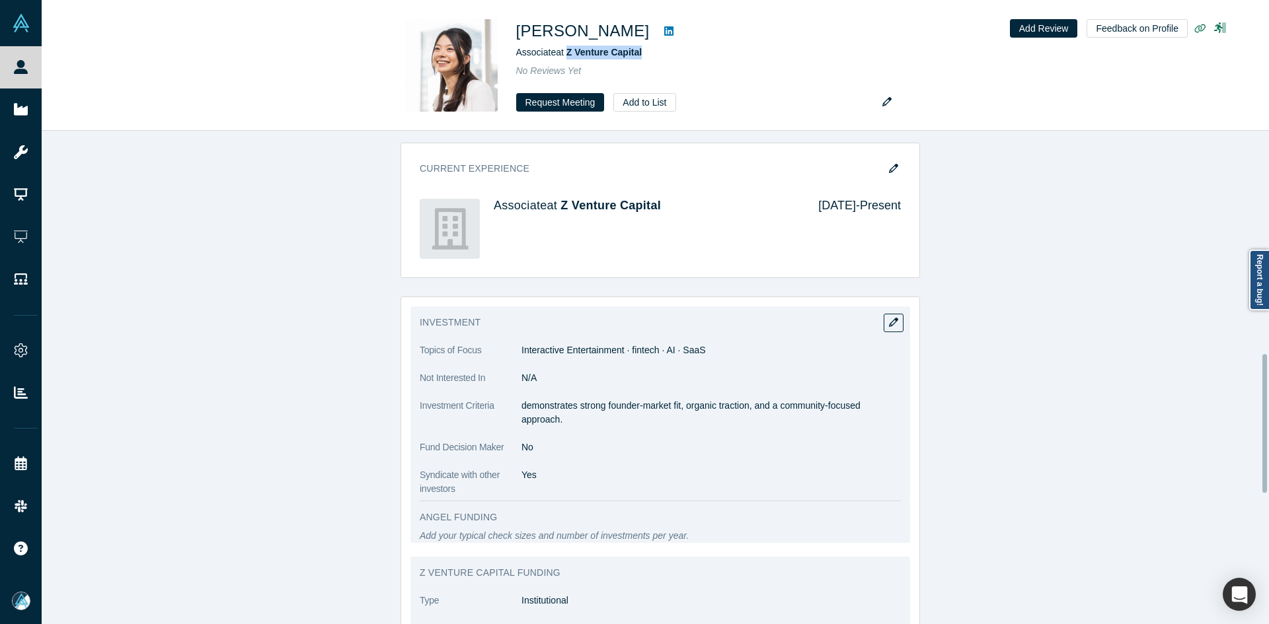
scroll to position [793, 0]
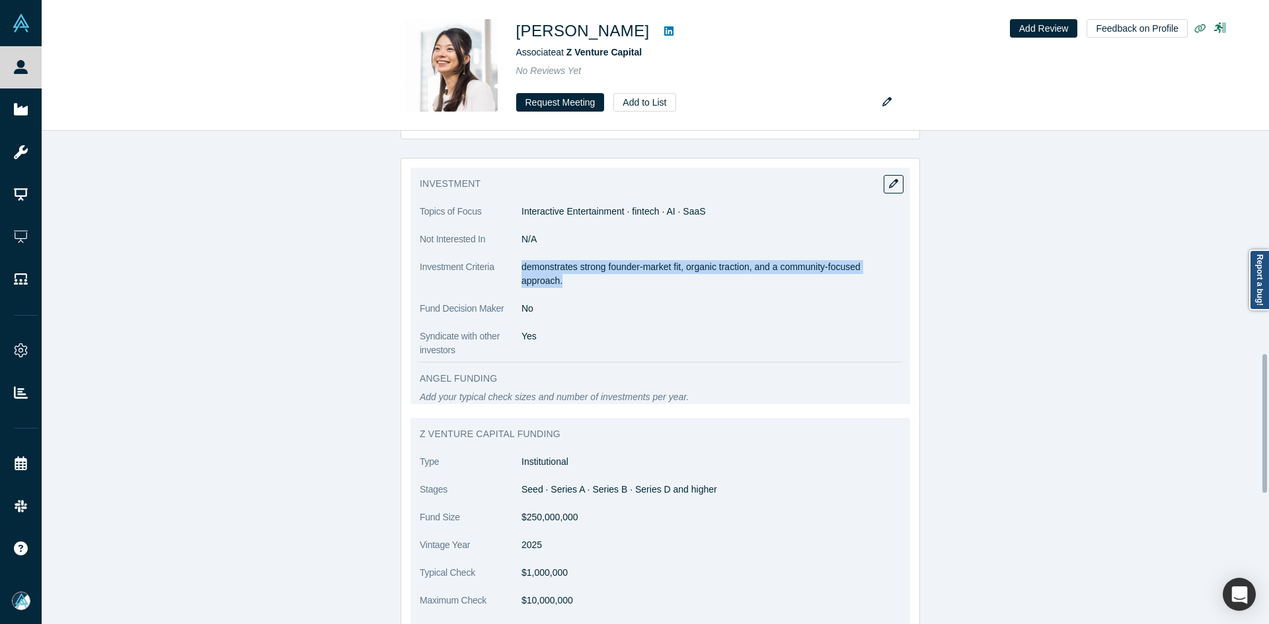
copy p "demonstrates strong founder-market fit, organic traction, and a community-focus…"
drag, startPoint x: 518, startPoint y: 254, endPoint x: 611, endPoint y: 280, distance: 96.8
click at [611, 280] on dl "Topics of Focus Interactive Entertainment · fintech · AI · SaaS Not Interested …" at bounding box center [660, 281] width 481 height 153
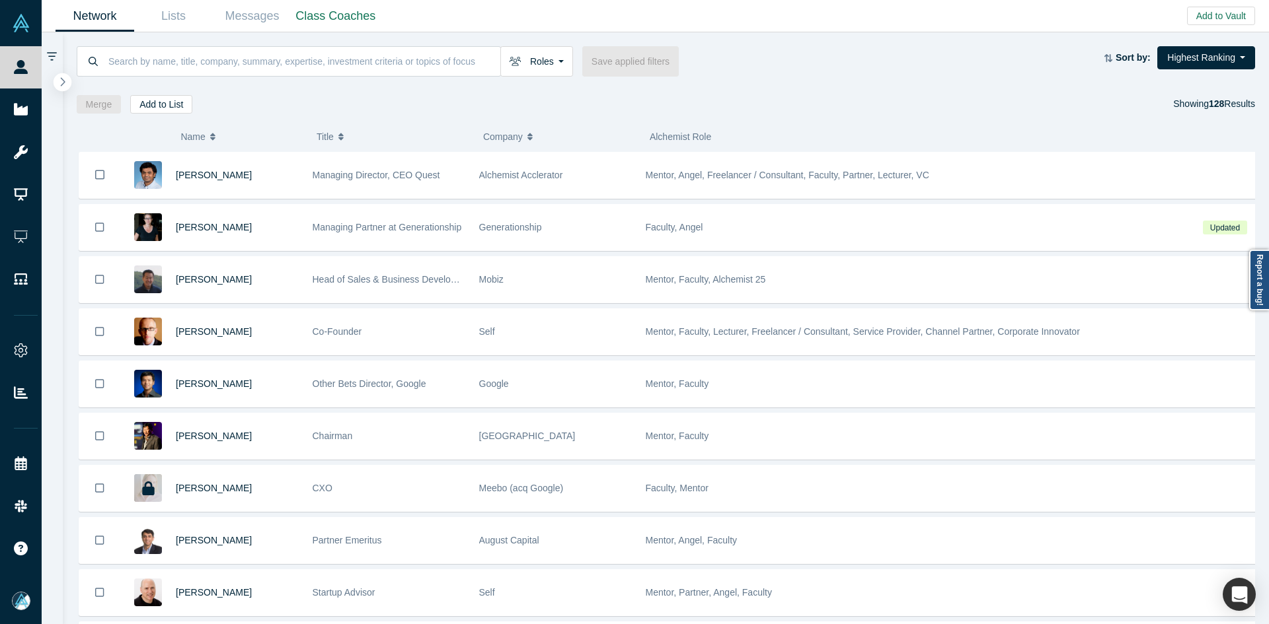
click at [59, 83] on icon "button" at bounding box center [62, 82] width 7 height 10
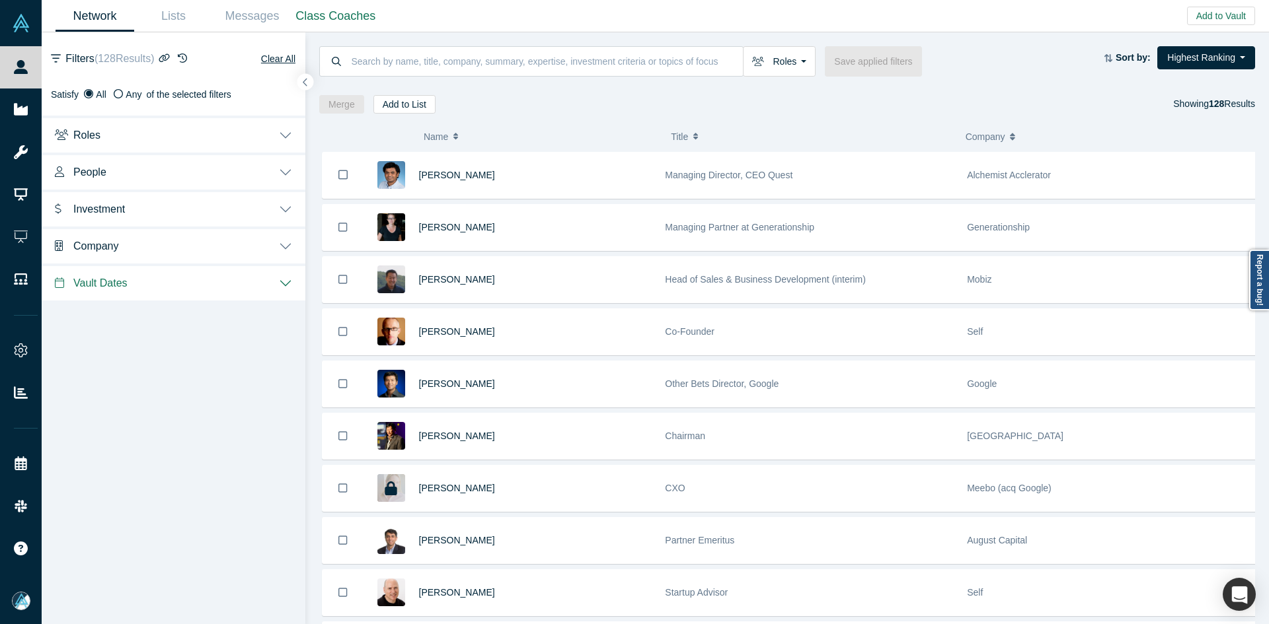
click at [77, 205] on span "Investment" at bounding box center [99, 209] width 52 height 13
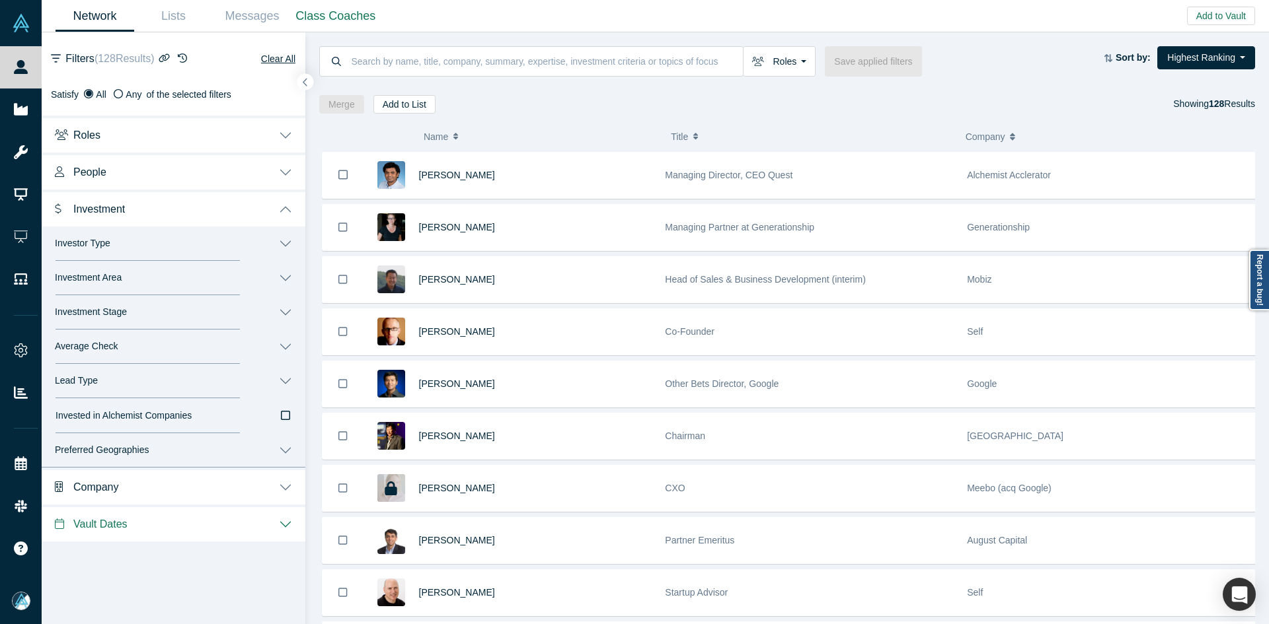
click at [85, 180] on button "People" at bounding box center [174, 171] width 264 height 37
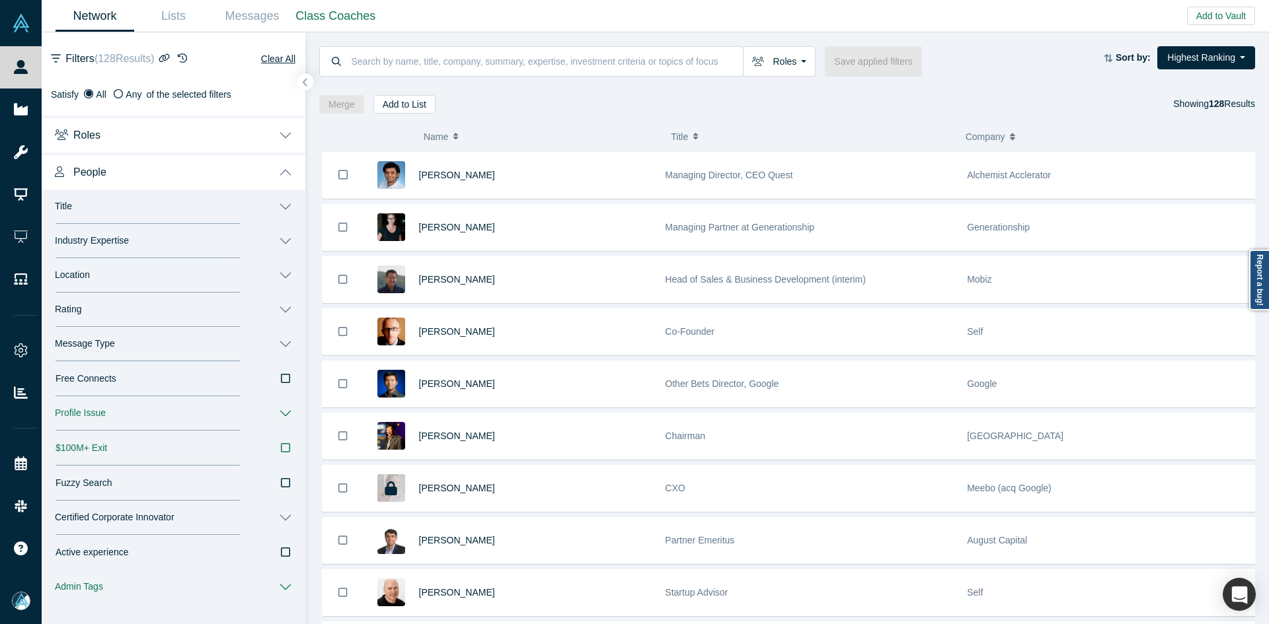
click at [141, 347] on button "Message Type" at bounding box center [174, 344] width 264 height 34
click at [92, 414] on span "Book a Slot" at bounding box center [80, 409] width 48 height 11
click at [0, 0] on input "Book a Slot" at bounding box center [0, 0] width 0 height 0
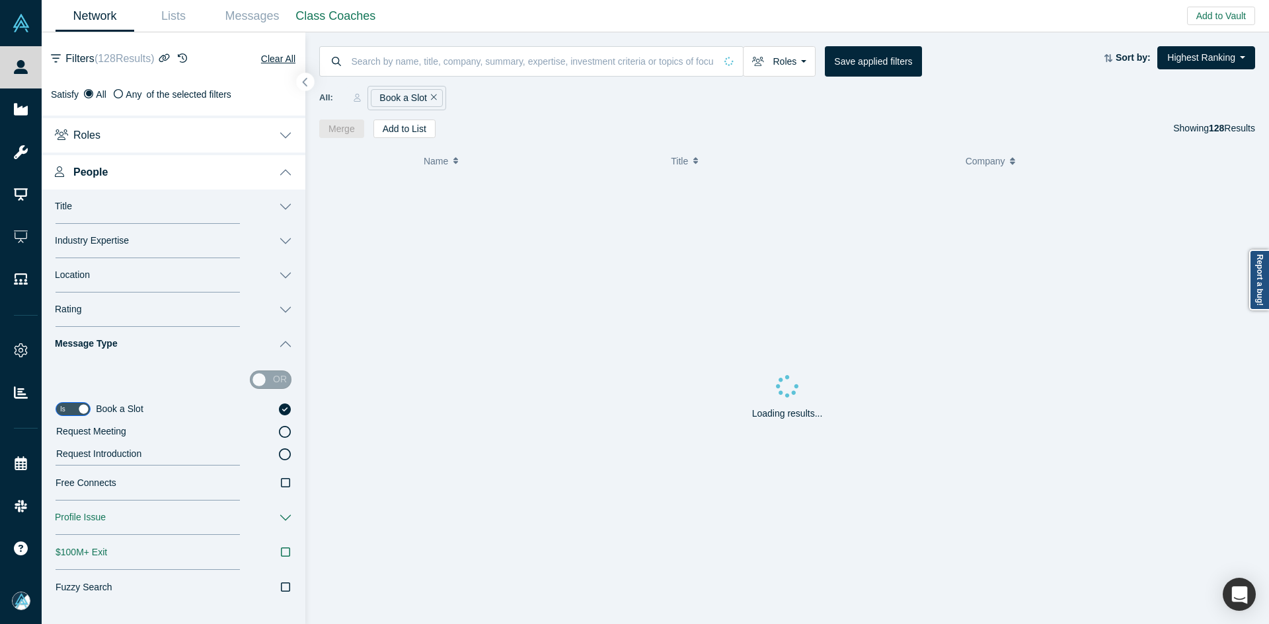
click at [307, 87] on icon "button" at bounding box center [305, 82] width 7 height 10
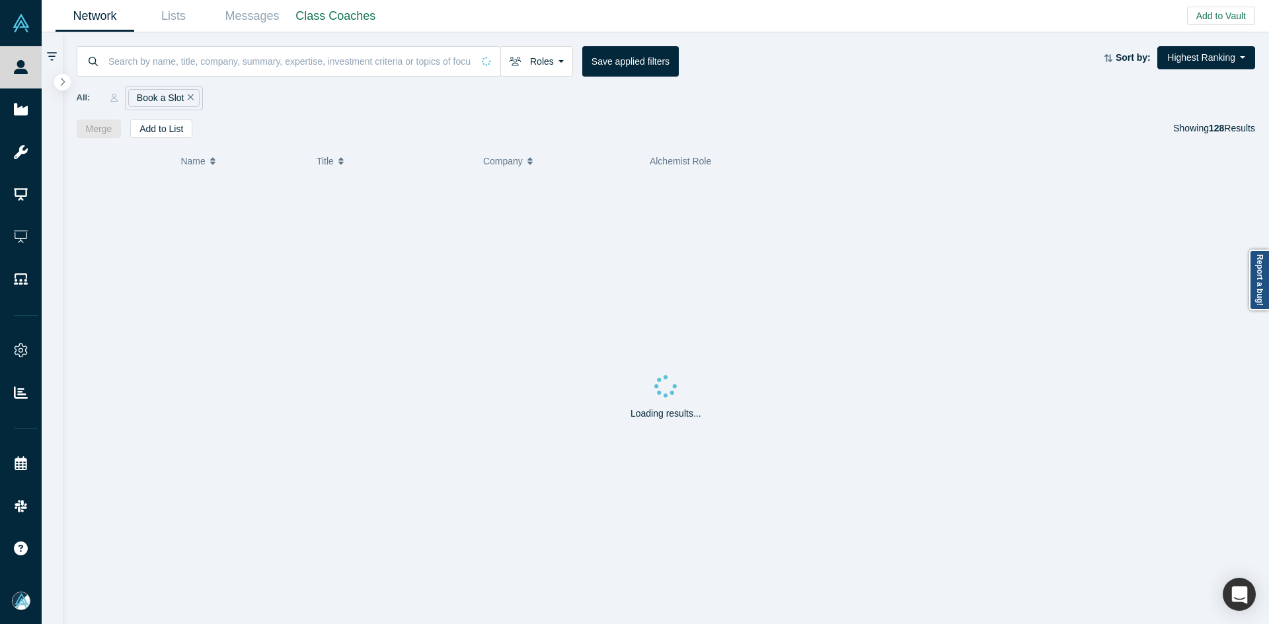
click at [194, 160] on span "Name" at bounding box center [192, 161] width 24 height 28
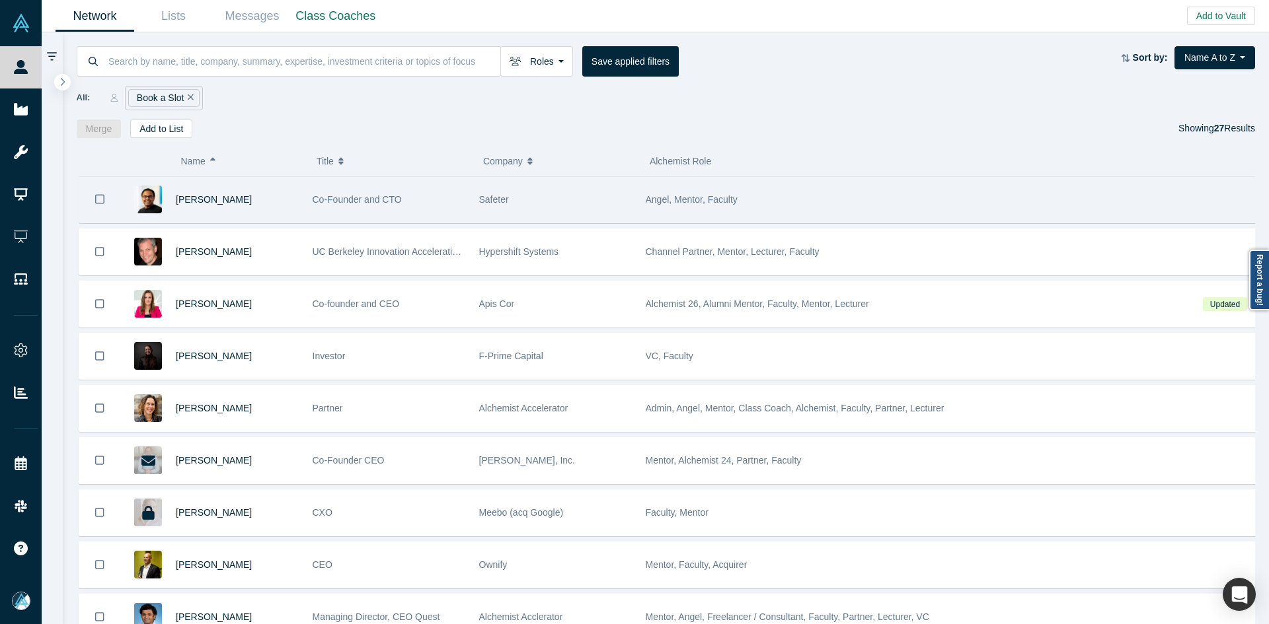
click at [267, 198] on div "[PERSON_NAME]" at bounding box center [237, 200] width 123 height 46
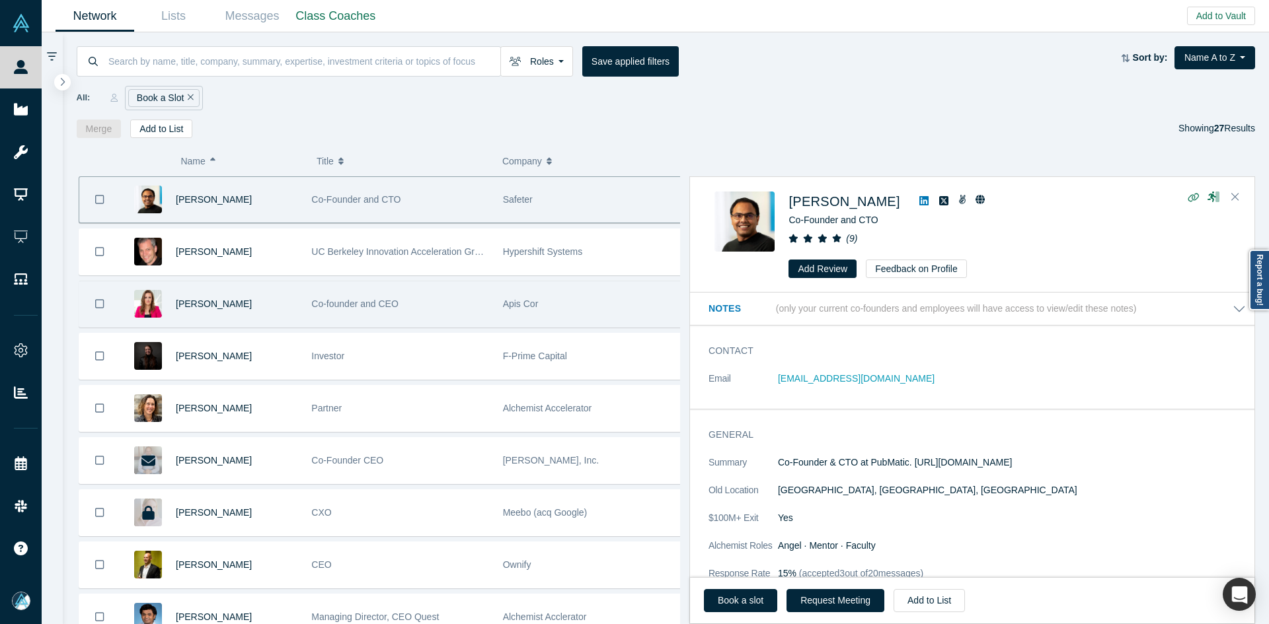
click at [260, 311] on div "[PERSON_NAME]" at bounding box center [237, 304] width 122 height 46
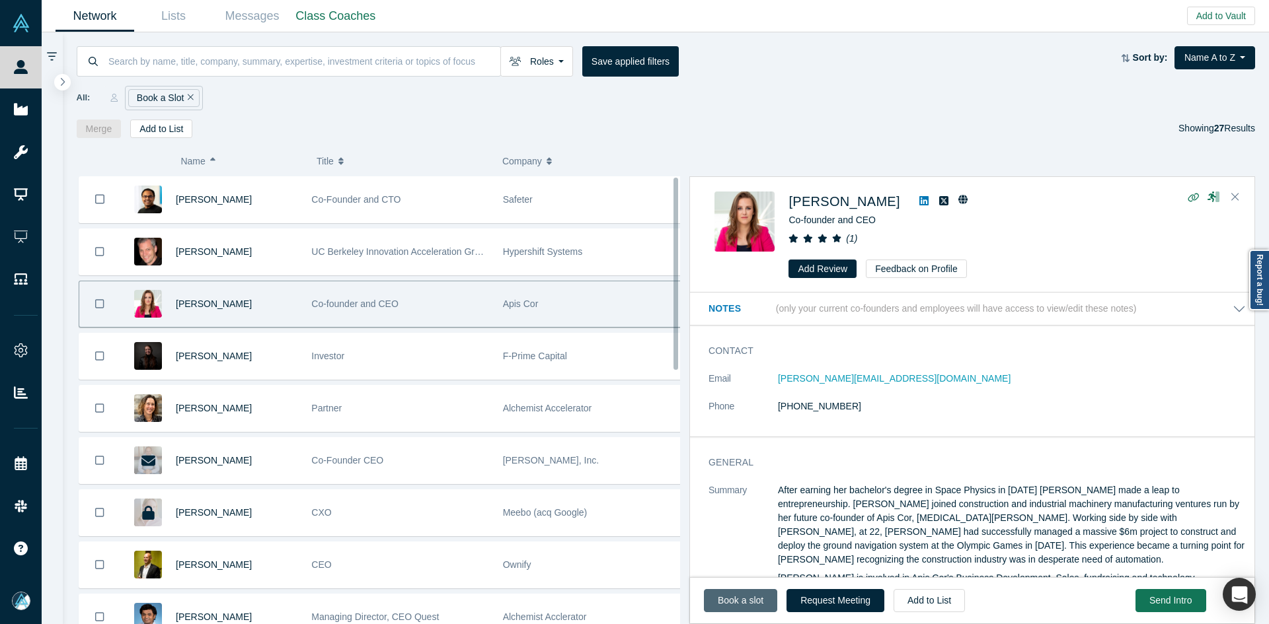
click at [731, 595] on link "Book a slot" at bounding box center [740, 600] width 73 height 23
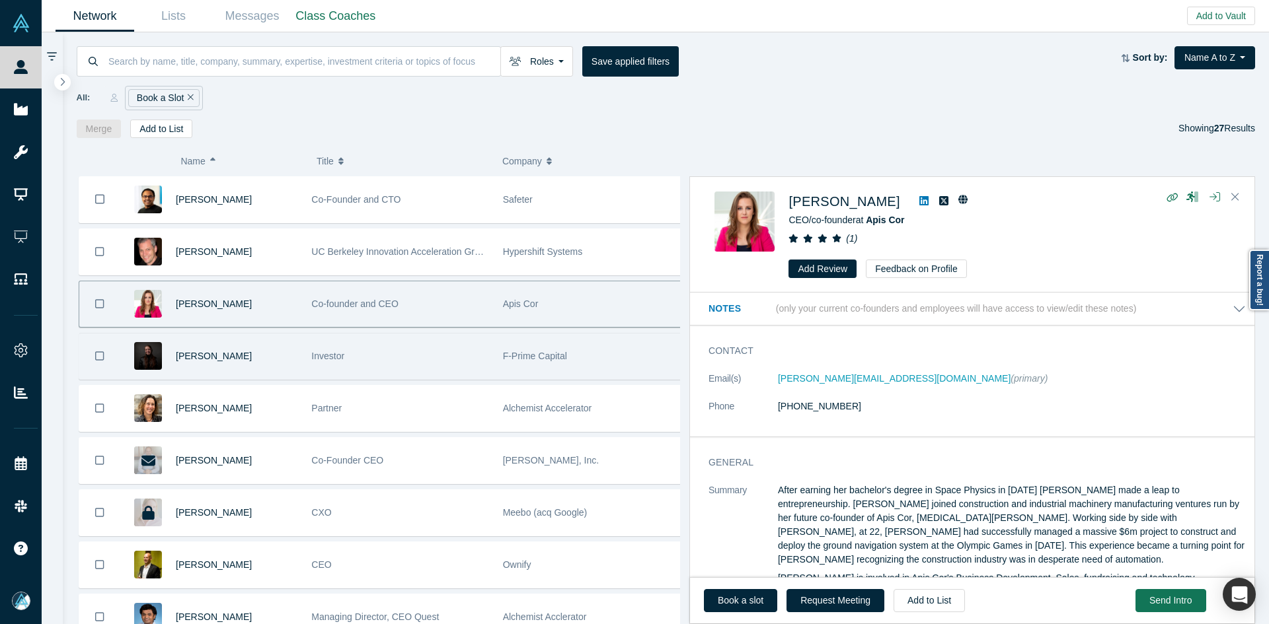
click at [256, 357] on div "[PERSON_NAME]" at bounding box center [237, 357] width 122 height 46
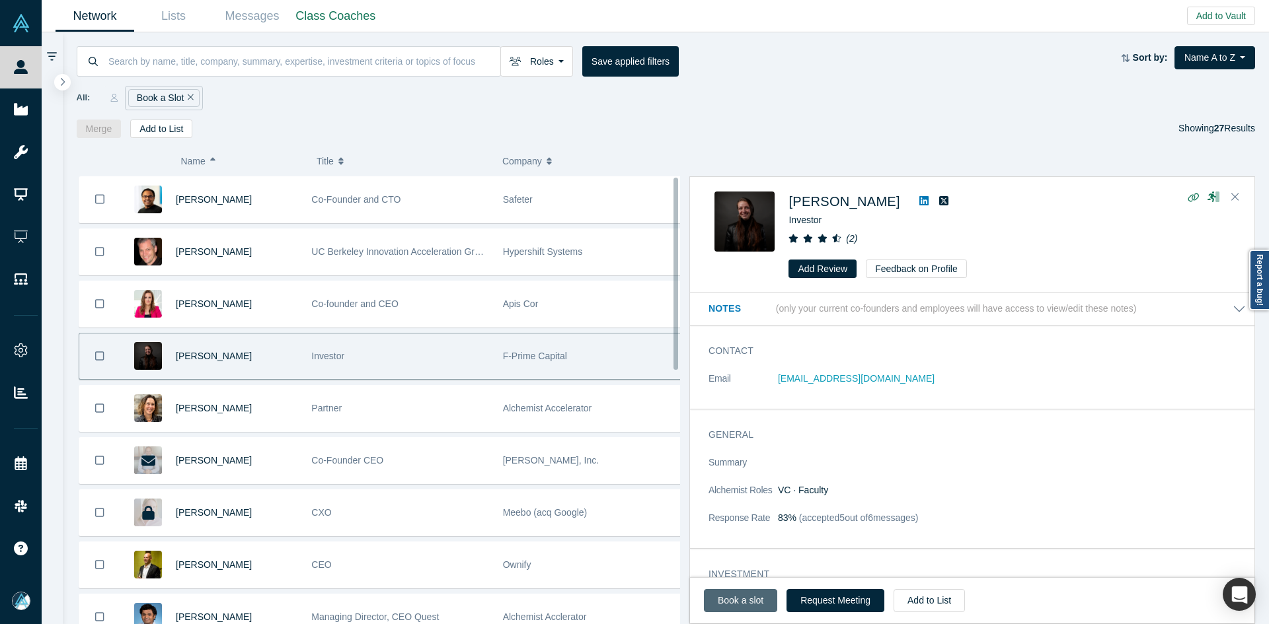
click at [750, 599] on link "Book a slot" at bounding box center [740, 600] width 73 height 23
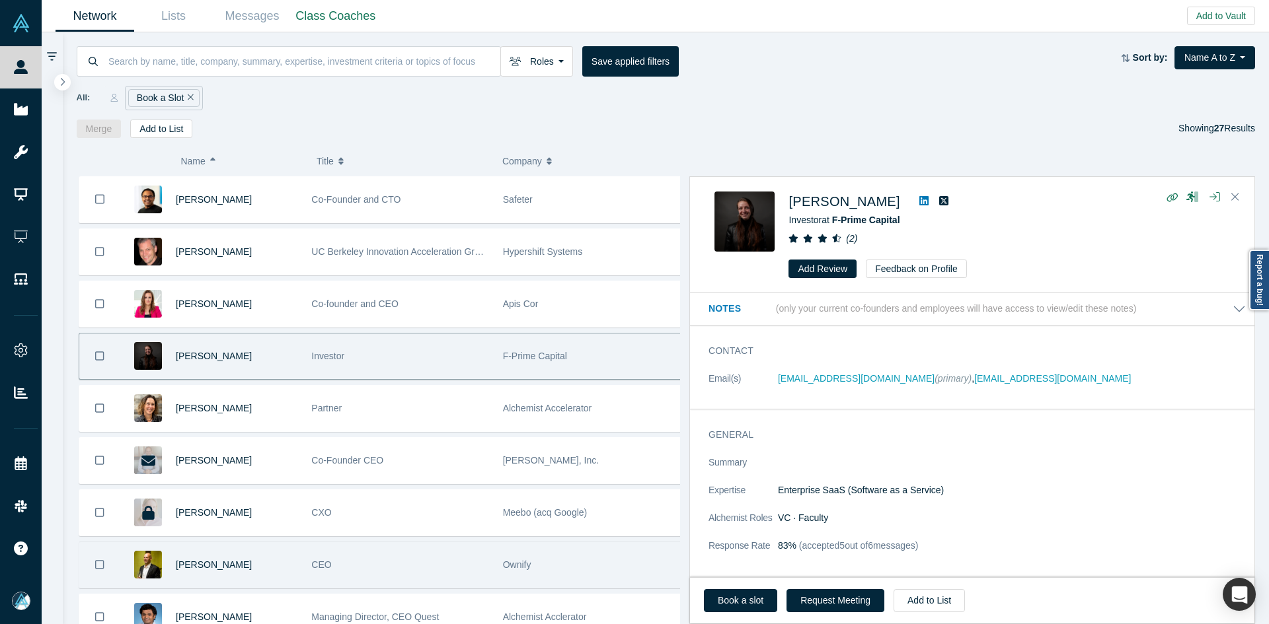
click at [269, 556] on div "[PERSON_NAME]" at bounding box center [237, 565] width 122 height 46
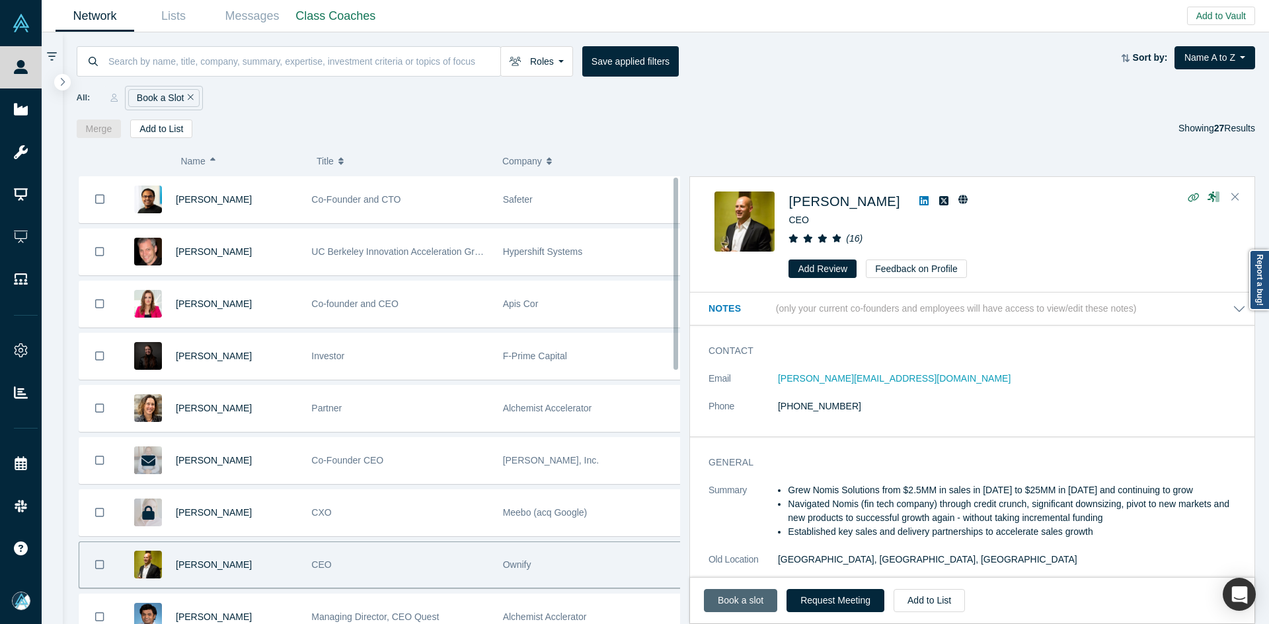
click at [741, 597] on link "Book a slot" at bounding box center [740, 600] width 73 height 23
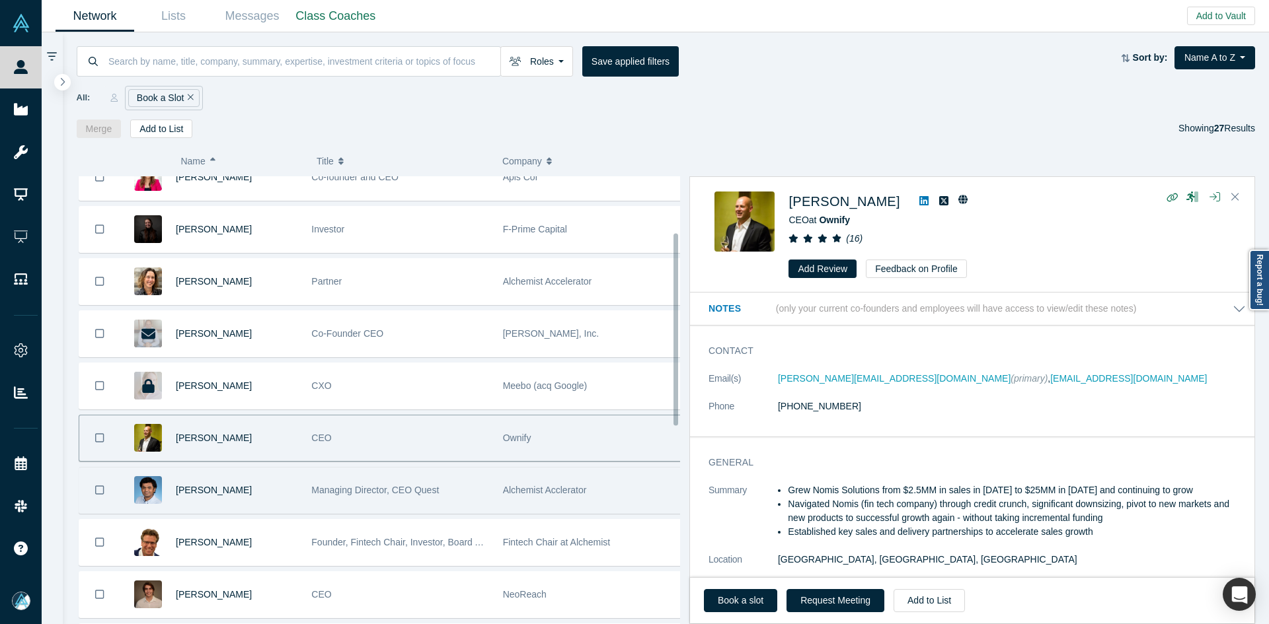
scroll to position [132, 0]
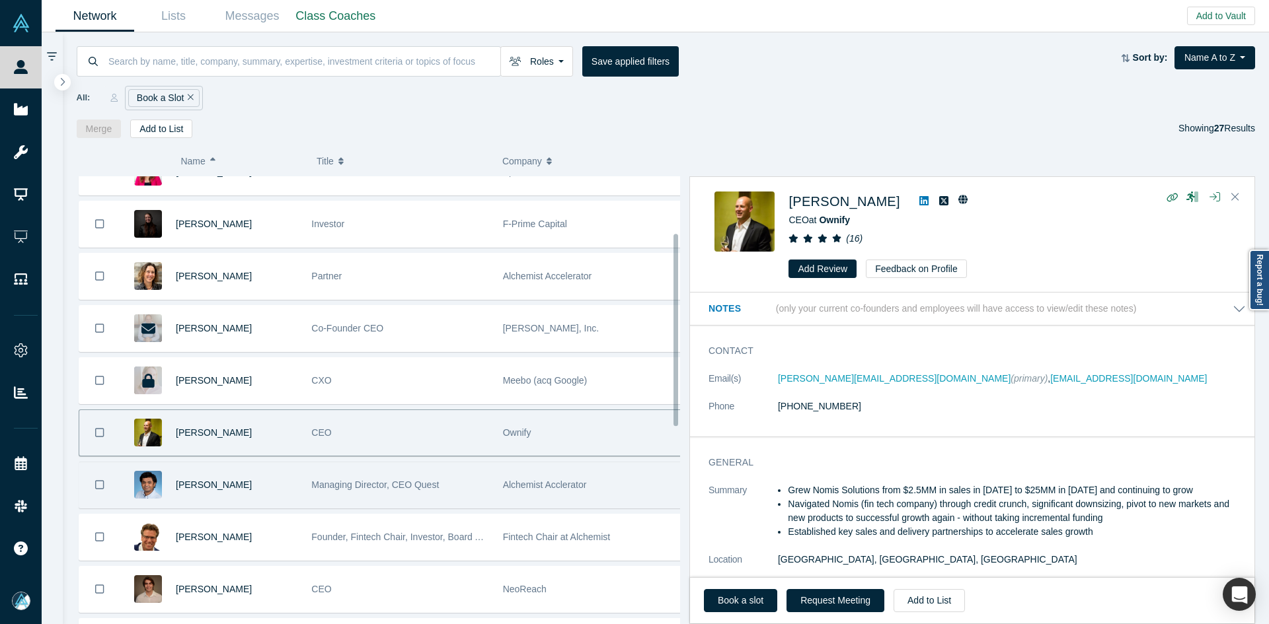
click at [289, 482] on div "[PERSON_NAME]" at bounding box center [237, 486] width 122 height 46
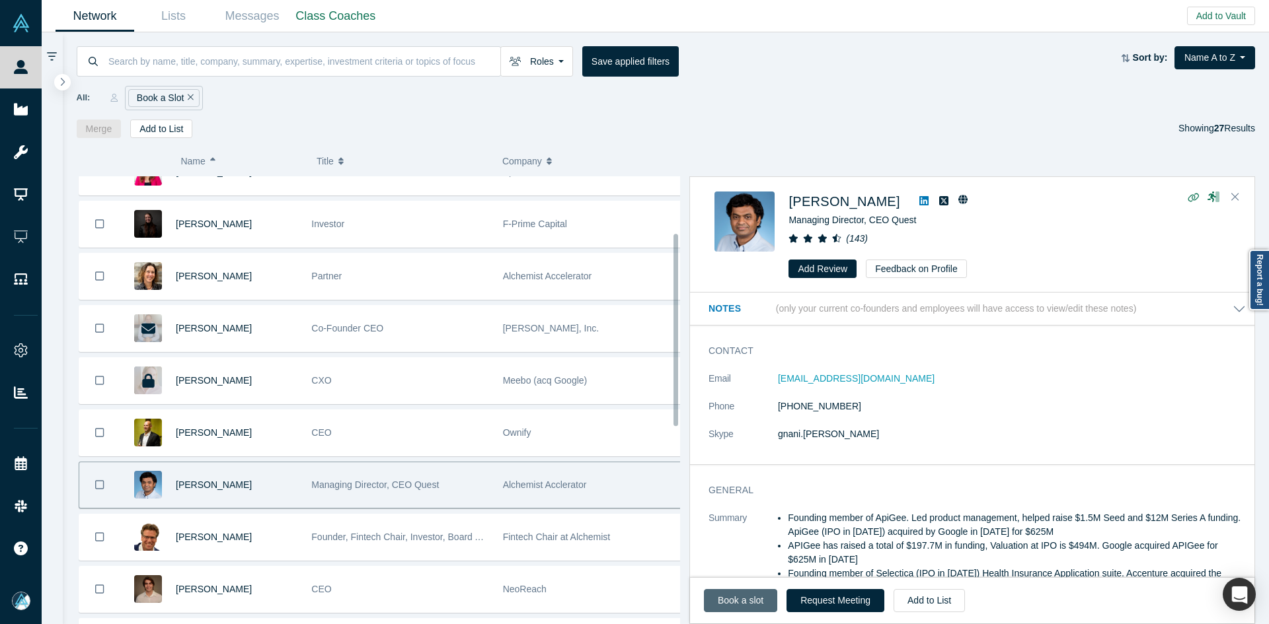
click at [741, 601] on link "Book a slot" at bounding box center [740, 600] width 73 height 23
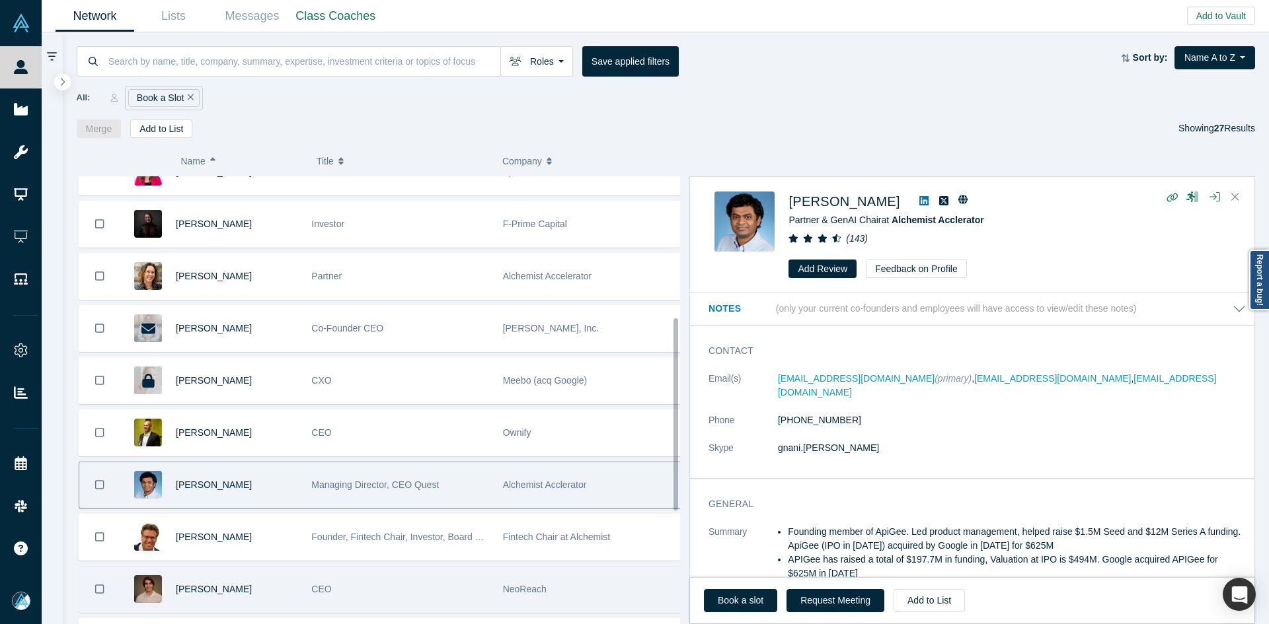
scroll to position [330, 0]
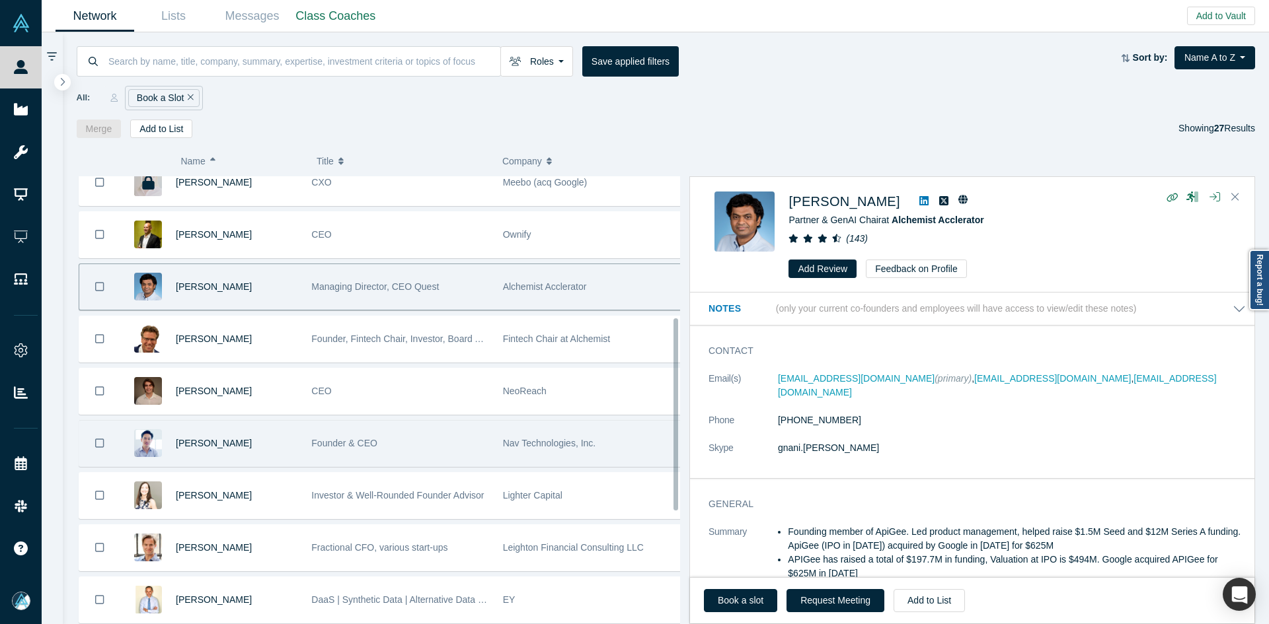
click at [264, 445] on div "[PERSON_NAME]" at bounding box center [237, 444] width 122 height 46
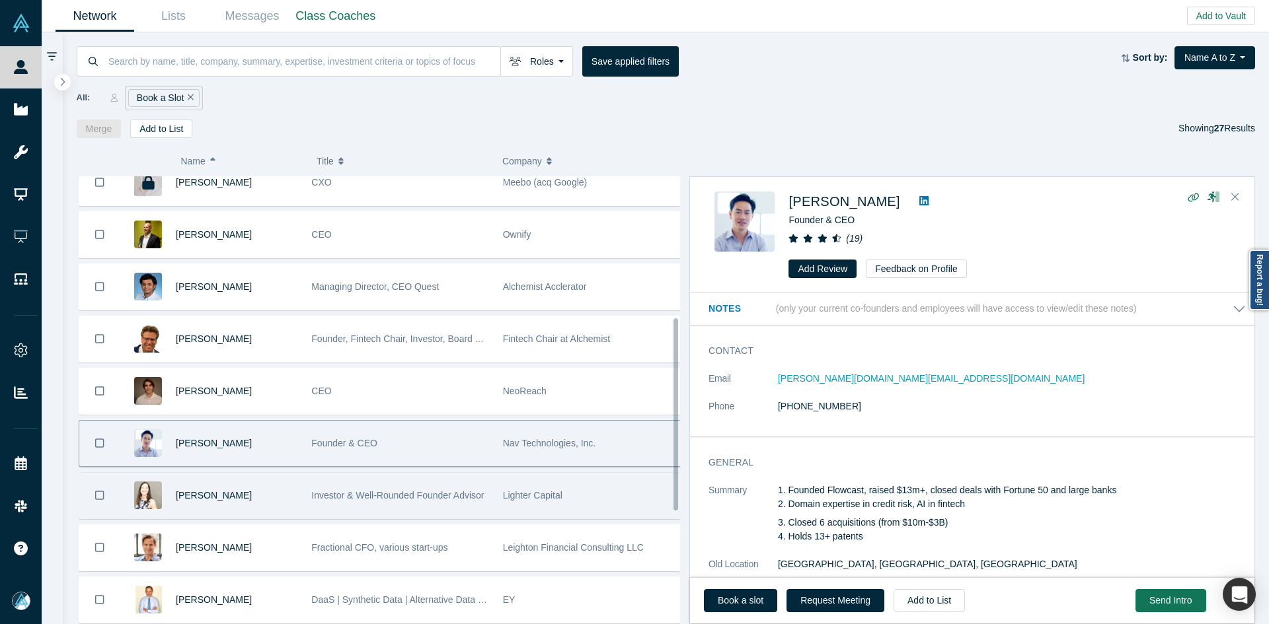
click at [249, 504] on div "[PERSON_NAME]" at bounding box center [237, 496] width 122 height 46
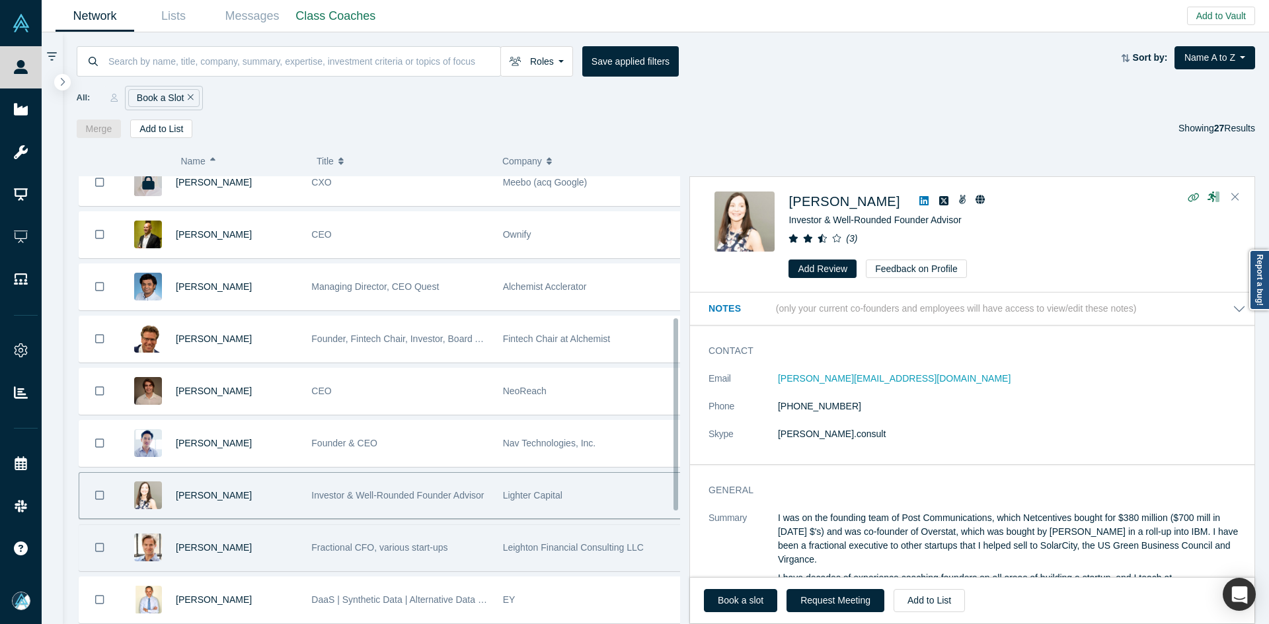
click at [260, 549] on div "[PERSON_NAME]" at bounding box center [237, 548] width 122 height 46
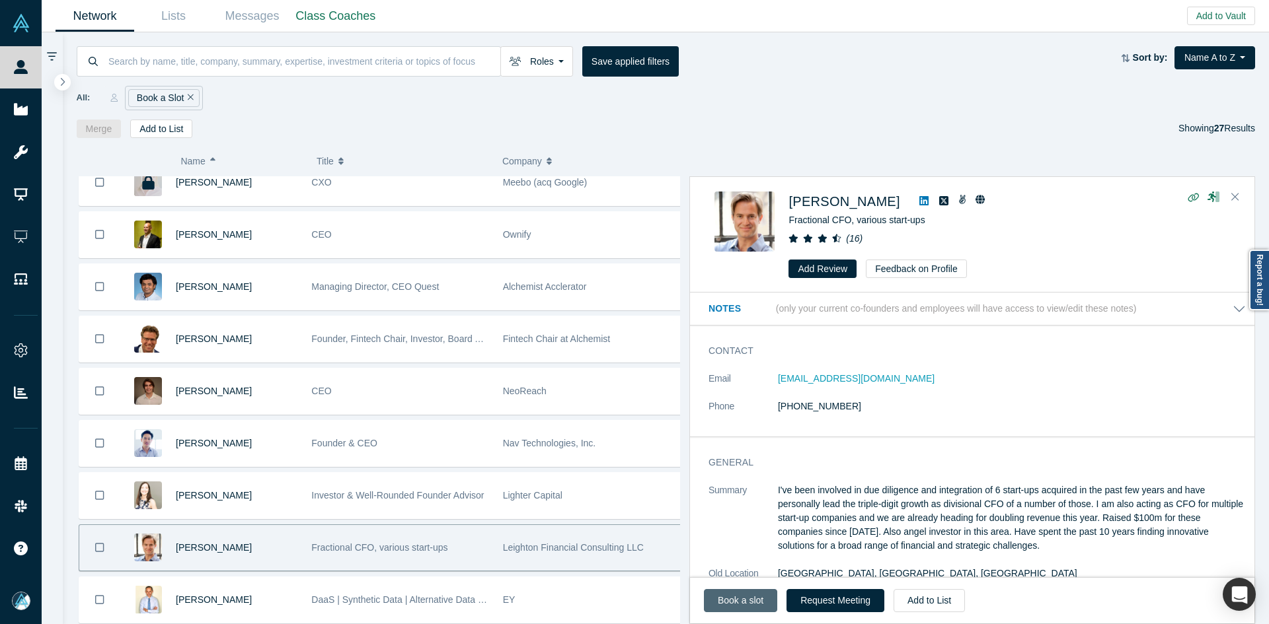
click at [741, 599] on link "Book a slot" at bounding box center [740, 600] width 73 height 23
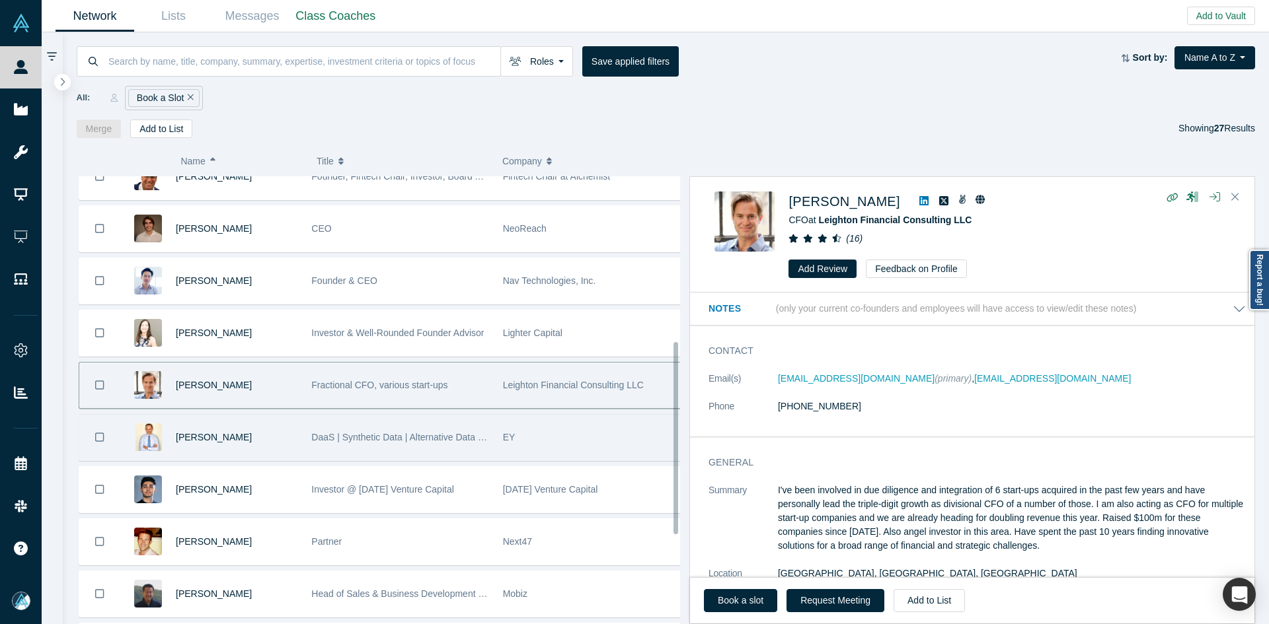
scroll to position [529, 0]
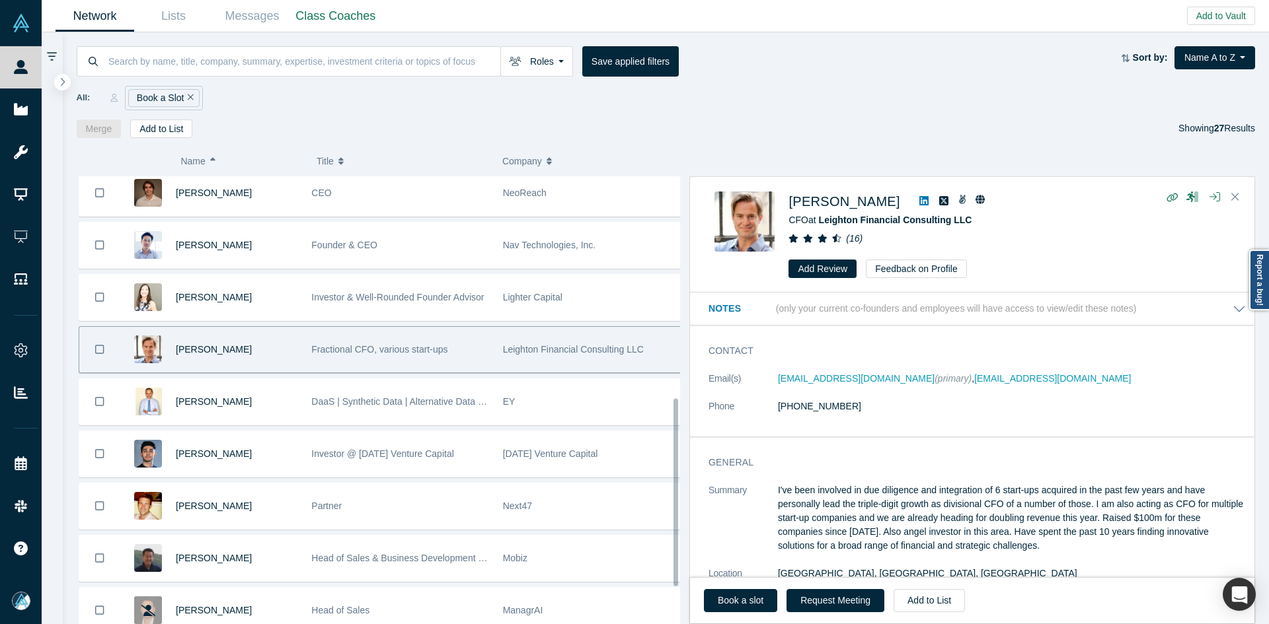
click at [275, 456] on div "[PERSON_NAME]" at bounding box center [237, 454] width 122 height 46
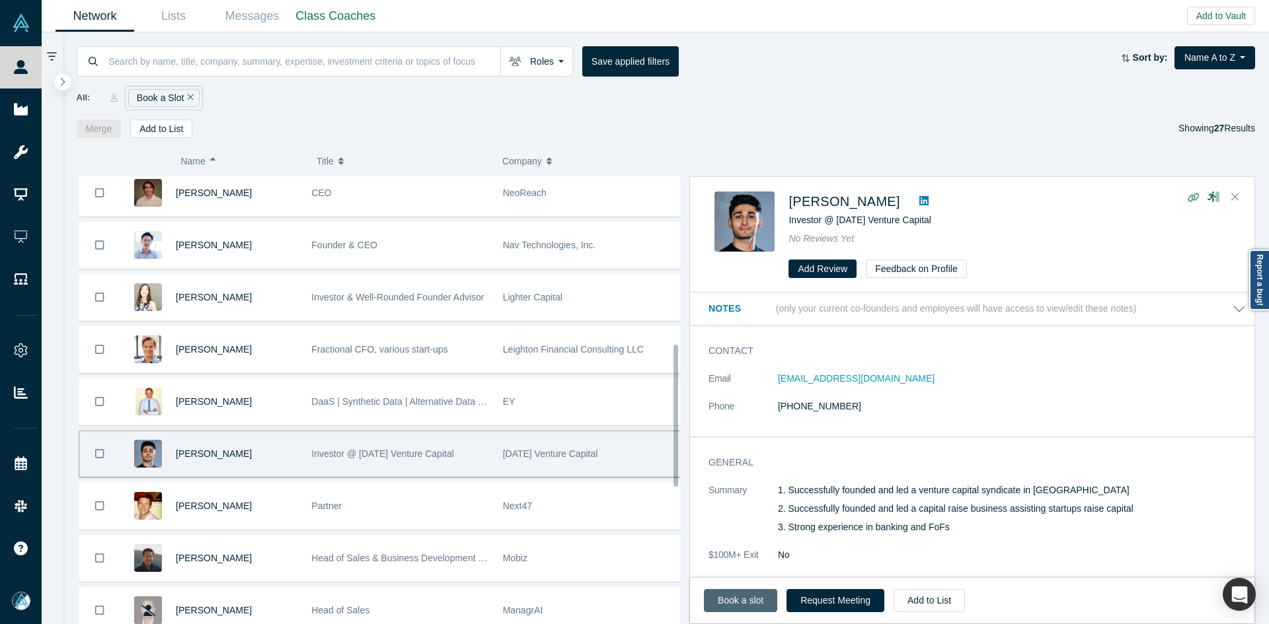
click at [732, 600] on link "Book a slot" at bounding box center [740, 600] width 73 height 23
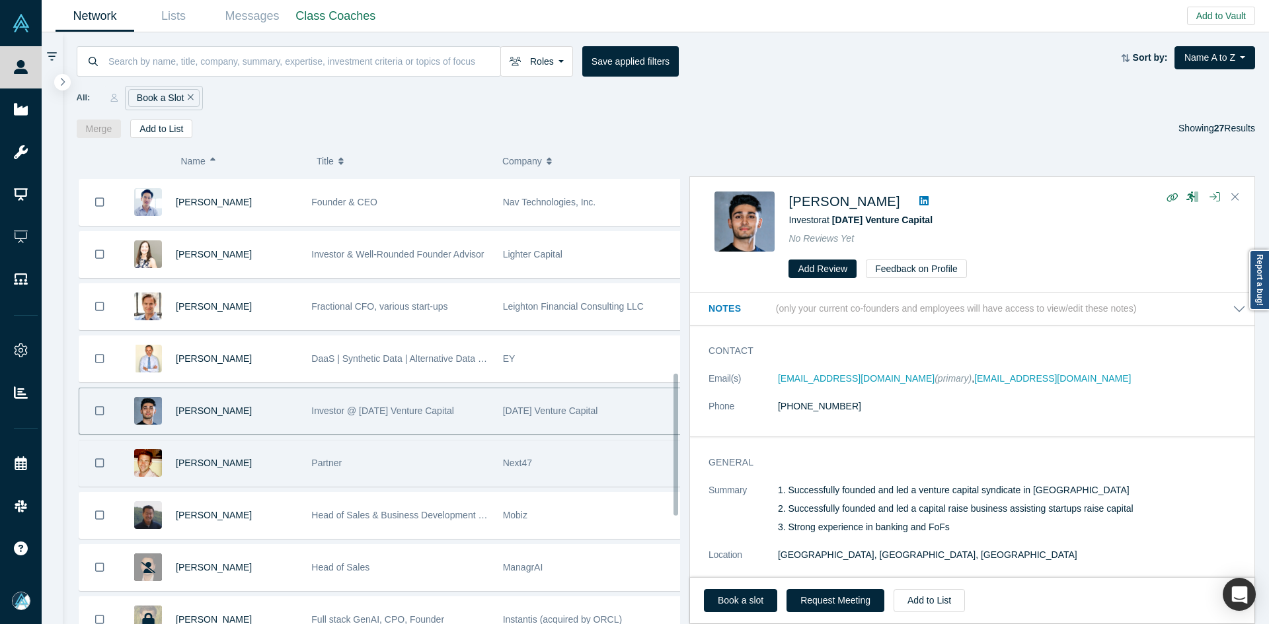
scroll to position [661, 0]
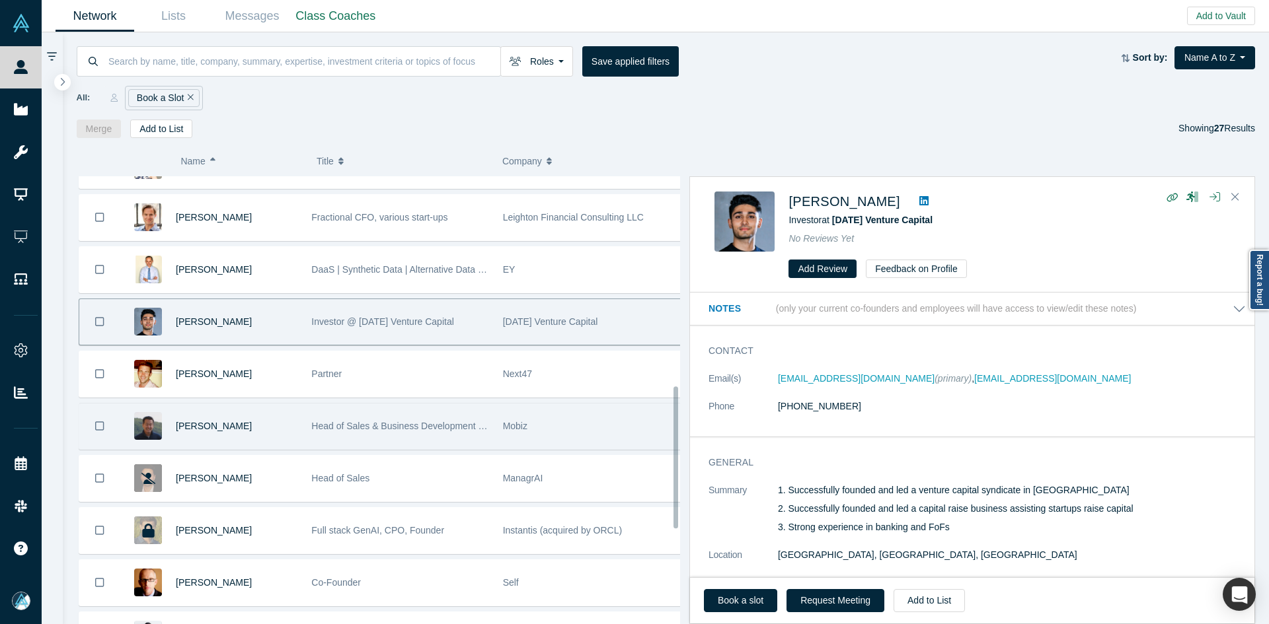
click at [272, 429] on div "[PERSON_NAME]" at bounding box center [237, 427] width 122 height 46
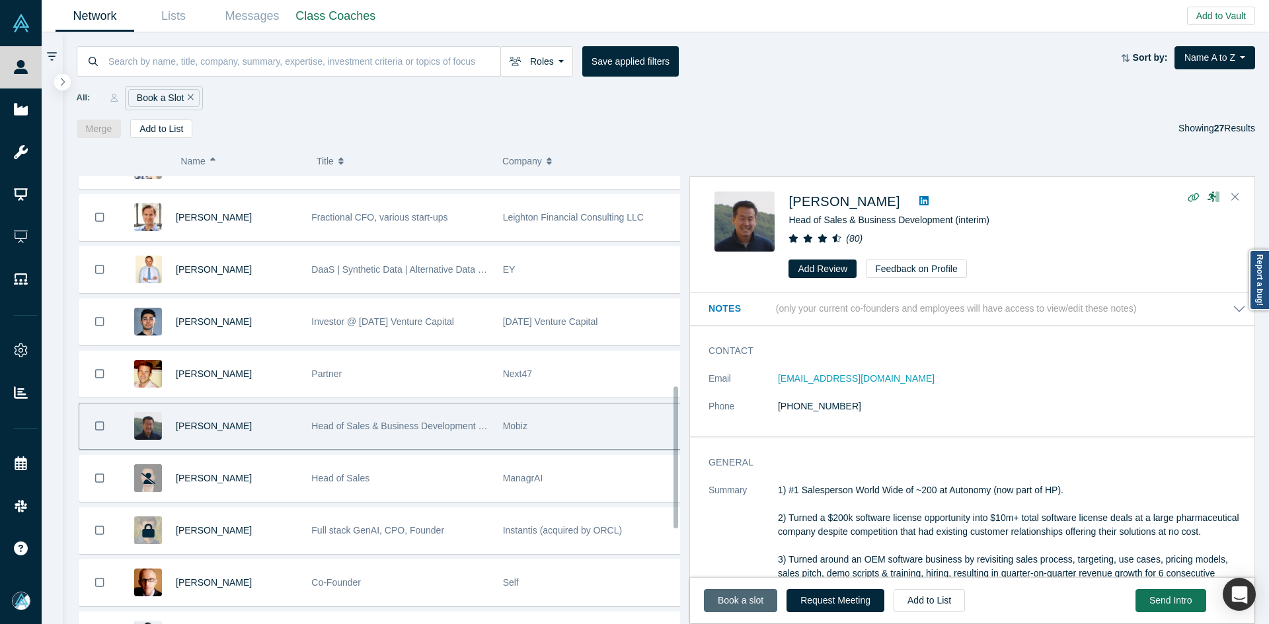
click at [709, 606] on link "Book a slot" at bounding box center [740, 600] width 73 height 23
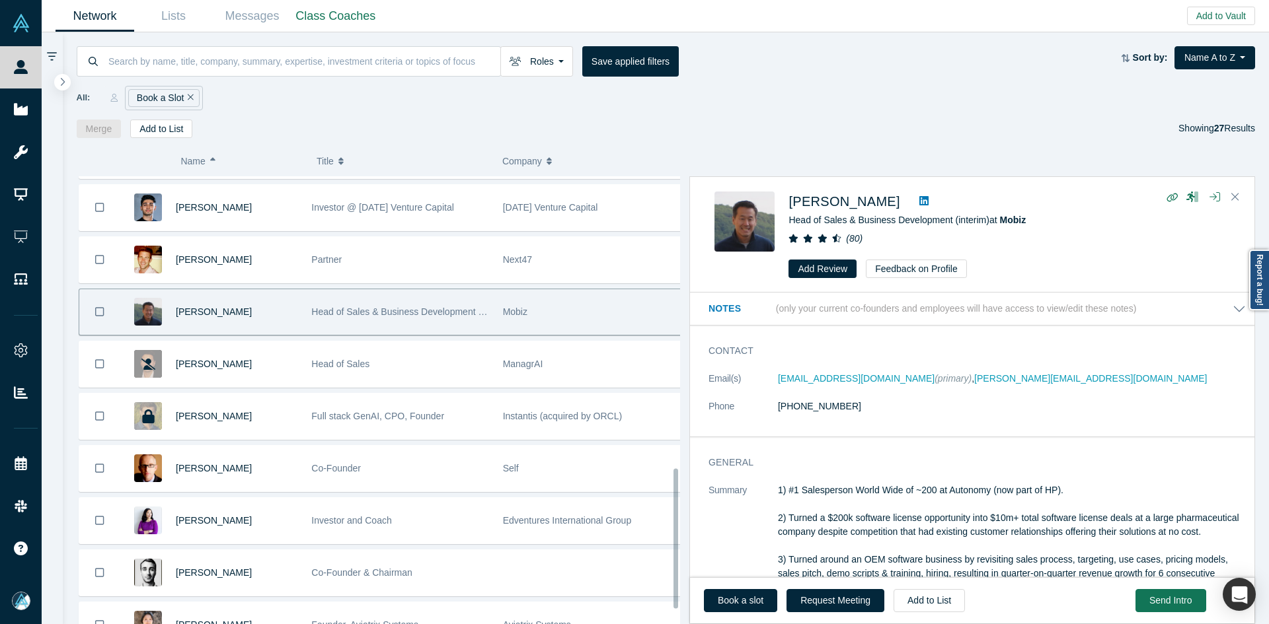
scroll to position [961, 0]
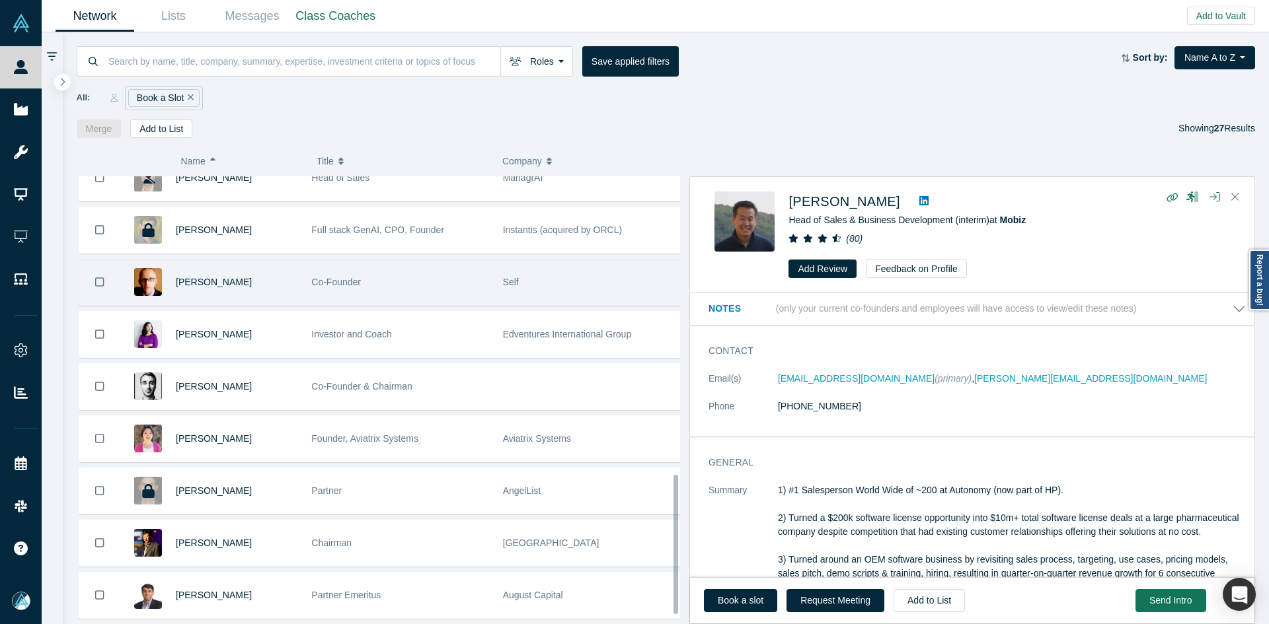
click at [280, 276] on div "[PERSON_NAME]" at bounding box center [237, 283] width 122 height 46
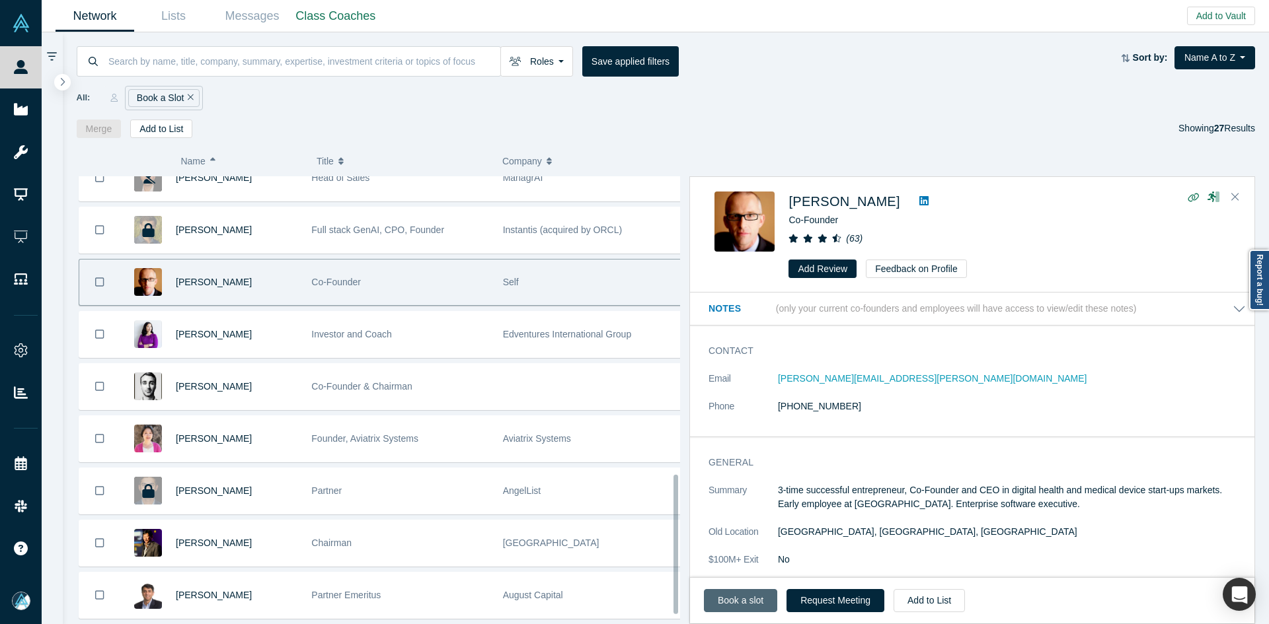
click at [742, 603] on link "Book a slot" at bounding box center [740, 600] width 73 height 23
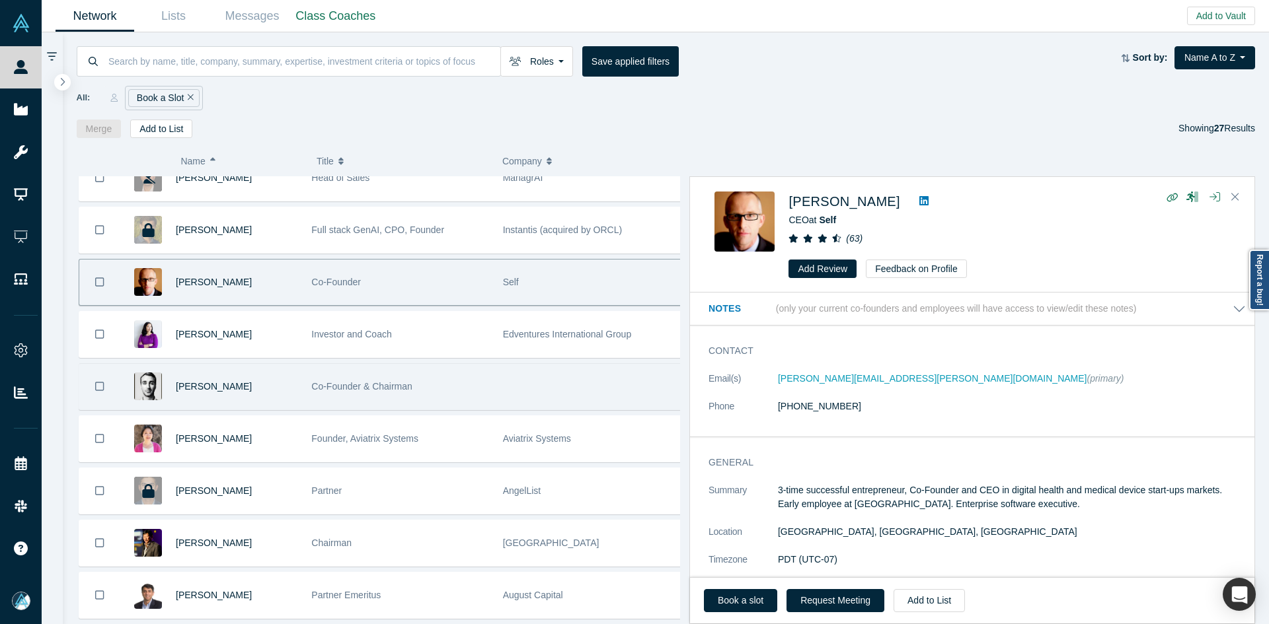
click at [251, 396] on div "[PERSON_NAME]" at bounding box center [237, 387] width 122 height 46
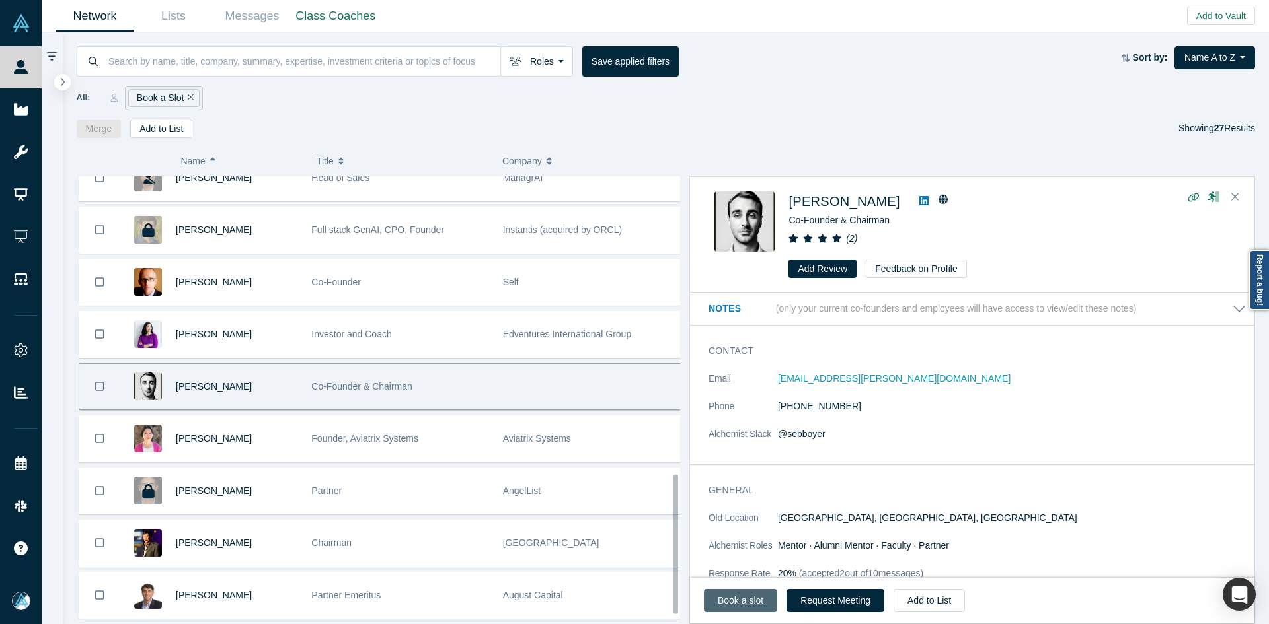
click at [737, 596] on link "Book a slot" at bounding box center [740, 600] width 73 height 23
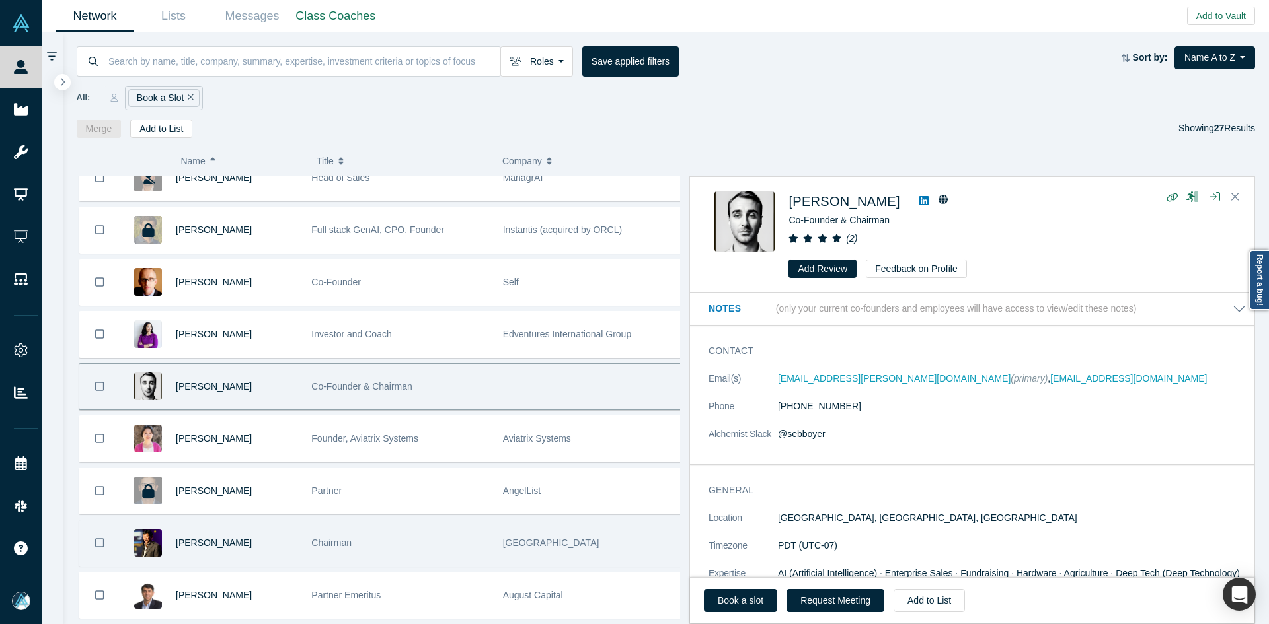
click at [259, 532] on div "[PERSON_NAME]" at bounding box center [237, 544] width 122 height 46
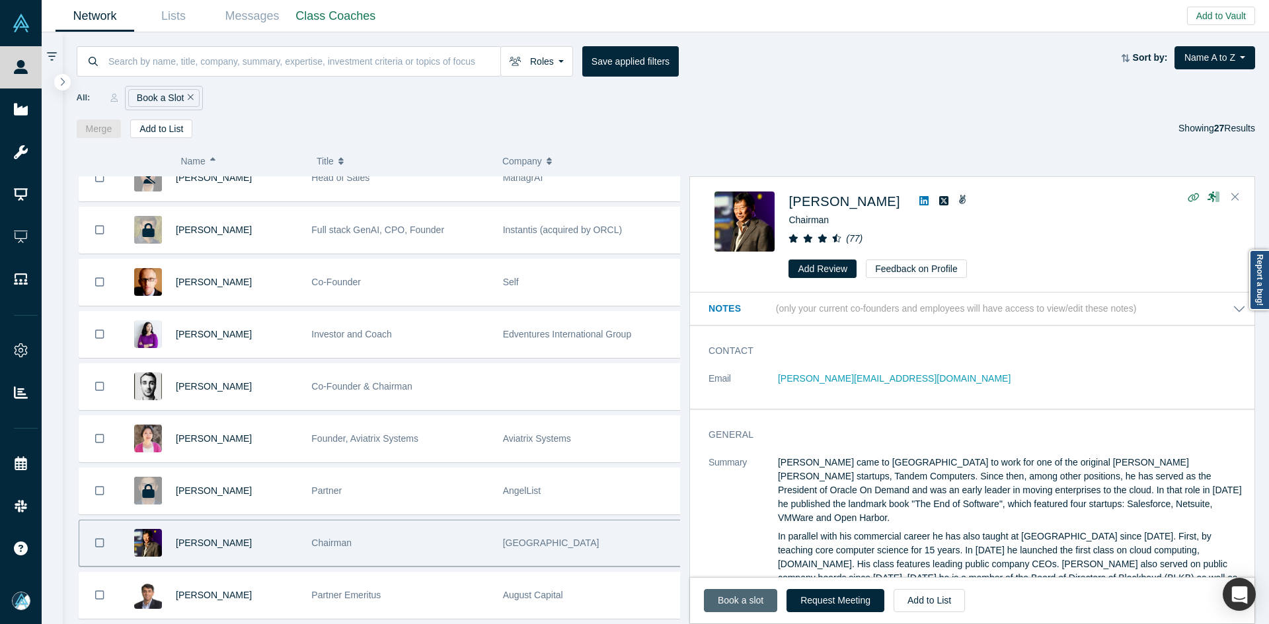
click at [732, 603] on link "Book a slot" at bounding box center [740, 600] width 73 height 23
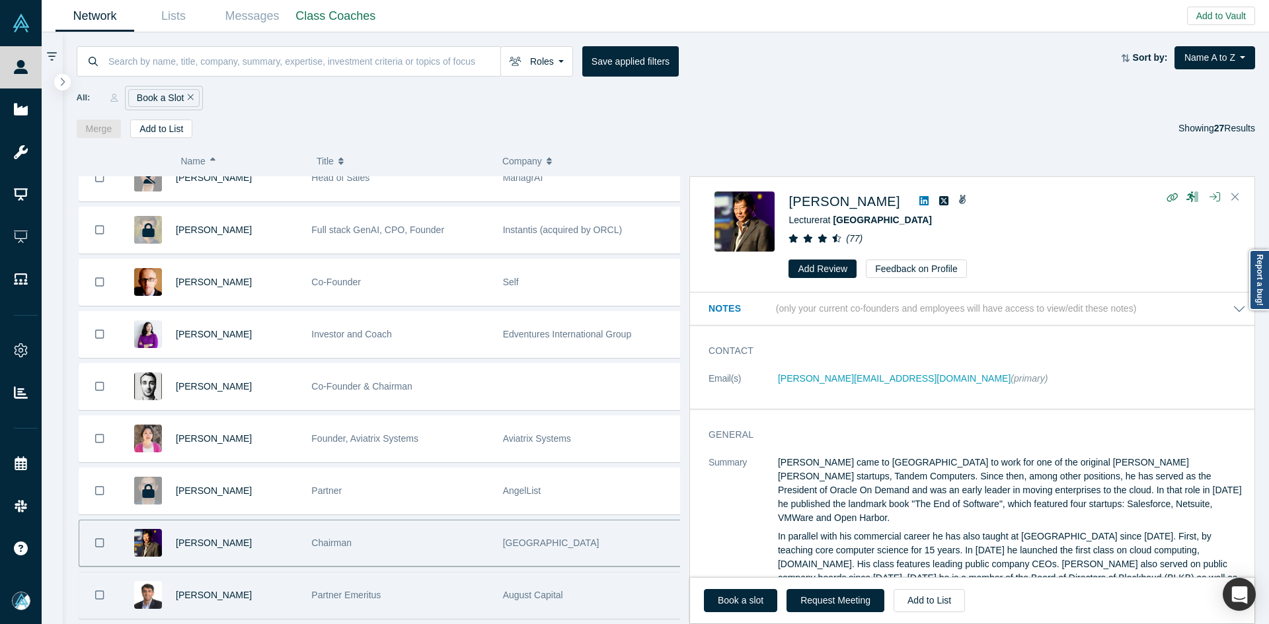
scroll to position [992, 0]
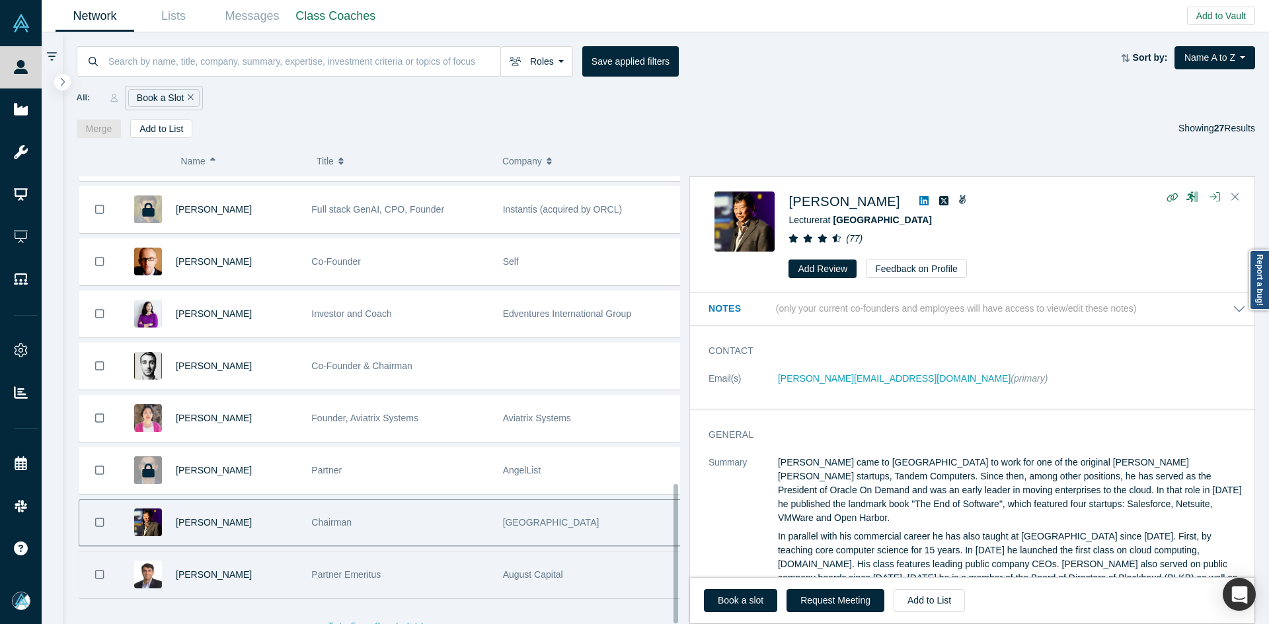
drag, startPoint x: 289, startPoint y: 580, endPoint x: 303, endPoint y: 577, distance: 14.3
click at [289, 580] on div "[PERSON_NAME]" at bounding box center [237, 575] width 122 height 46
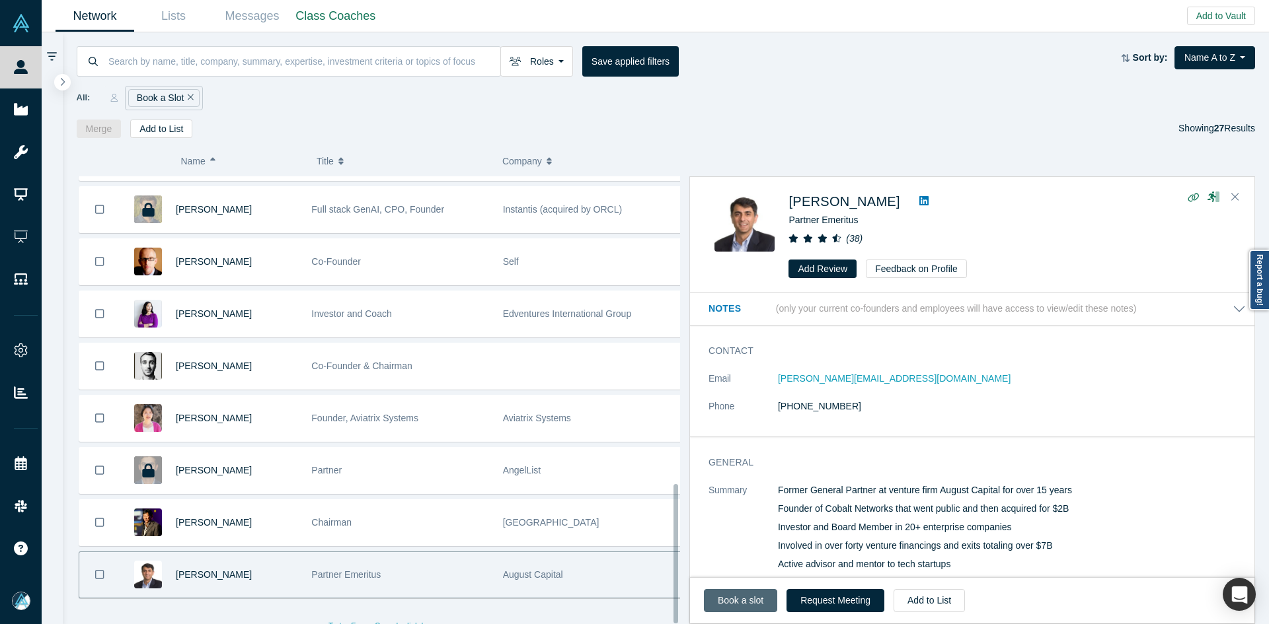
click at [712, 595] on link "Book a slot" at bounding box center [740, 600] width 73 height 23
